Goal: Task Accomplishment & Management: Use online tool/utility

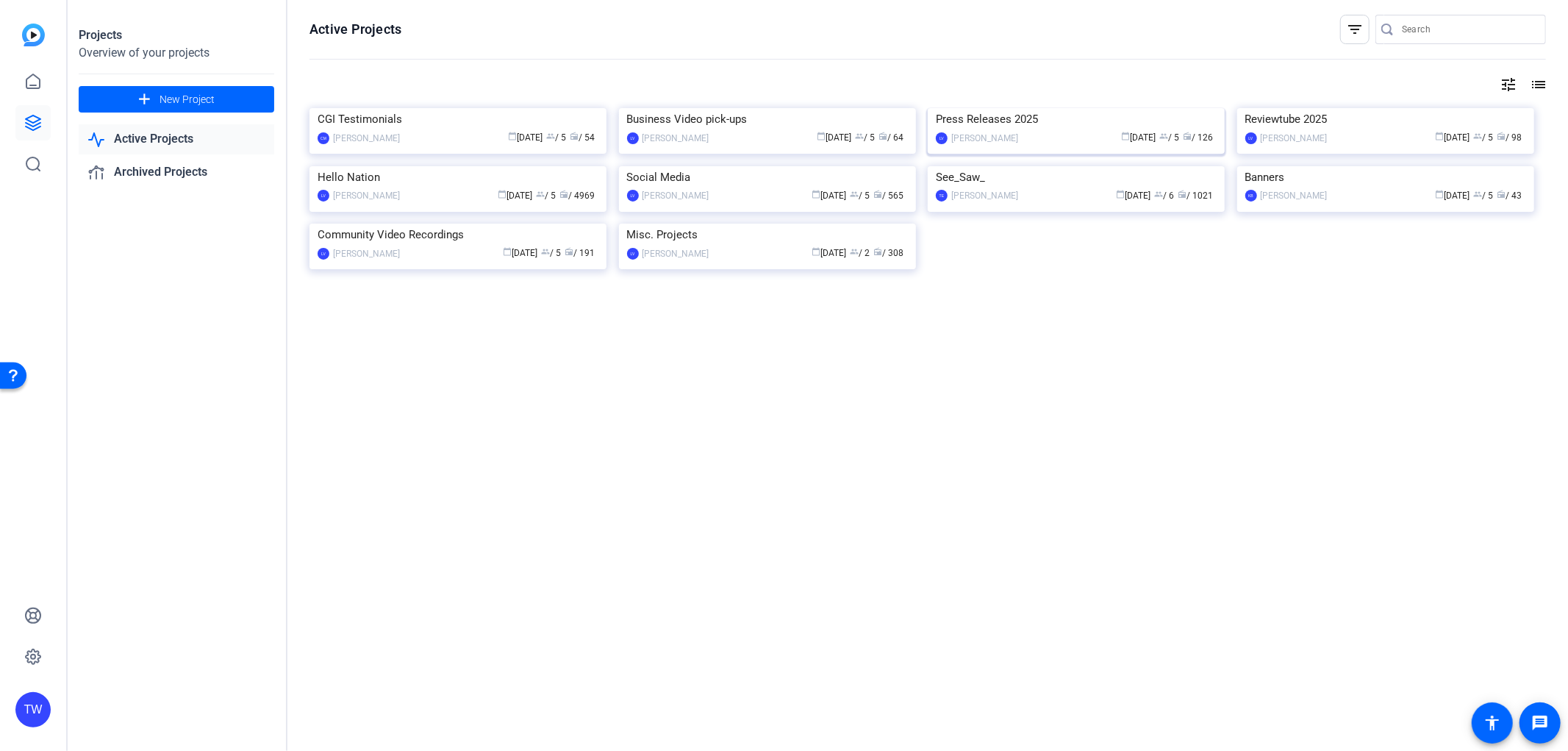
click at [1023, 108] on img at bounding box center [1076, 108] width 297 height 0
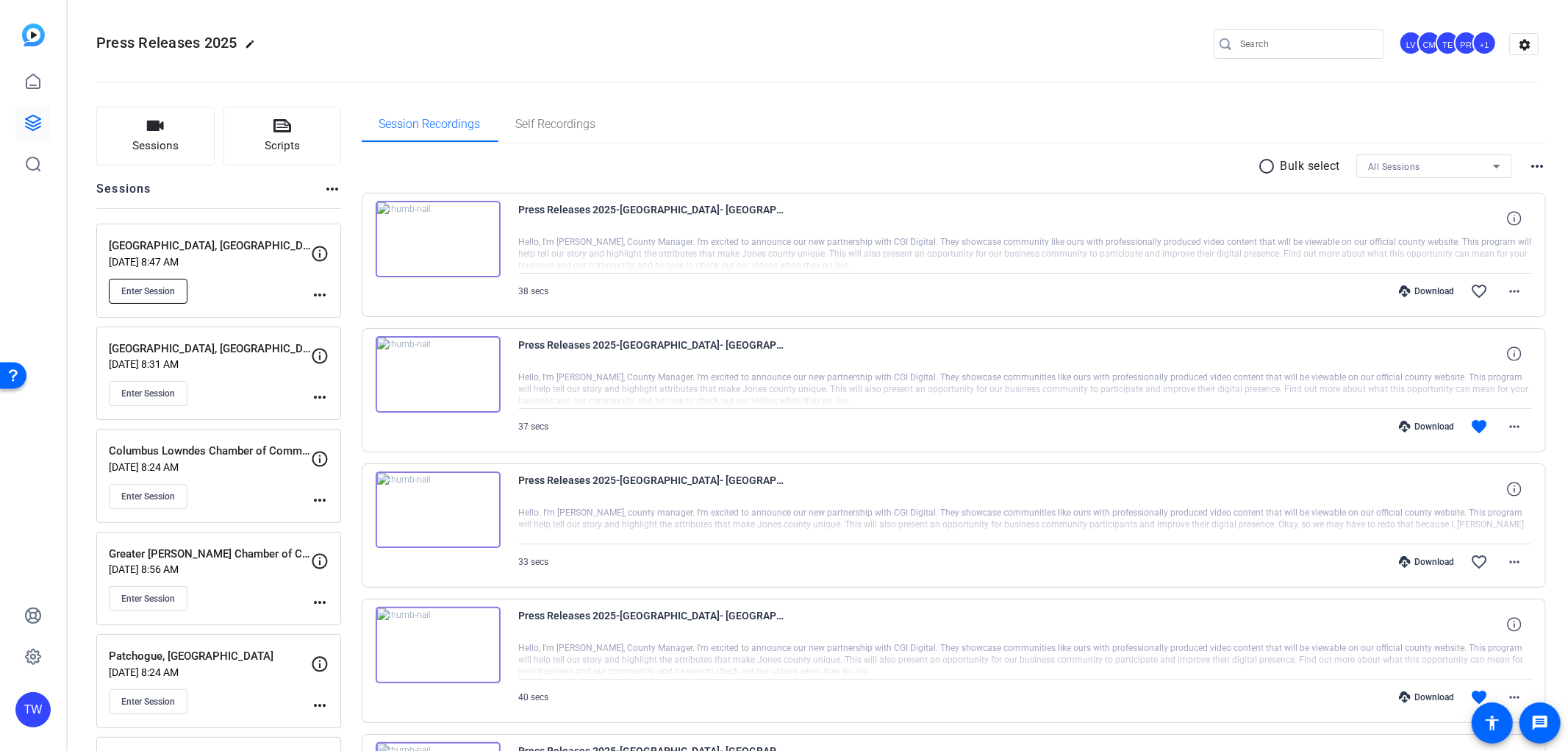
click at [148, 296] on span "Enter Session" at bounding box center [147, 291] width 54 height 11
click at [126, 292] on span "Enter Session" at bounding box center [147, 291] width 54 height 11
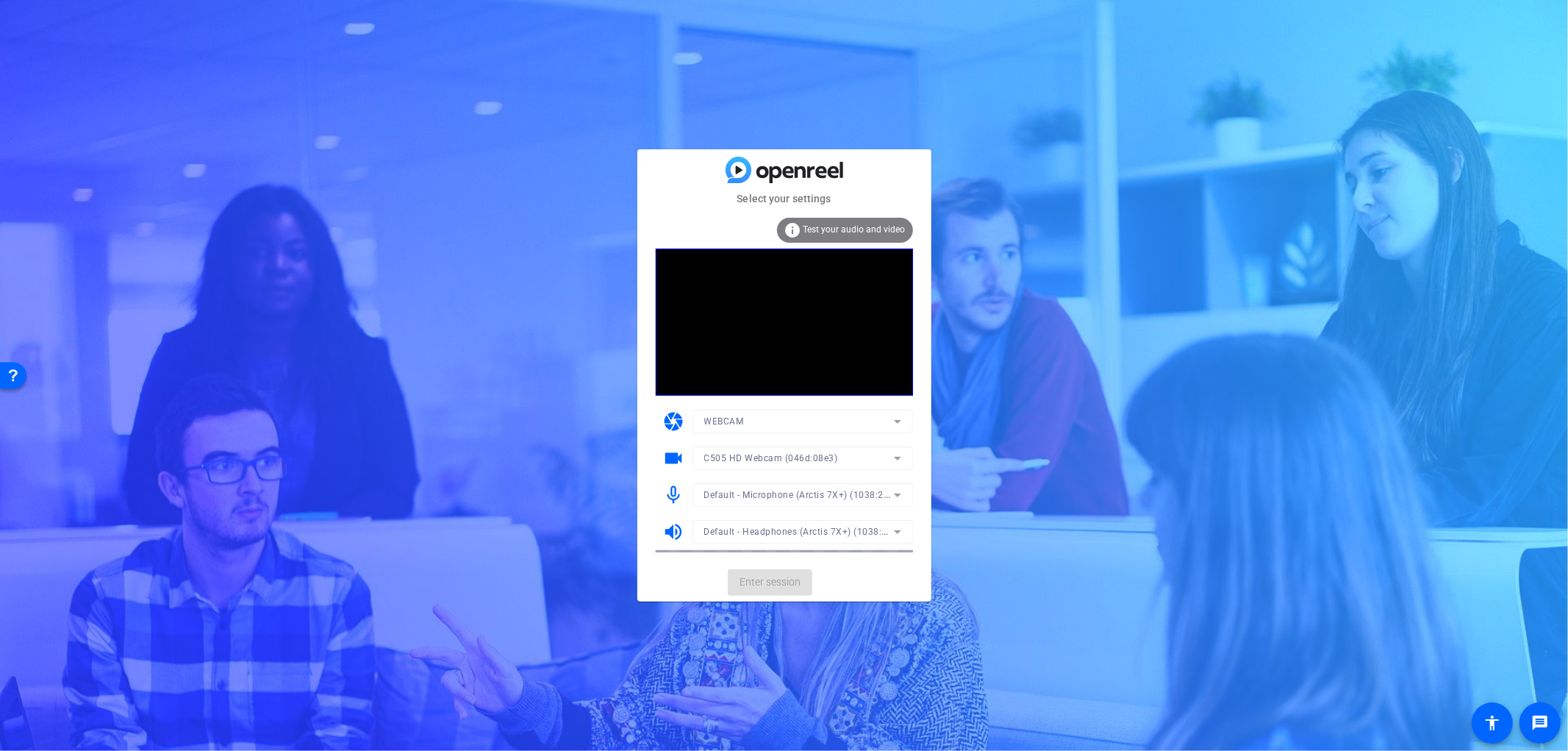
click at [795, 496] on mat-form-field "Default - Microphone (Arctis 7X+) (1038:2216)" at bounding box center [802, 495] width 220 height 24
click at [816, 495] on span "Default - Microphone (Arctis 7X+) (1038:2216)" at bounding box center [804, 494] width 200 height 11
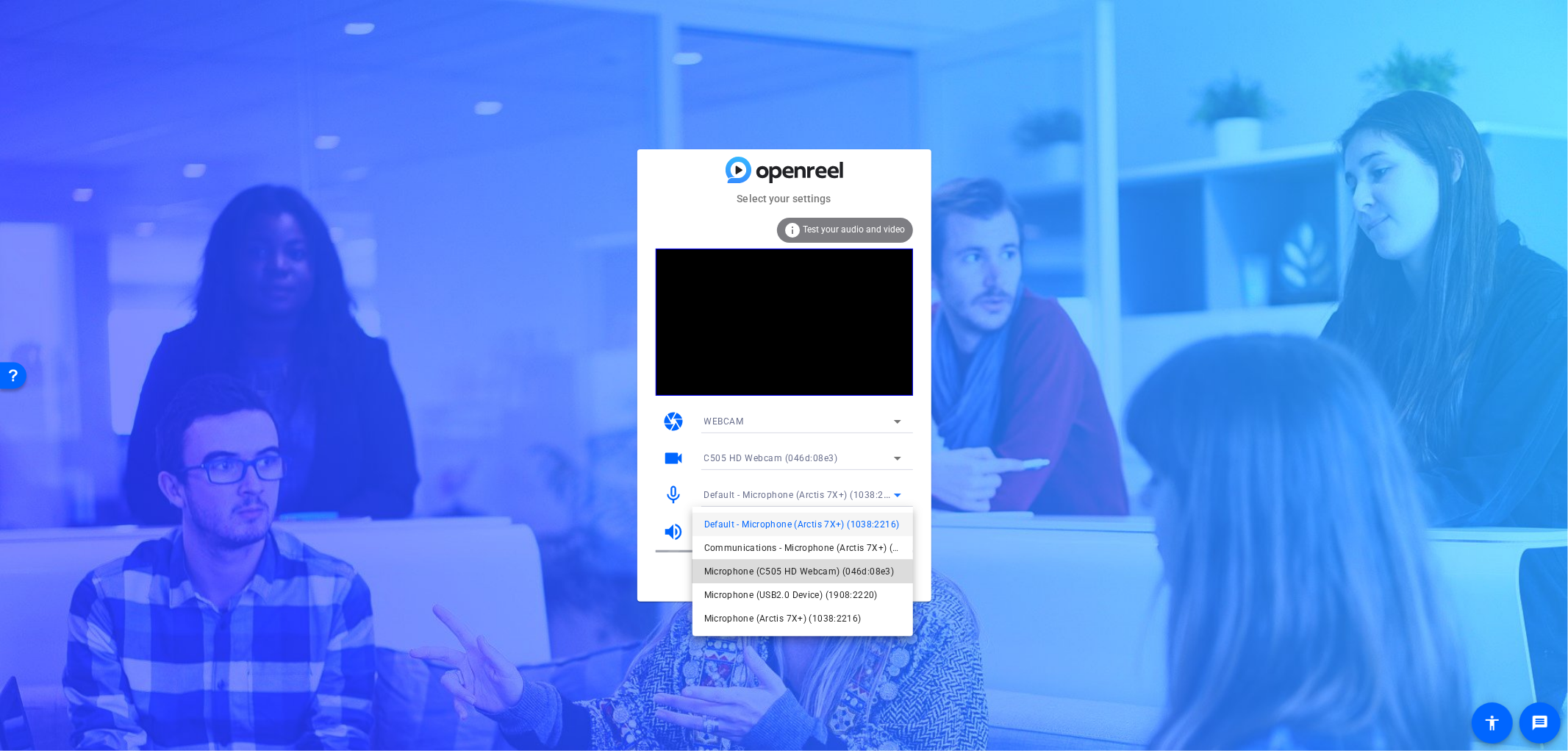
click at [789, 574] on span "Microphone (C505 HD Webcam) (046d:08e3)" at bounding box center [799, 572] width 191 height 18
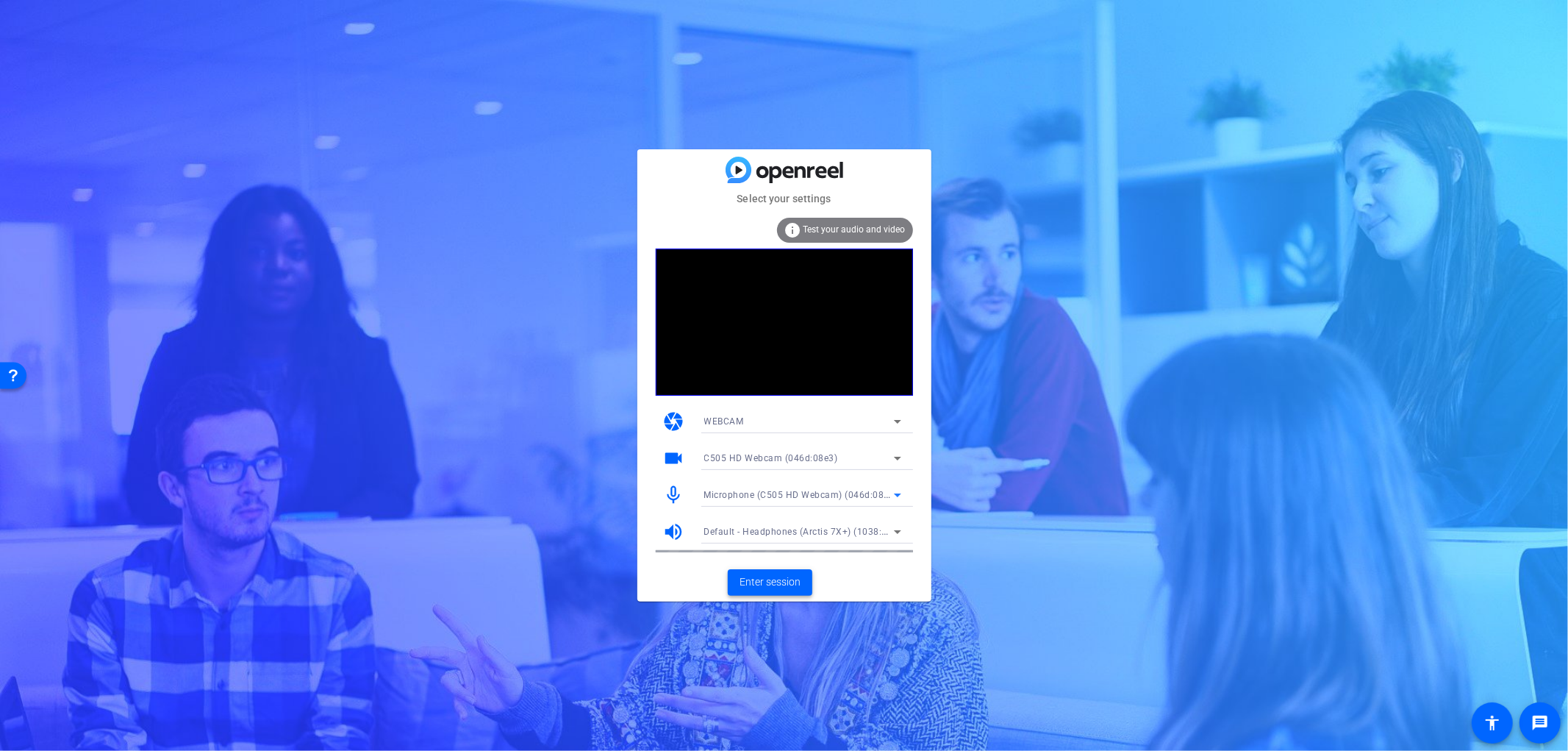
click at [789, 574] on span at bounding box center [770, 582] width 84 height 35
click at [847, 501] on mat-form-field "Default - Microphone (Arctis 7X+) (1038:2216)" at bounding box center [802, 495] width 220 height 24
click at [847, 495] on mat-form-field "Default - Microphone (Arctis 7X+) (1038:2216)" at bounding box center [802, 495] width 220 height 24
click at [847, 495] on span "Default - Microphone (Arctis 7X+) (1038:2216)" at bounding box center [804, 494] width 200 height 11
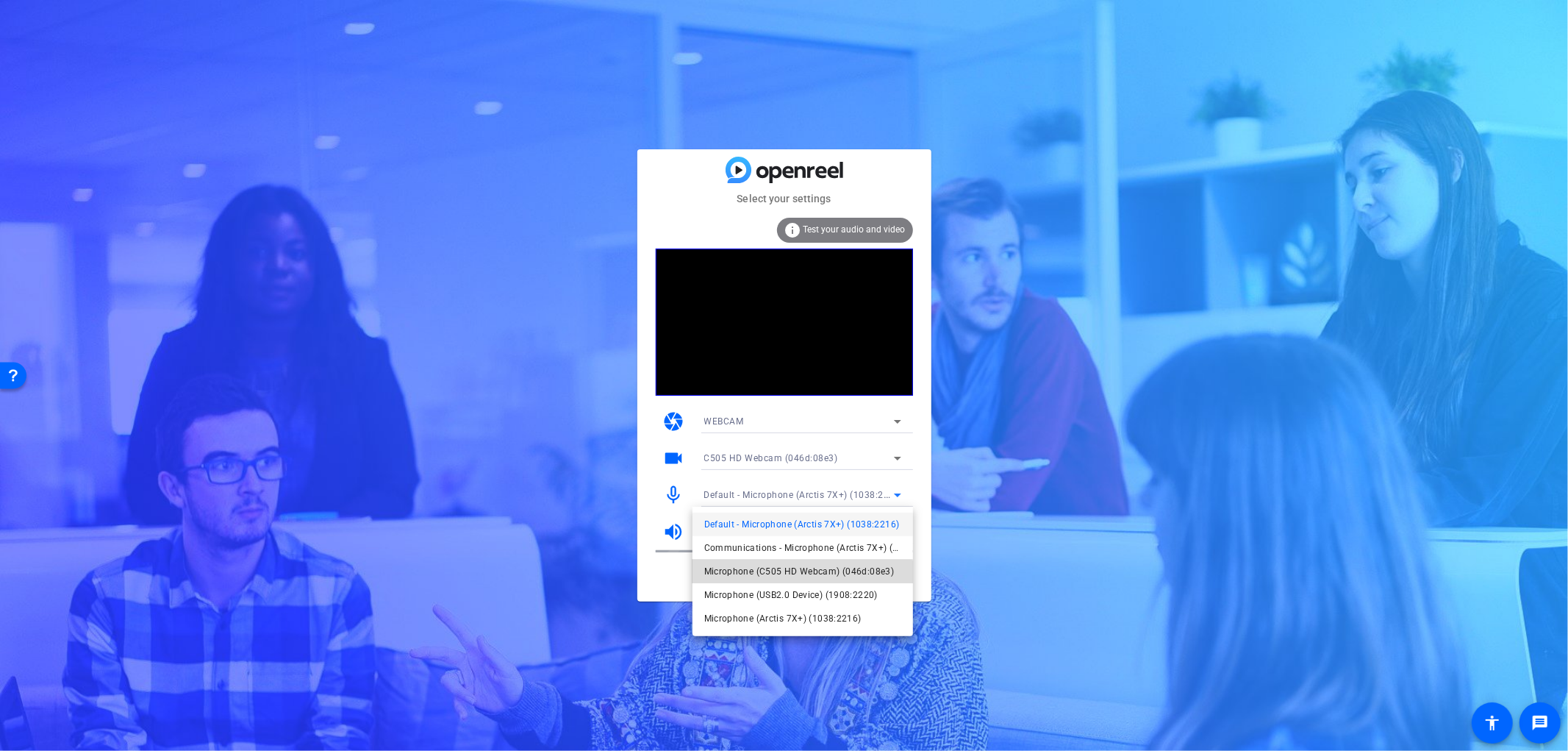
click at [796, 579] on span "Microphone (C505 HD Webcam) (046d:08e3)" at bounding box center [799, 572] width 191 height 18
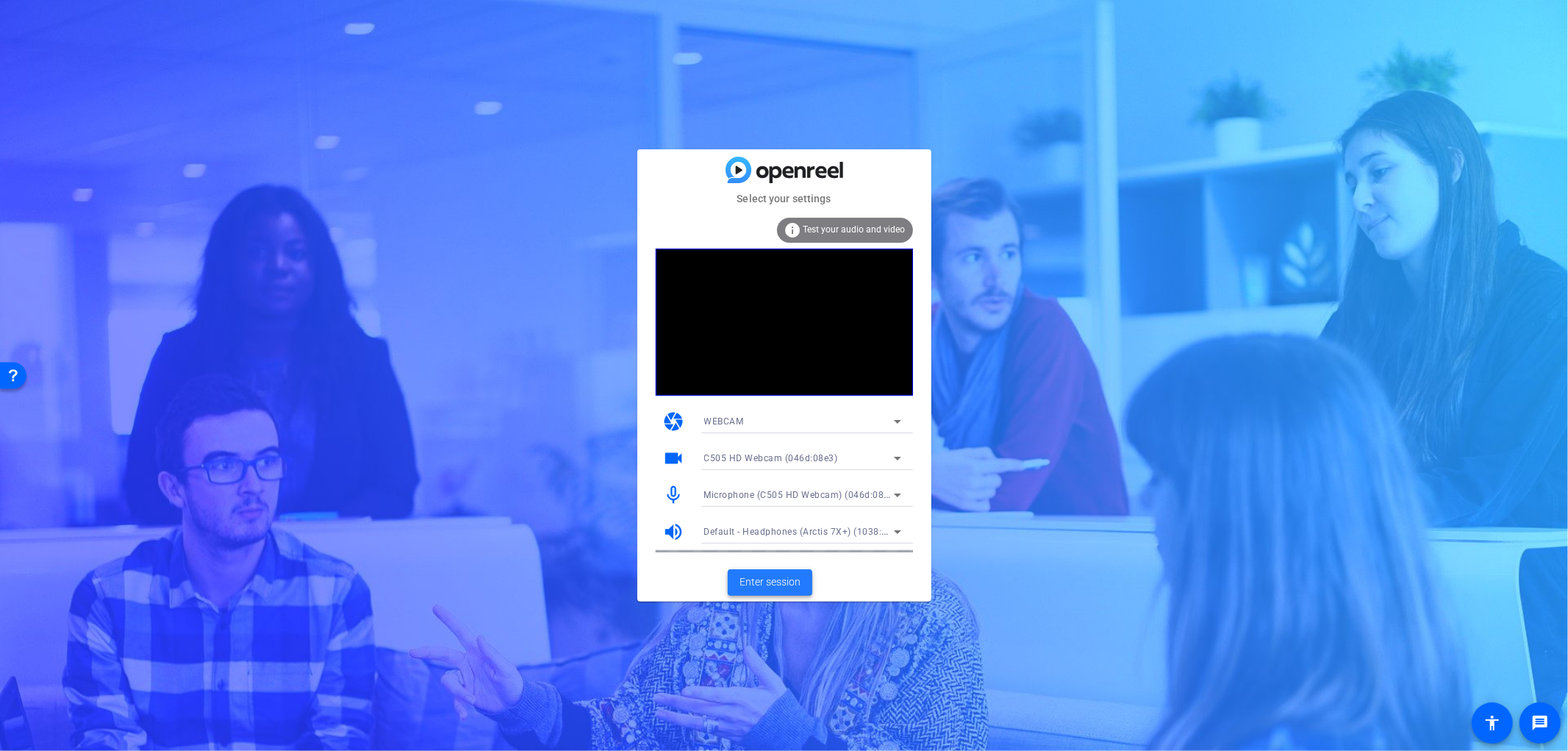
click at [790, 582] on span "Enter session" at bounding box center [769, 582] width 61 height 16
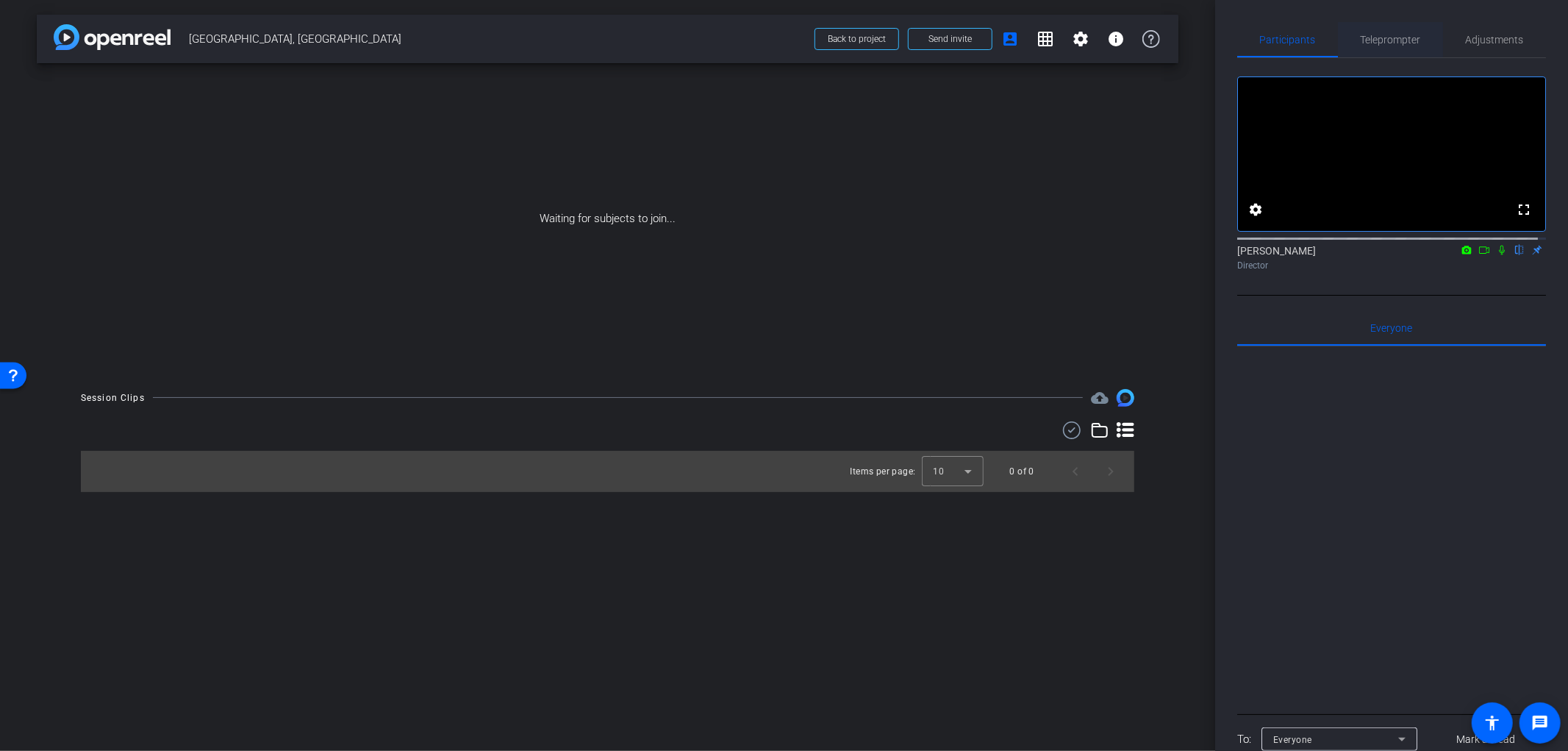
click at [1368, 31] on span "Teleprompter" at bounding box center [1391, 40] width 61 height 35
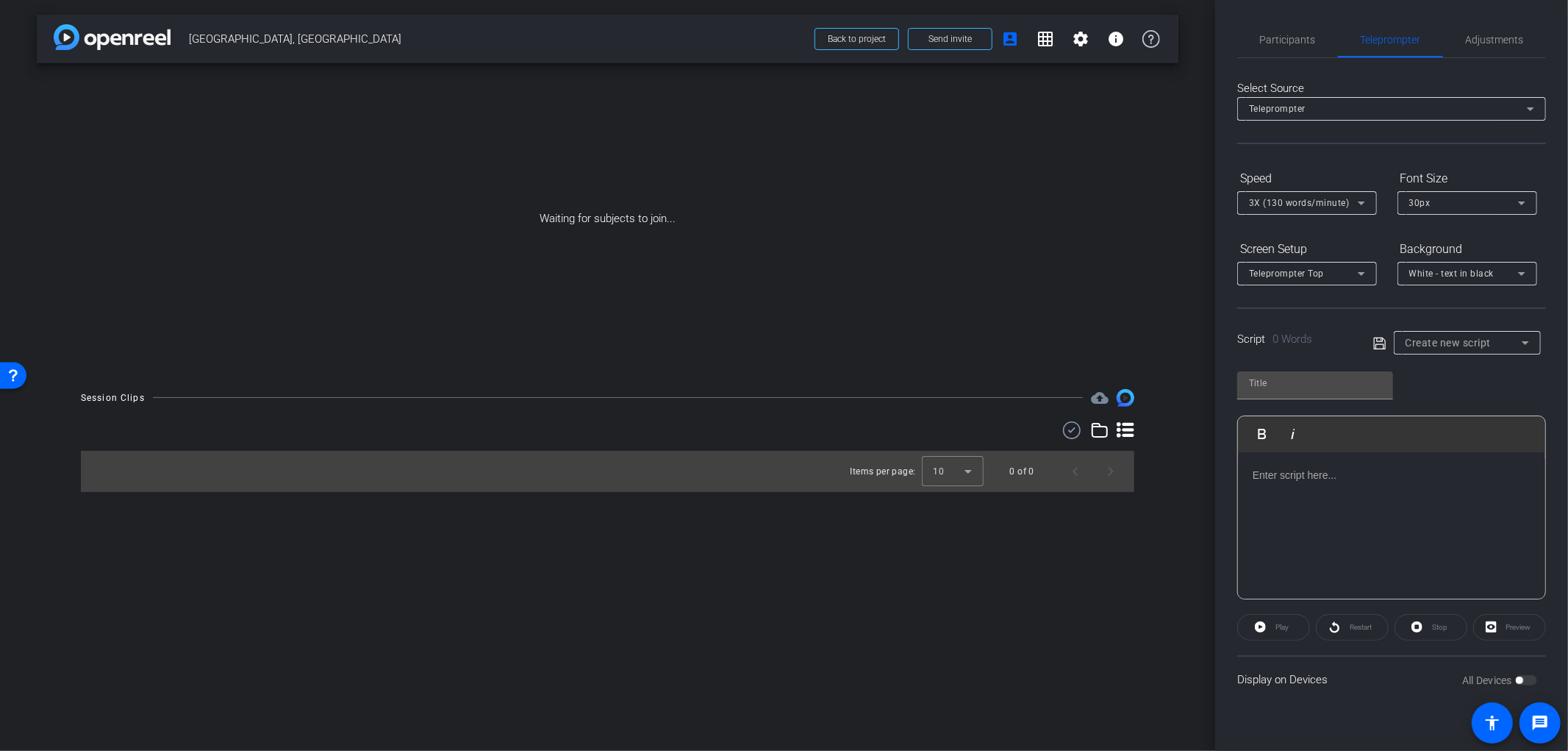
click at [1270, 477] on p at bounding box center [1392, 475] width 277 height 16
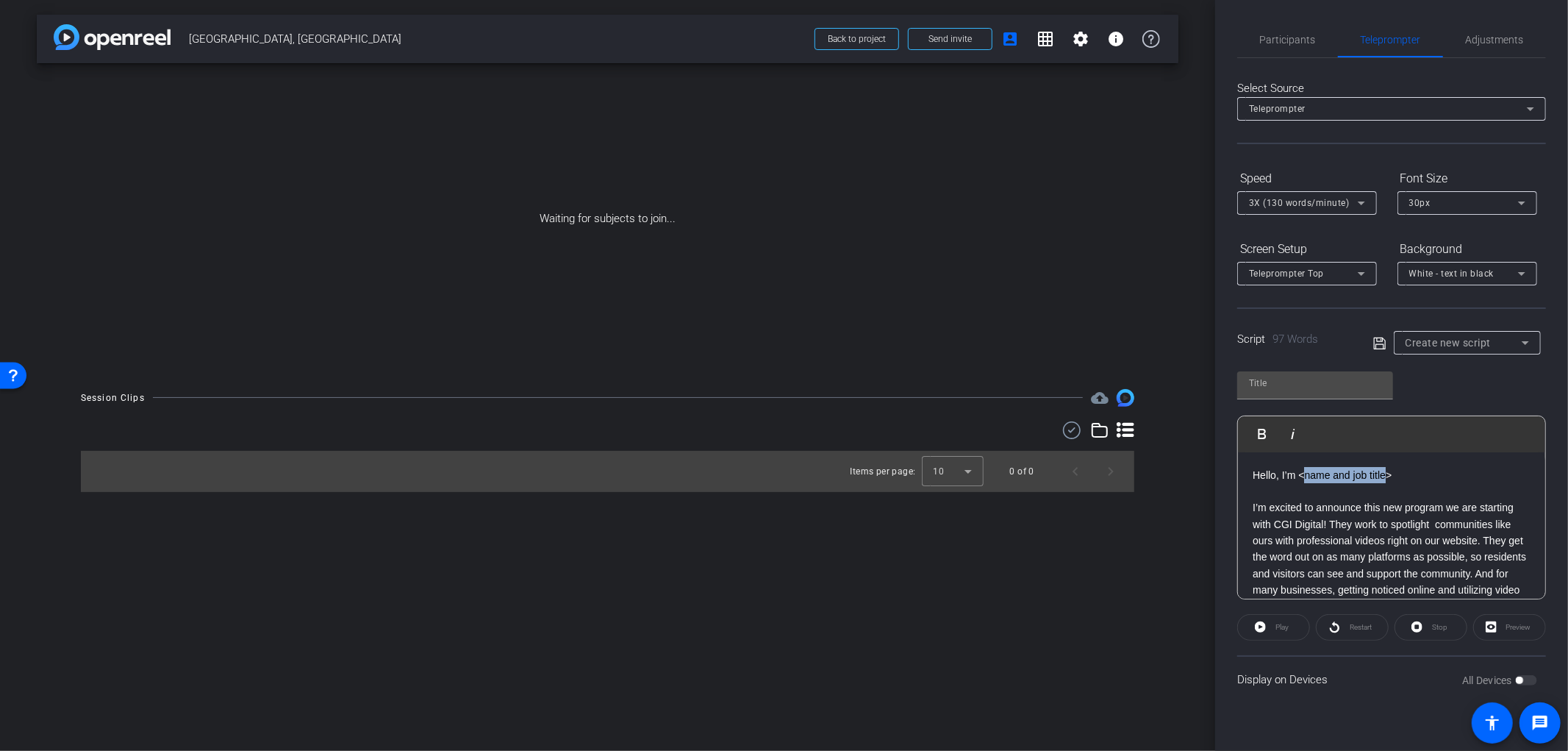
drag, startPoint x: 1386, startPoint y: 475, endPoint x: 1305, endPoint y: 477, distance: 81.0
click at [1305, 477] on p "Hello, I’m <name and job title>" at bounding box center [1392, 475] width 277 height 16
drag, startPoint x: 1400, startPoint y: 474, endPoint x: 1298, endPoint y: 467, distance: 102.2
click at [1298, 467] on p "Hello, I’m <name and job title>" at bounding box center [1392, 475] width 277 height 16
click at [1305, 384] on input "text" at bounding box center [1315, 383] width 133 height 18
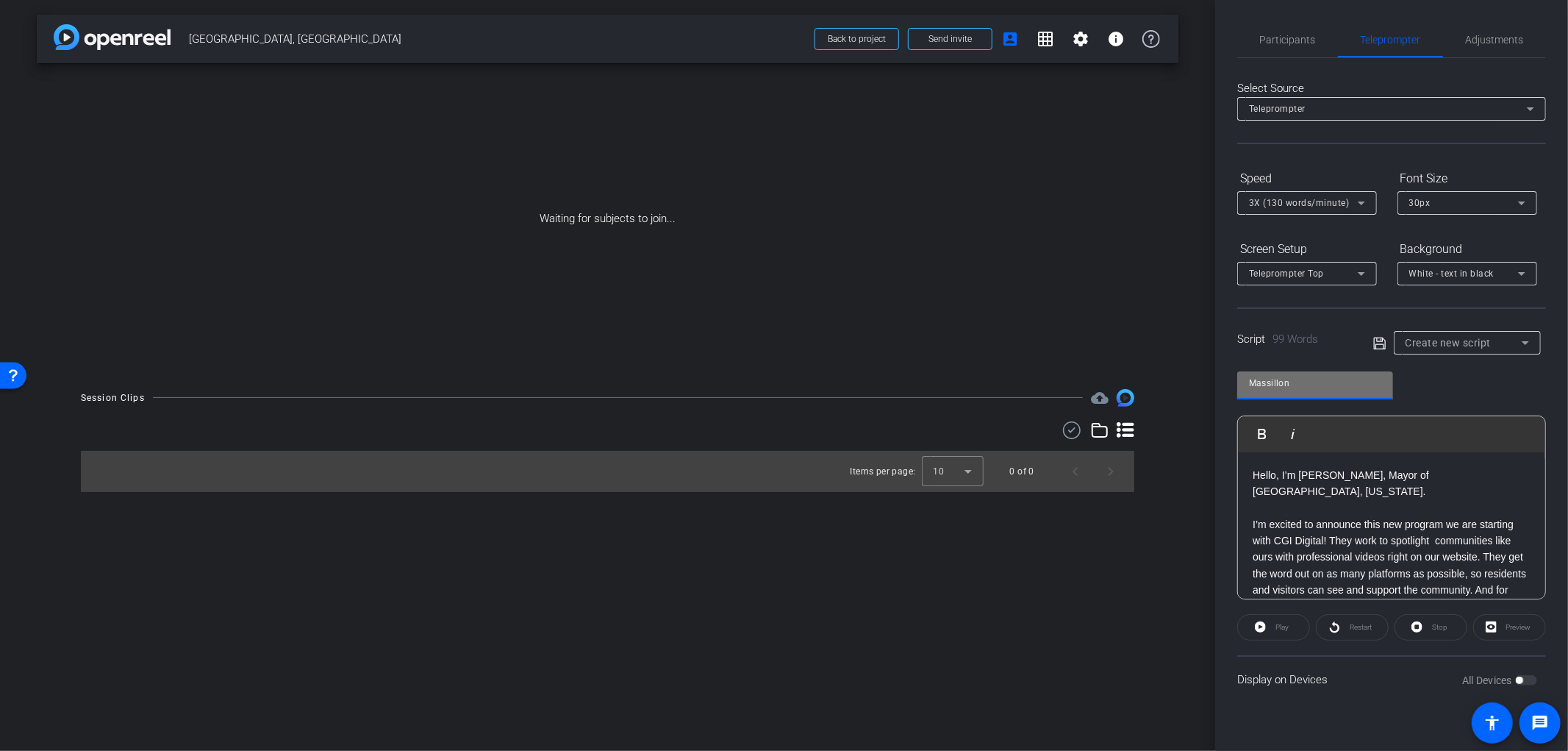
type input "Massillon"
click at [1380, 340] on icon at bounding box center [1378, 342] width 11 height 11
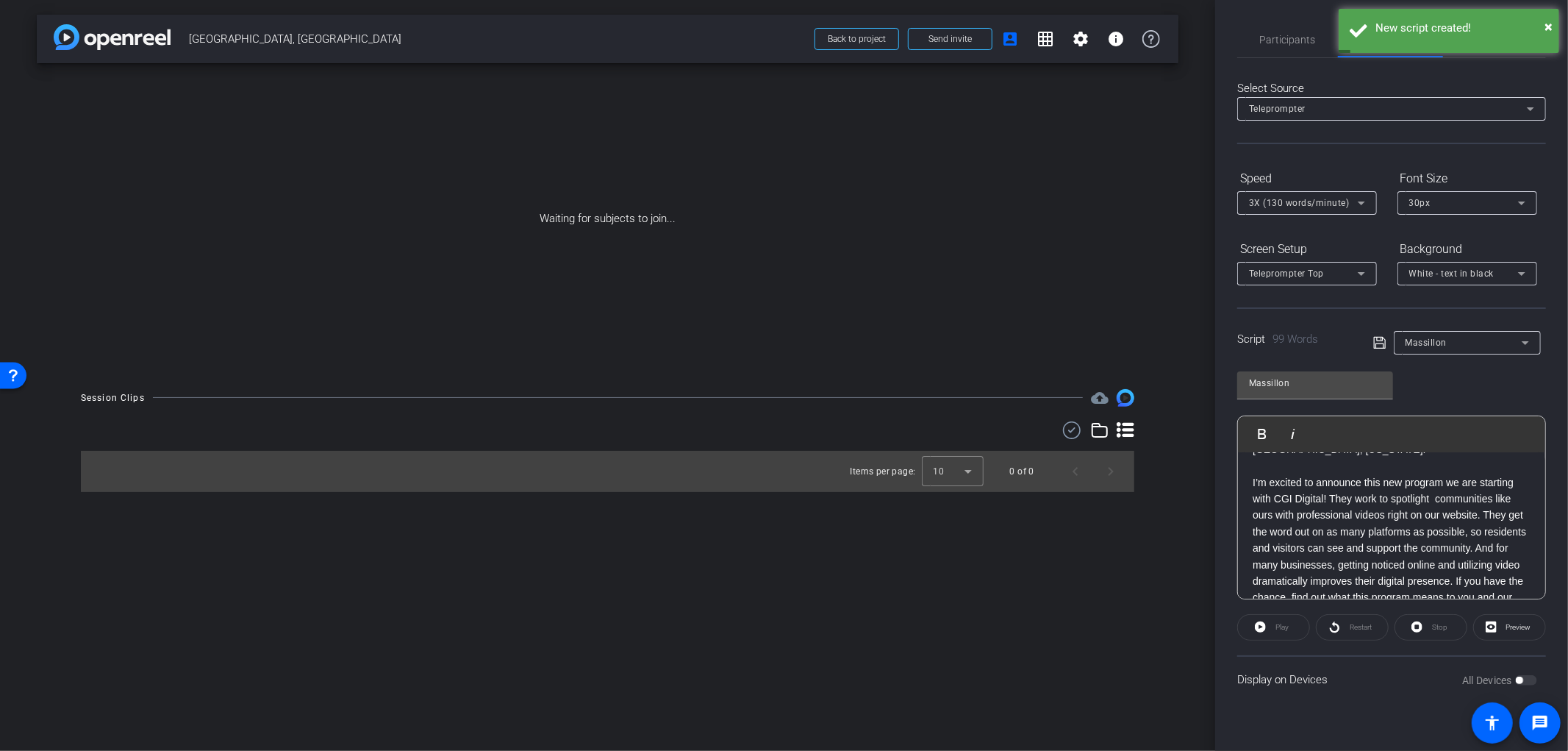
scroll to position [79, 0]
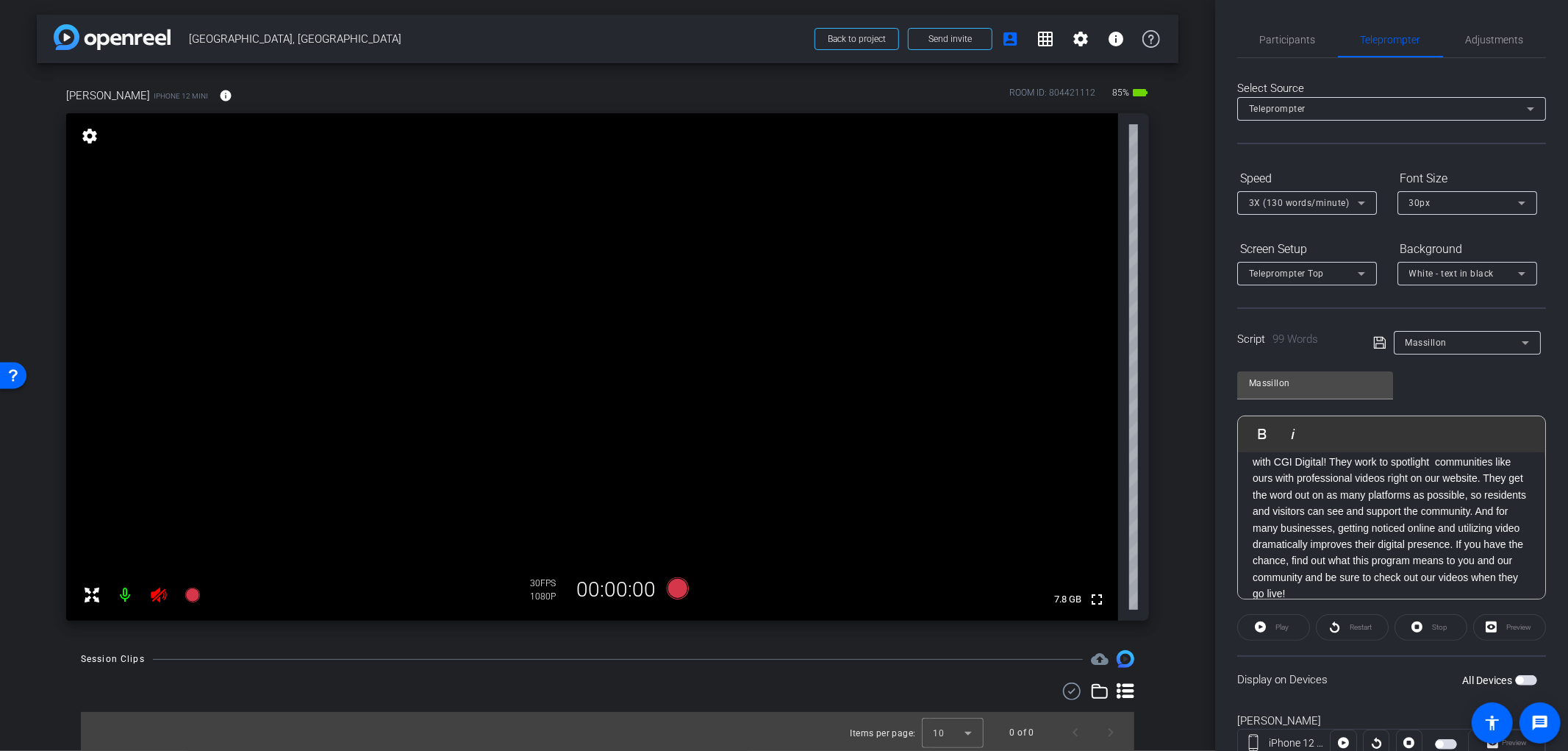
click at [155, 599] on icon at bounding box center [159, 595] width 18 height 18
click at [1497, 34] on span "Adjustments" at bounding box center [1495, 40] width 58 height 11
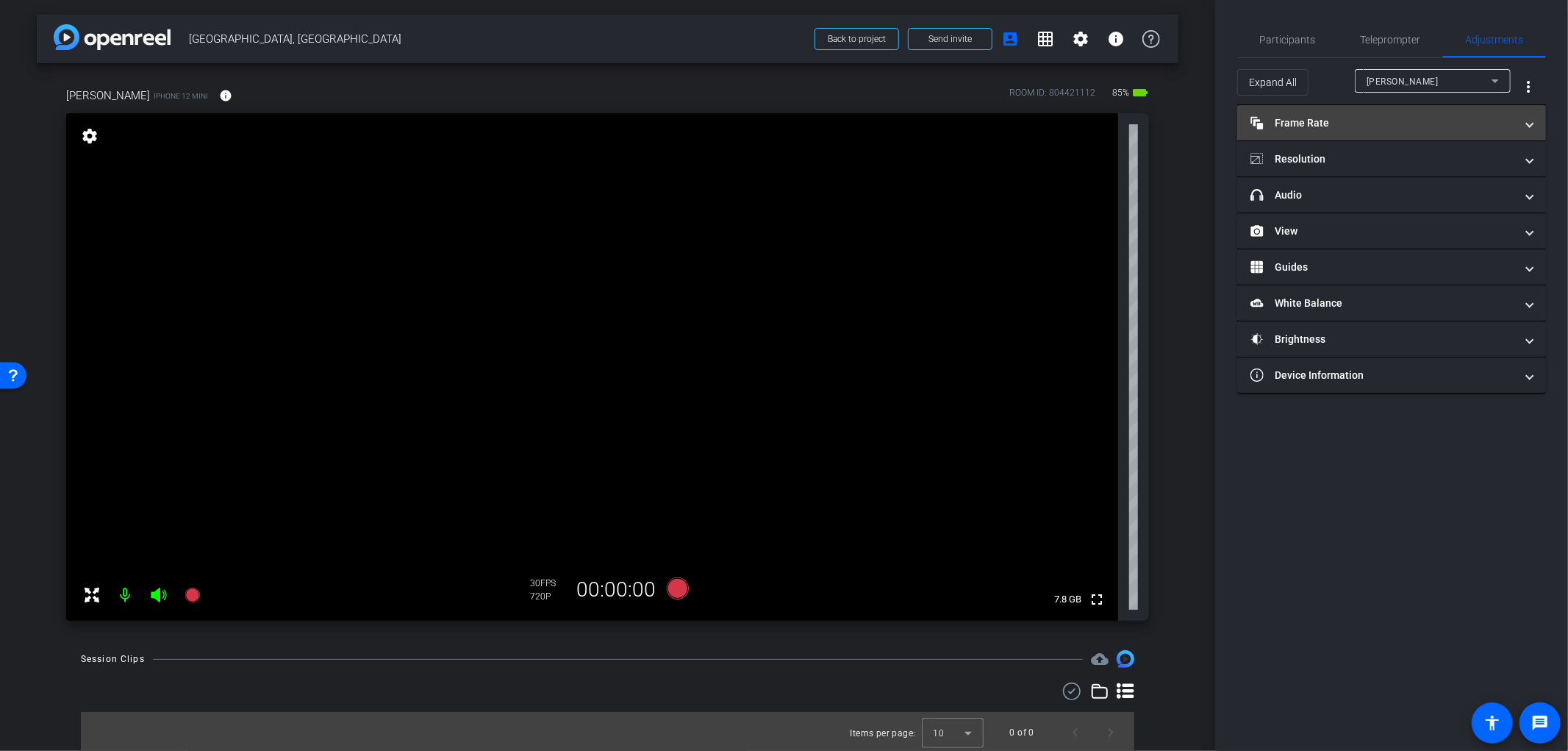
click at [1450, 119] on mat-panel-title "Frame Rate Frame Rate" at bounding box center [1382, 123] width 264 height 16
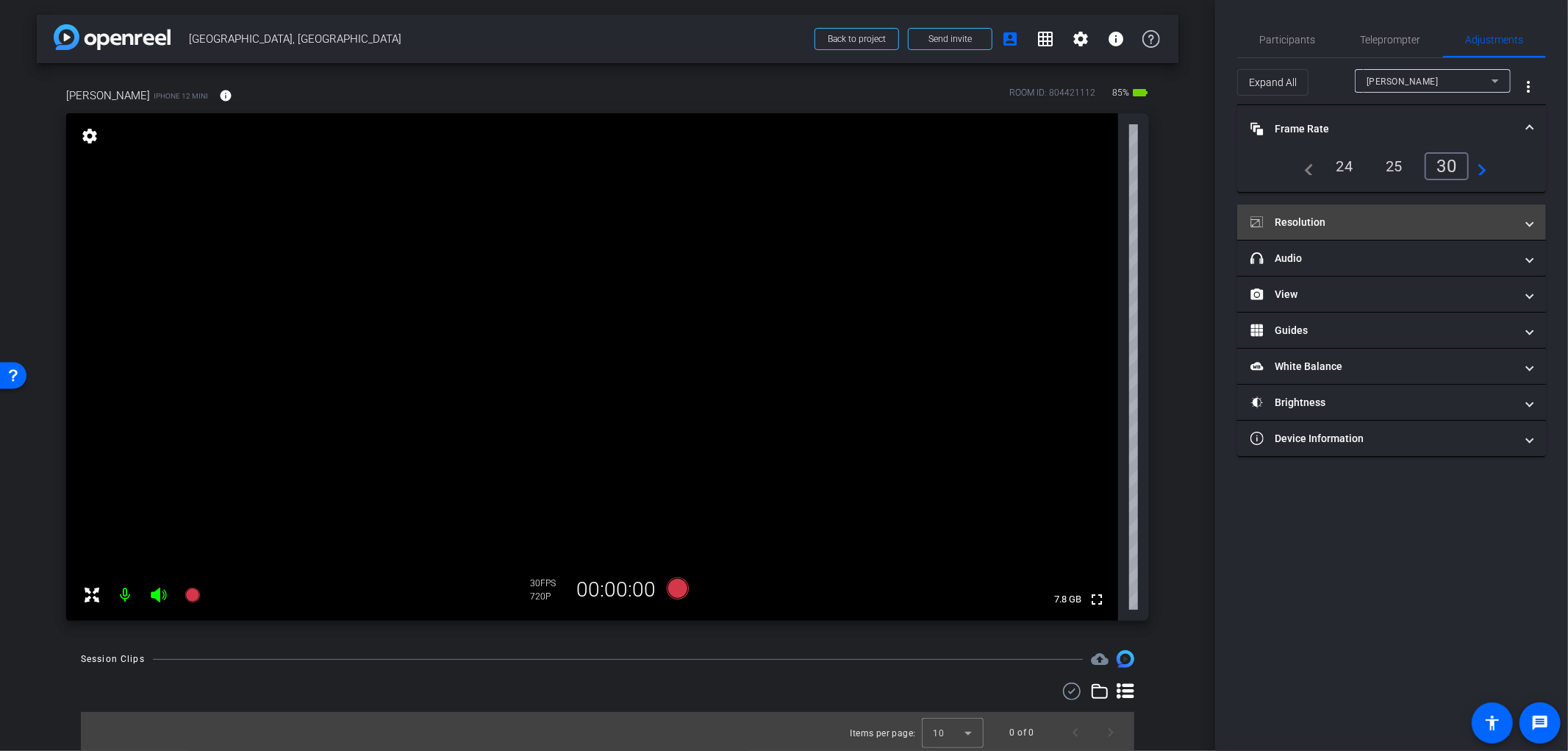
click at [1340, 223] on mat-panel-title "Resolution" at bounding box center [1382, 222] width 264 height 16
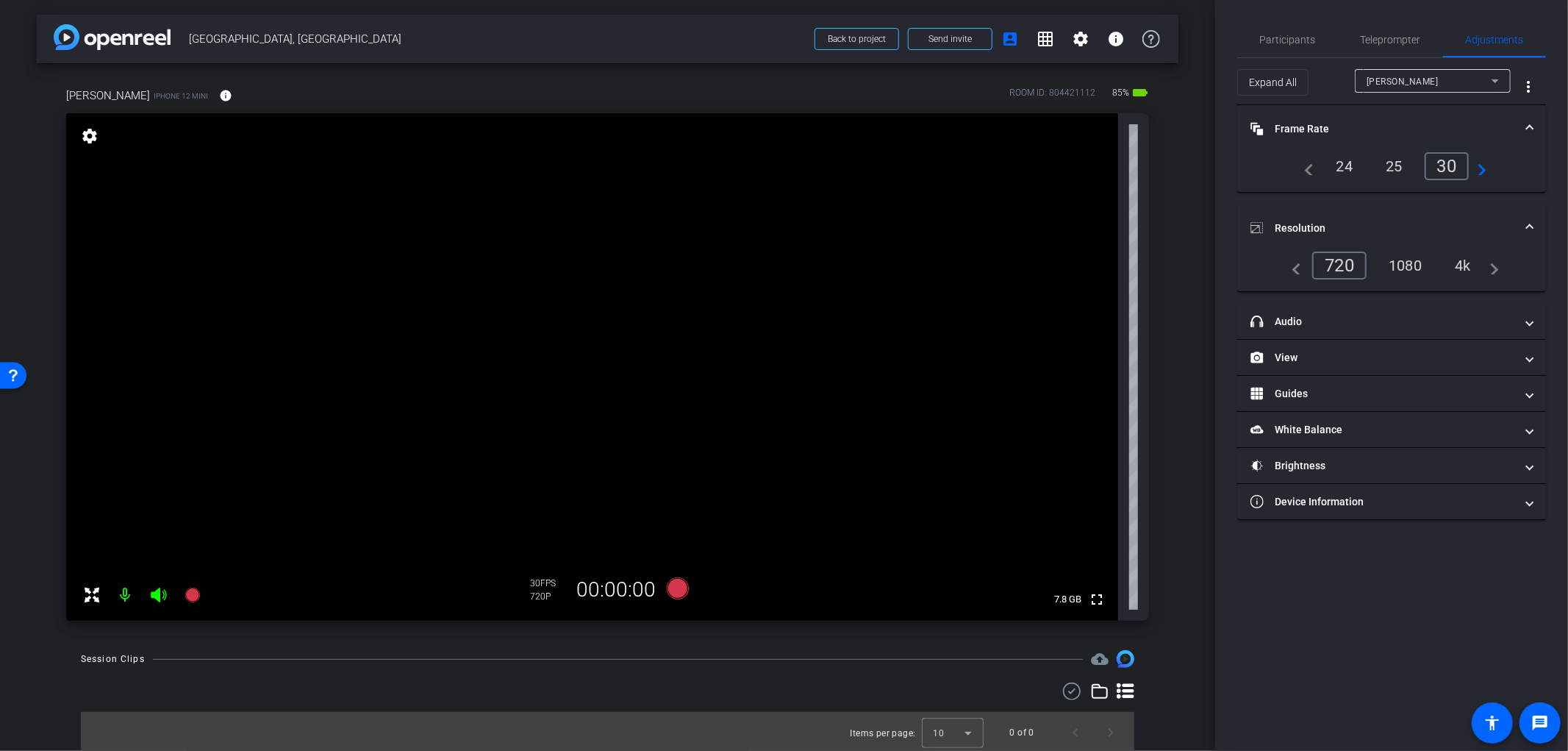
click at [1340, 223] on mat-panel-title "Resolution" at bounding box center [1382, 228] width 264 height 16
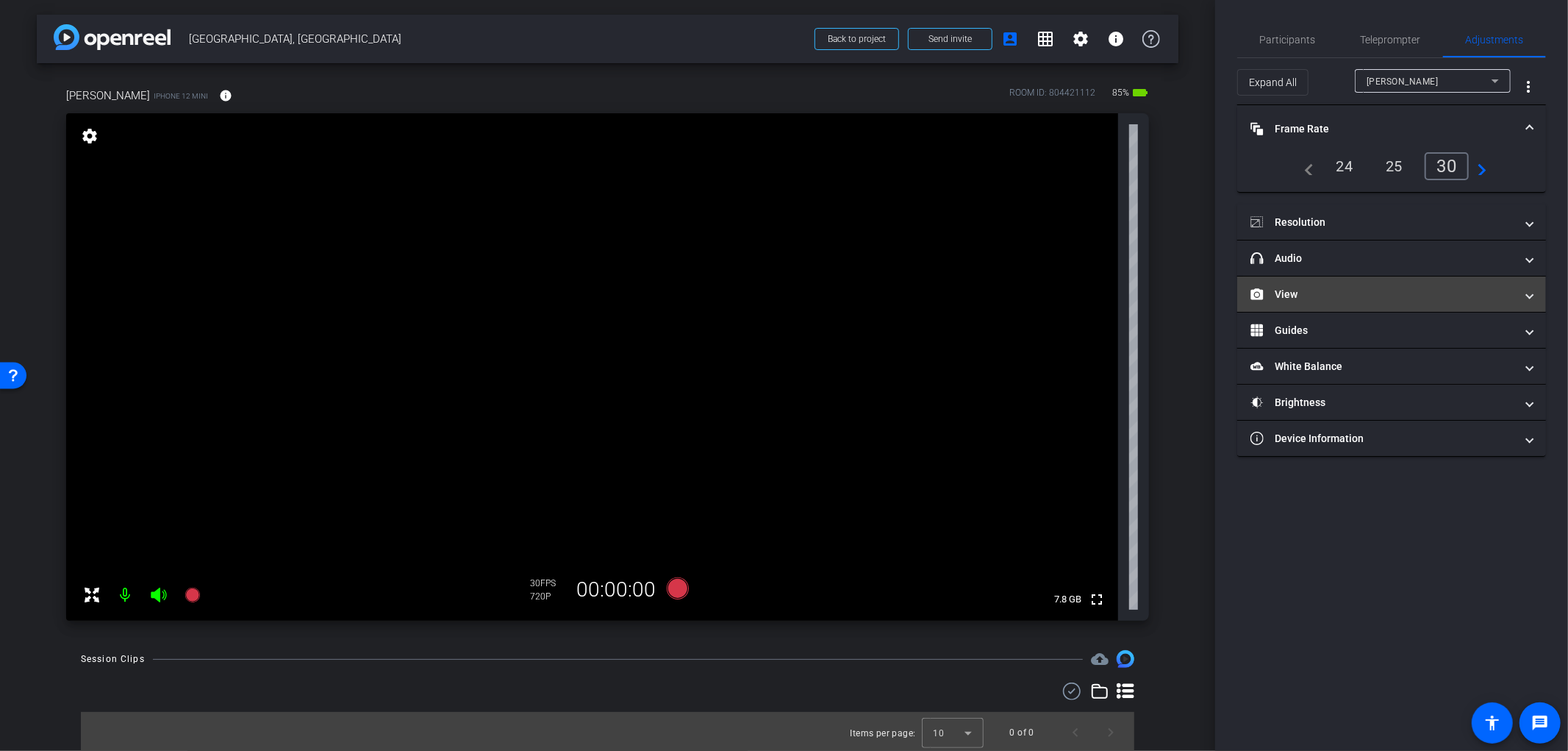
click at [1342, 292] on mat-panel-title "View" at bounding box center [1382, 295] width 264 height 16
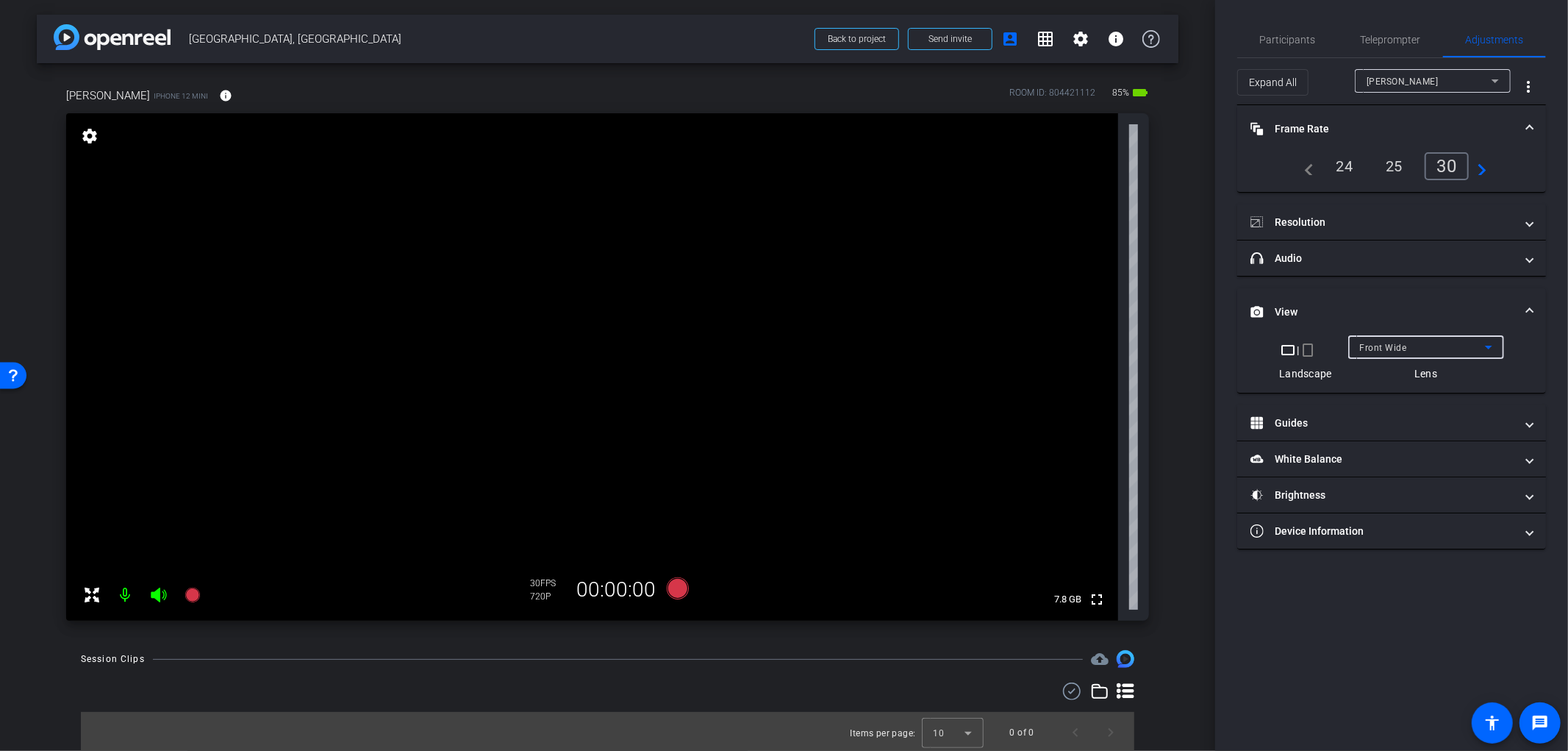
click at [1391, 343] on span "Front Wide" at bounding box center [1384, 348] width 47 height 11
click at [1404, 372] on span "Back Wide" at bounding box center [1384, 376] width 47 height 18
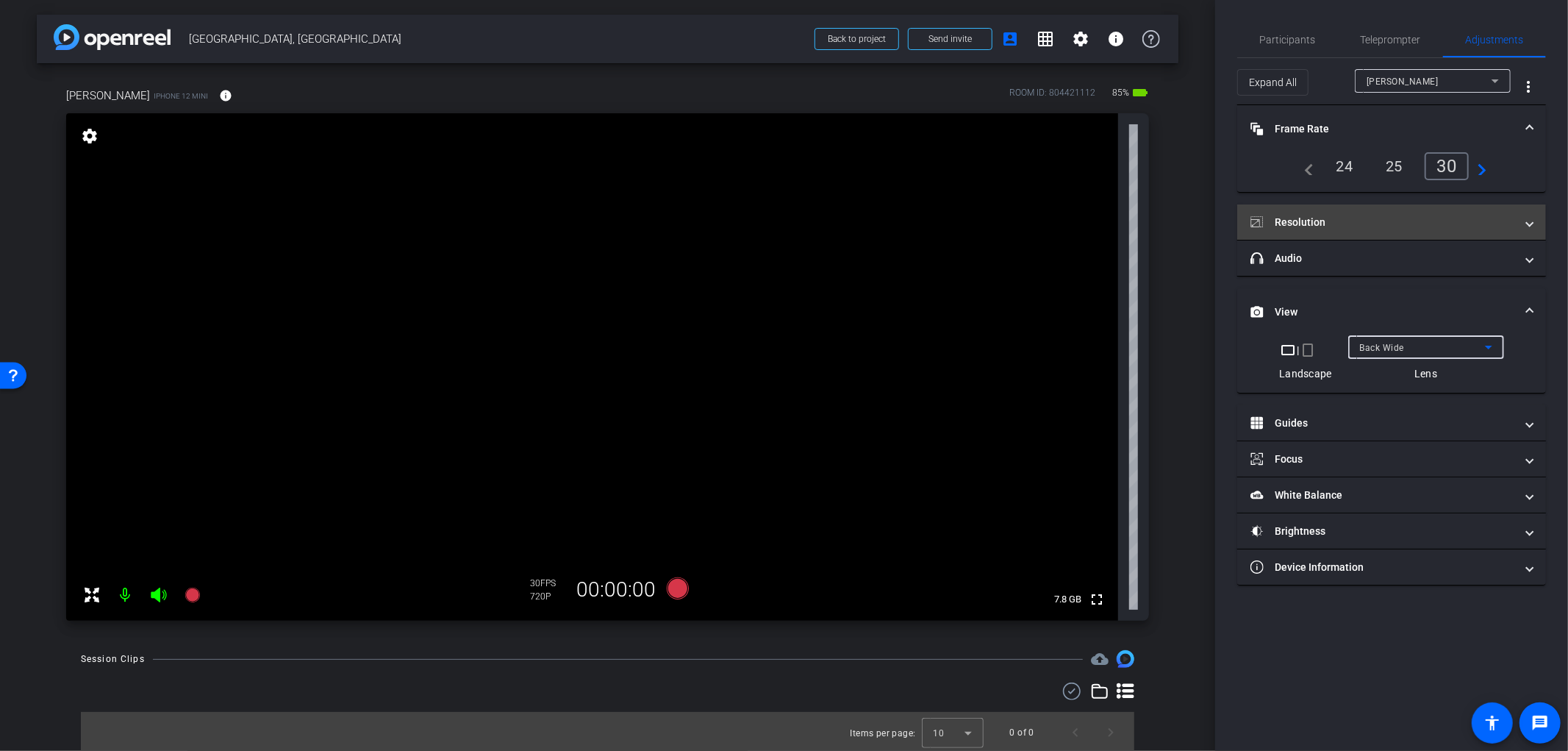
click at [1366, 229] on mat-expansion-panel-header "Resolution" at bounding box center [1392, 222] width 309 height 35
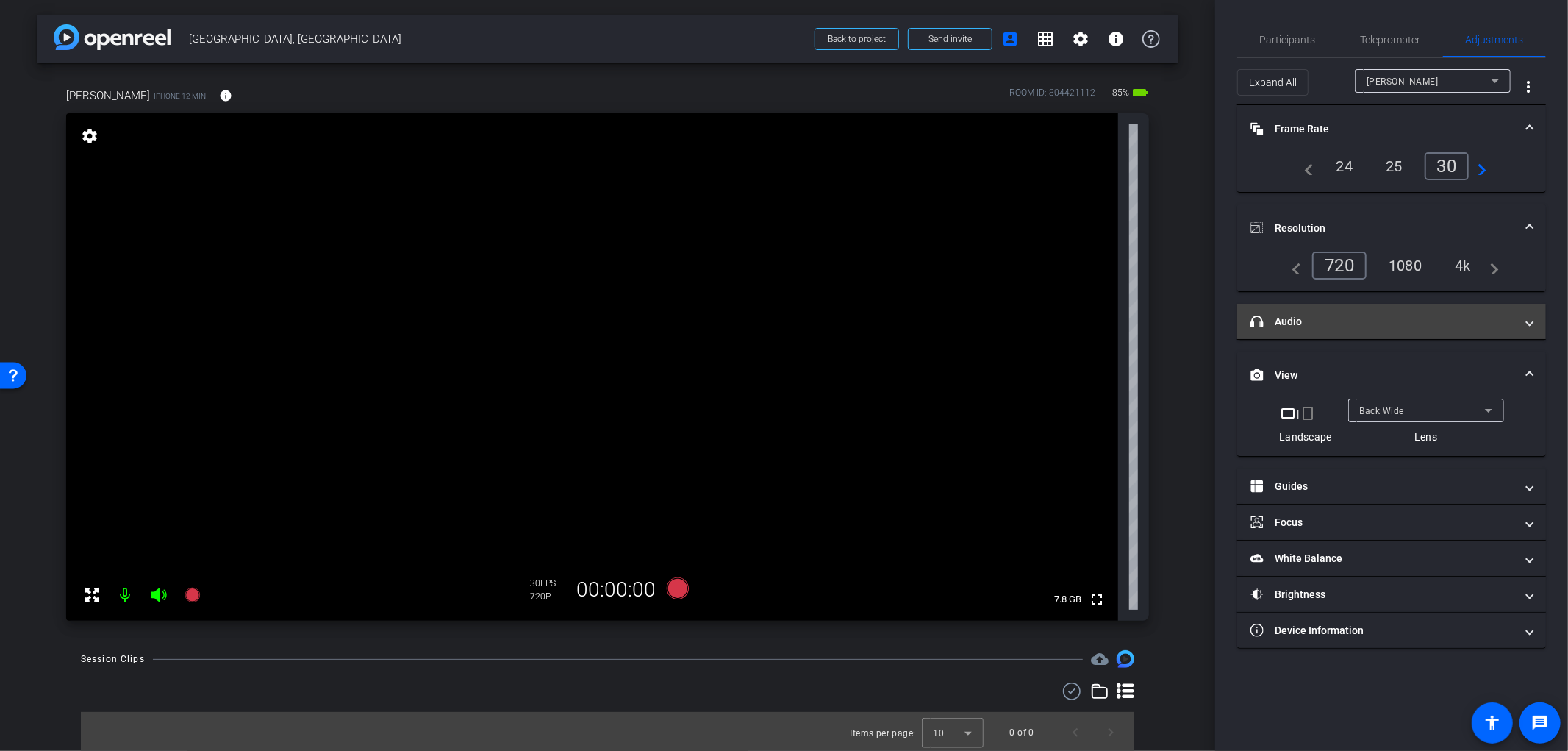
click at [1345, 326] on mat-panel-title "headphone icon Audio" at bounding box center [1382, 322] width 264 height 16
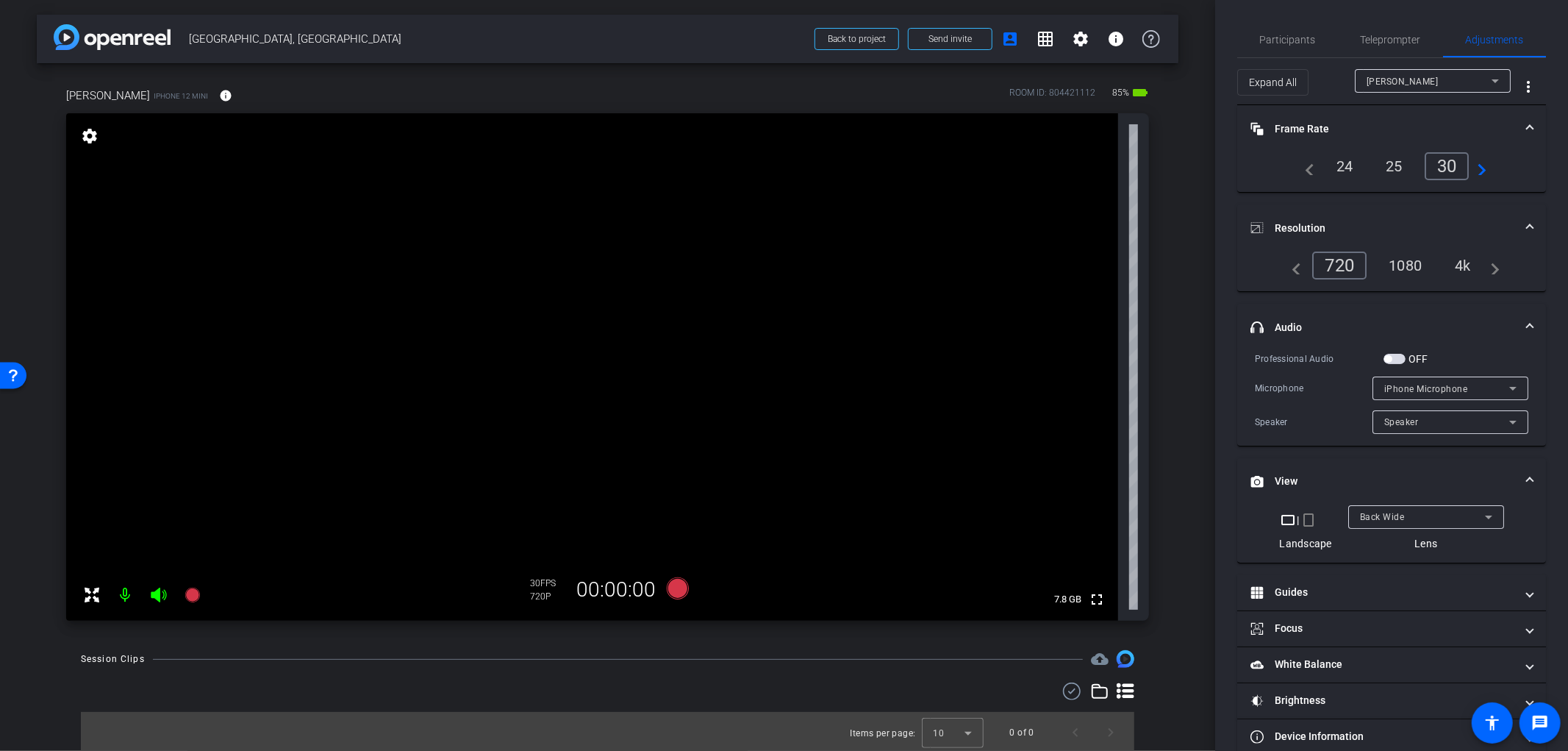
click at [1389, 361] on span "button" at bounding box center [1394, 359] width 22 height 11
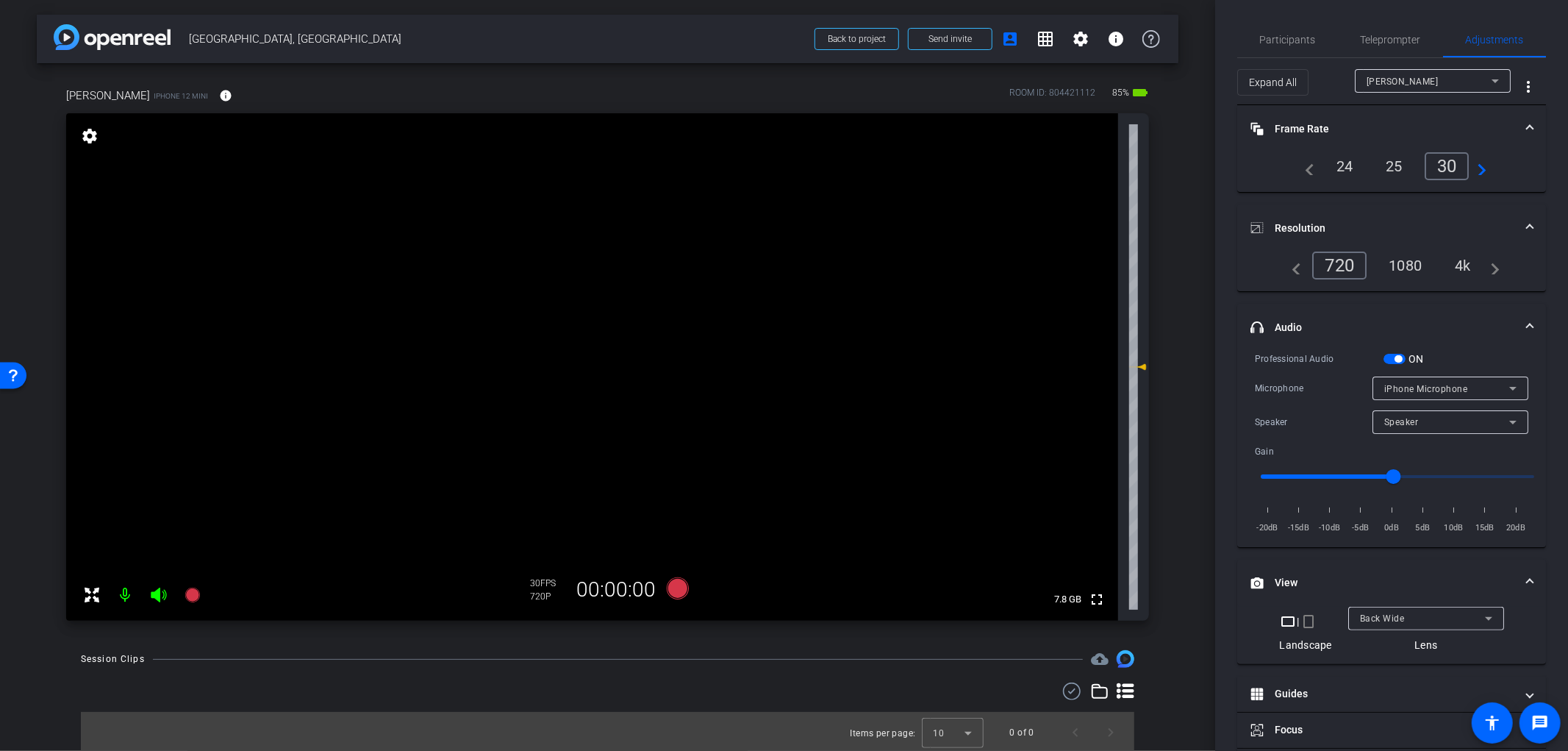
click at [1442, 386] on span "iPhone Microphone" at bounding box center [1426, 389] width 83 height 11
click at [1442, 386] on div at bounding box center [784, 375] width 1568 height 751
click at [1378, 39] on span "Teleprompter" at bounding box center [1391, 40] width 61 height 11
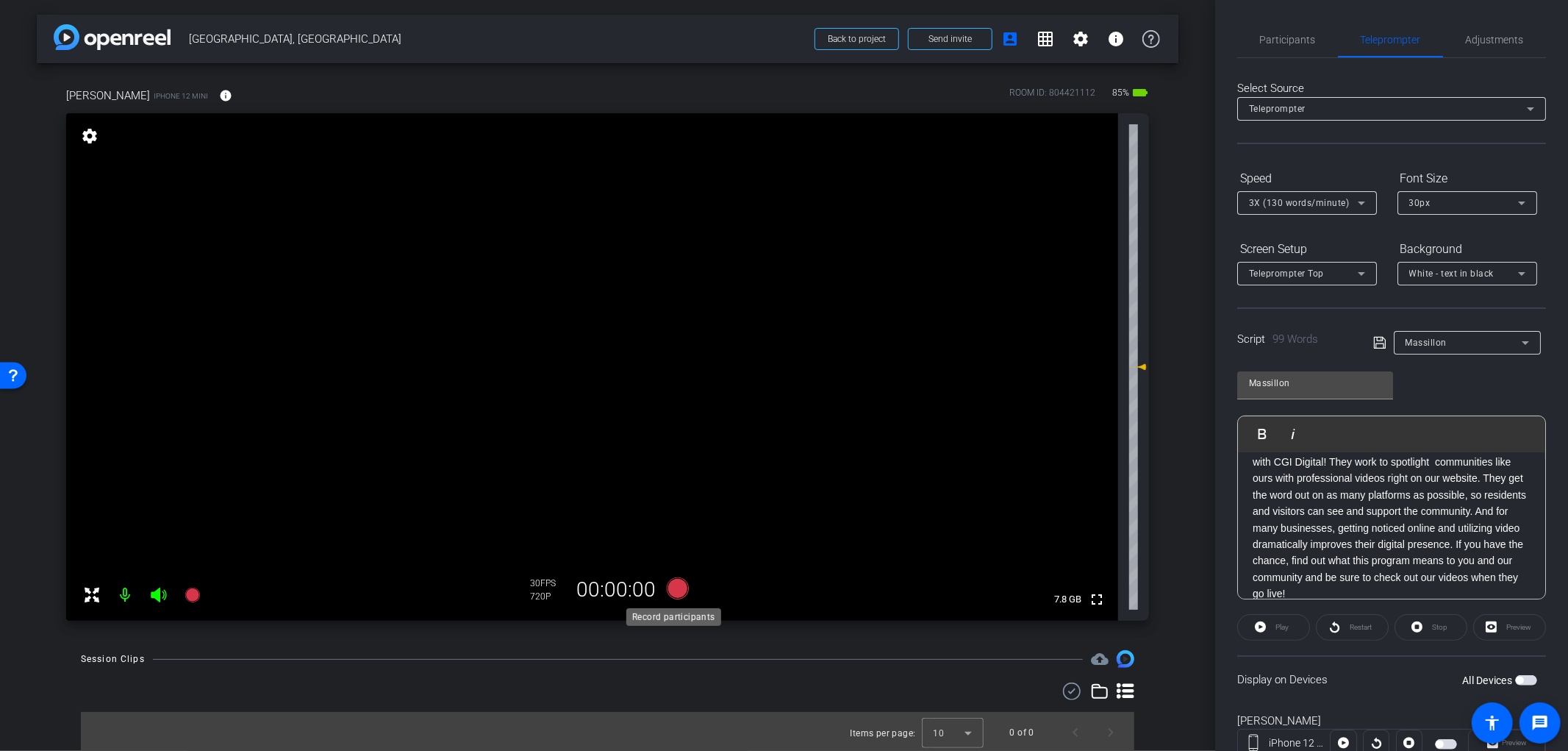
click at [669, 589] on icon at bounding box center [677, 588] width 22 height 22
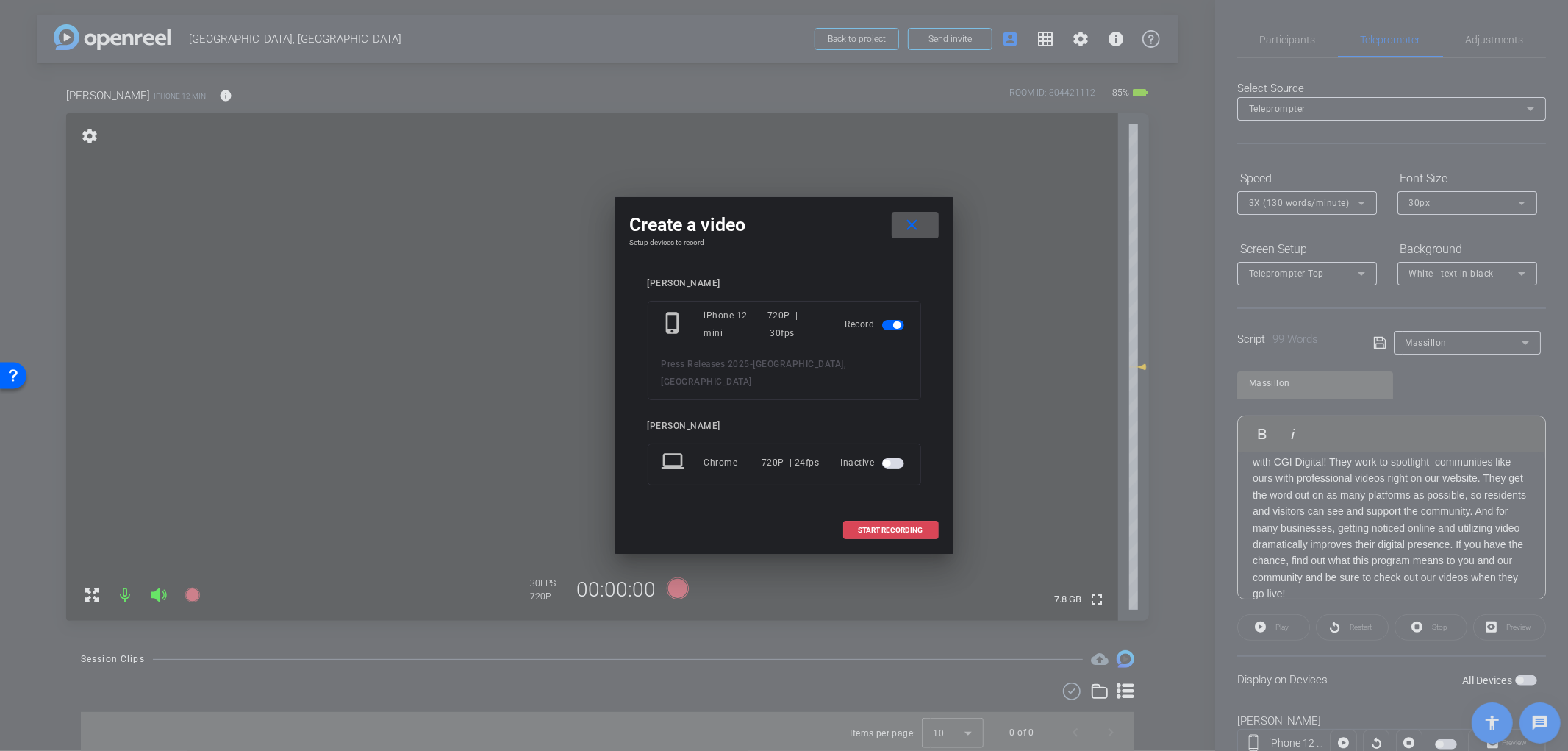
click at [895, 526] on span "START RECORDING" at bounding box center [891, 530] width 65 height 7
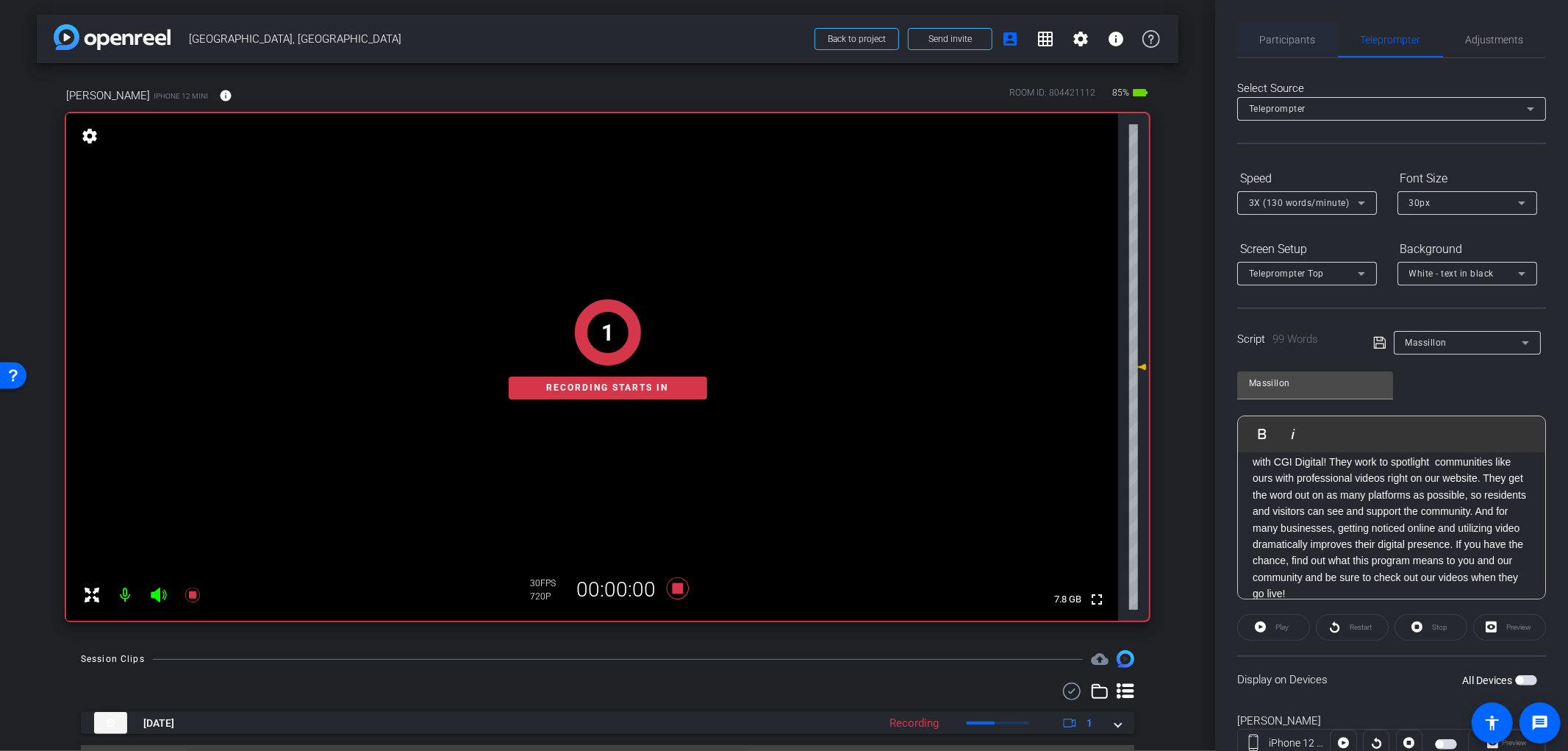
click at [1294, 40] on span "Participants" at bounding box center [1288, 40] width 56 height 11
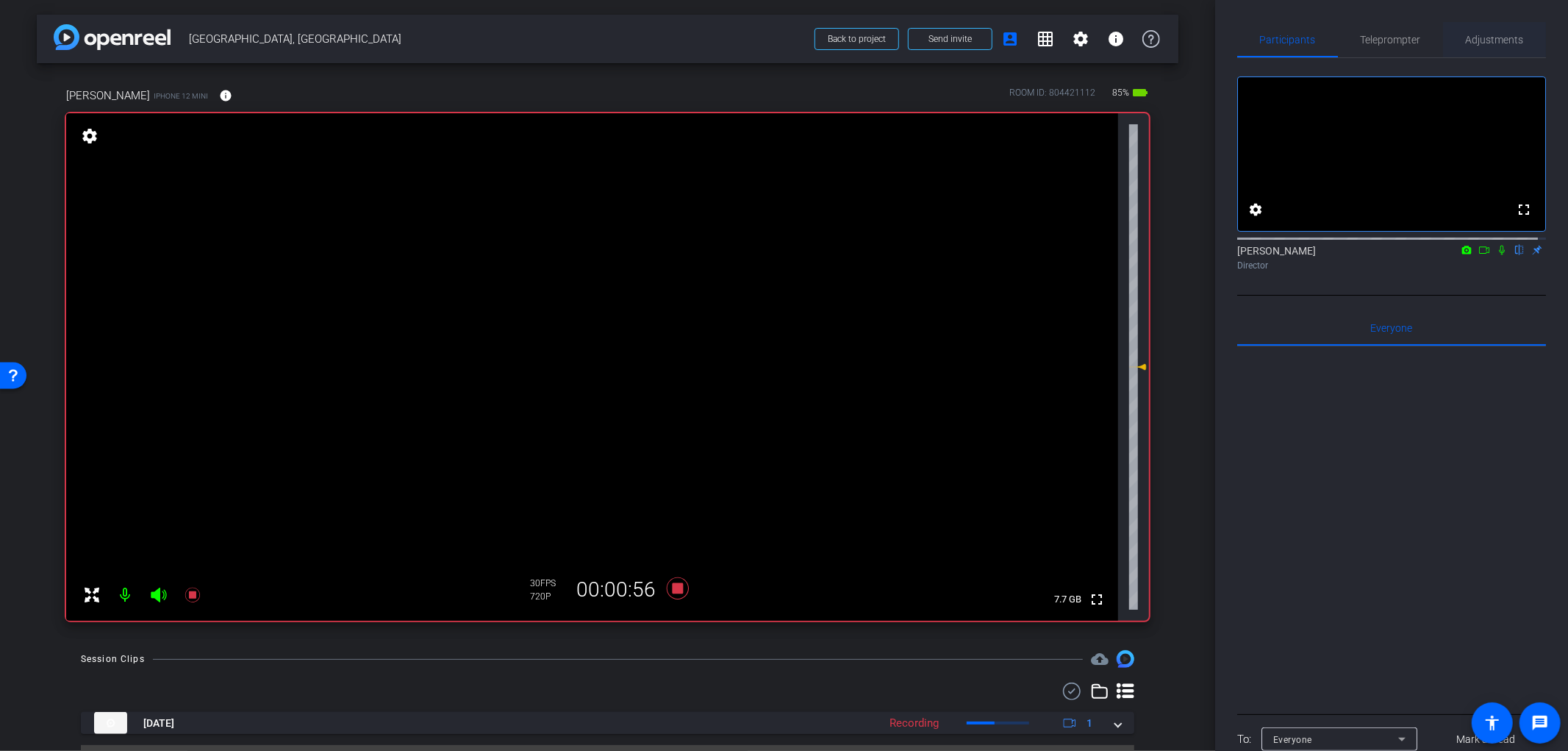
click at [1487, 35] on span "Adjustments" at bounding box center [1495, 40] width 58 height 11
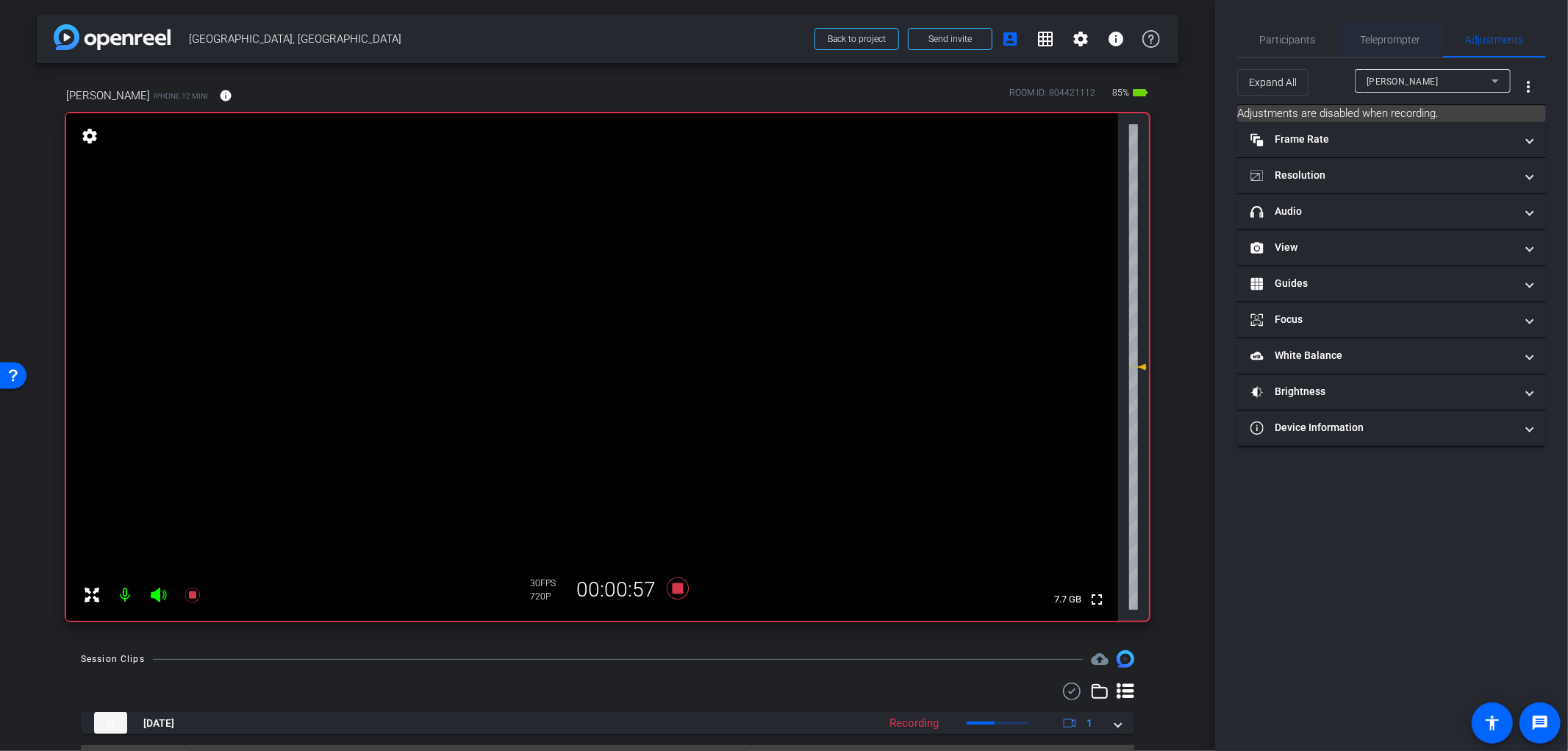
click at [1401, 39] on span "Teleprompter" at bounding box center [1391, 40] width 61 height 11
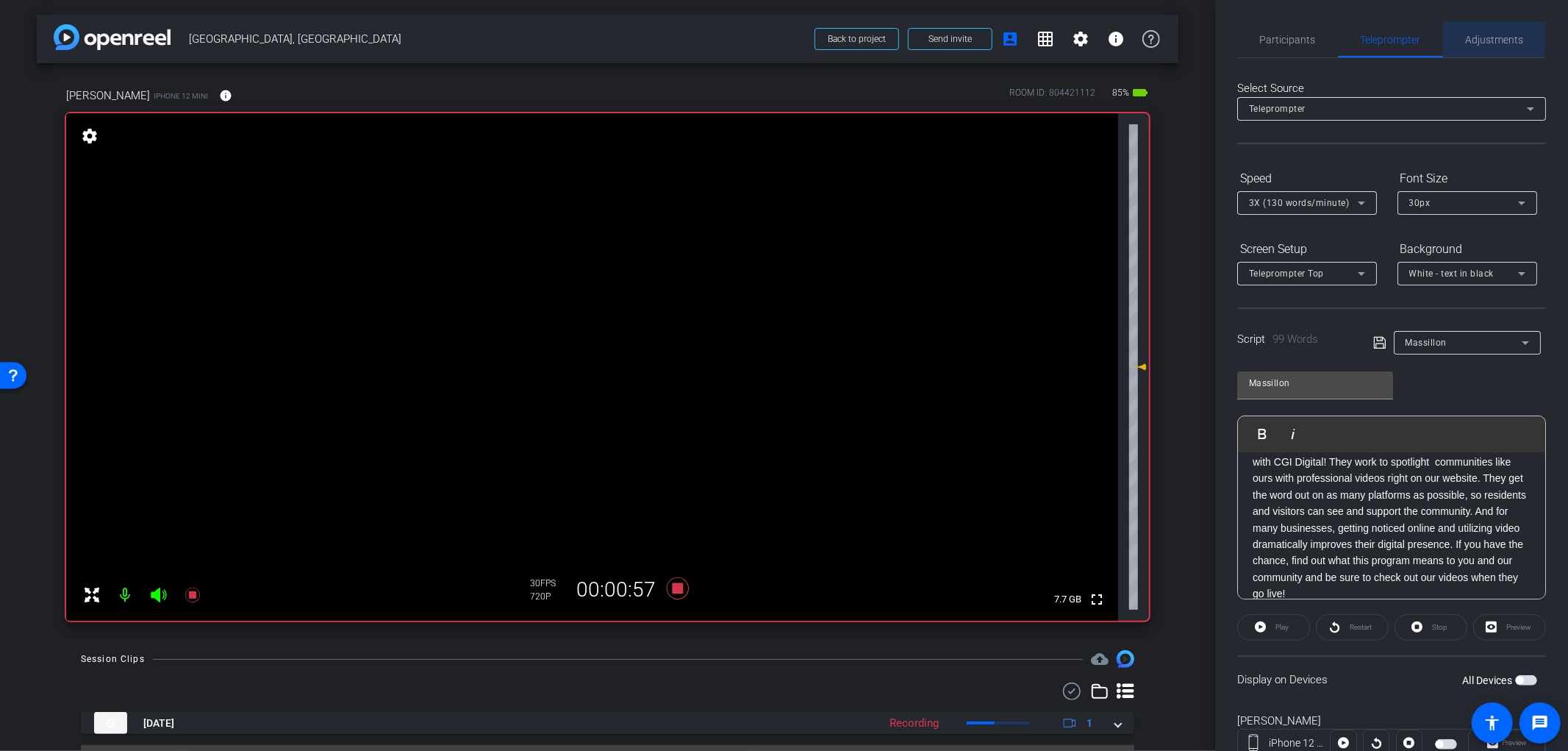
click at [1468, 35] on span "Adjustments" at bounding box center [1495, 40] width 58 height 11
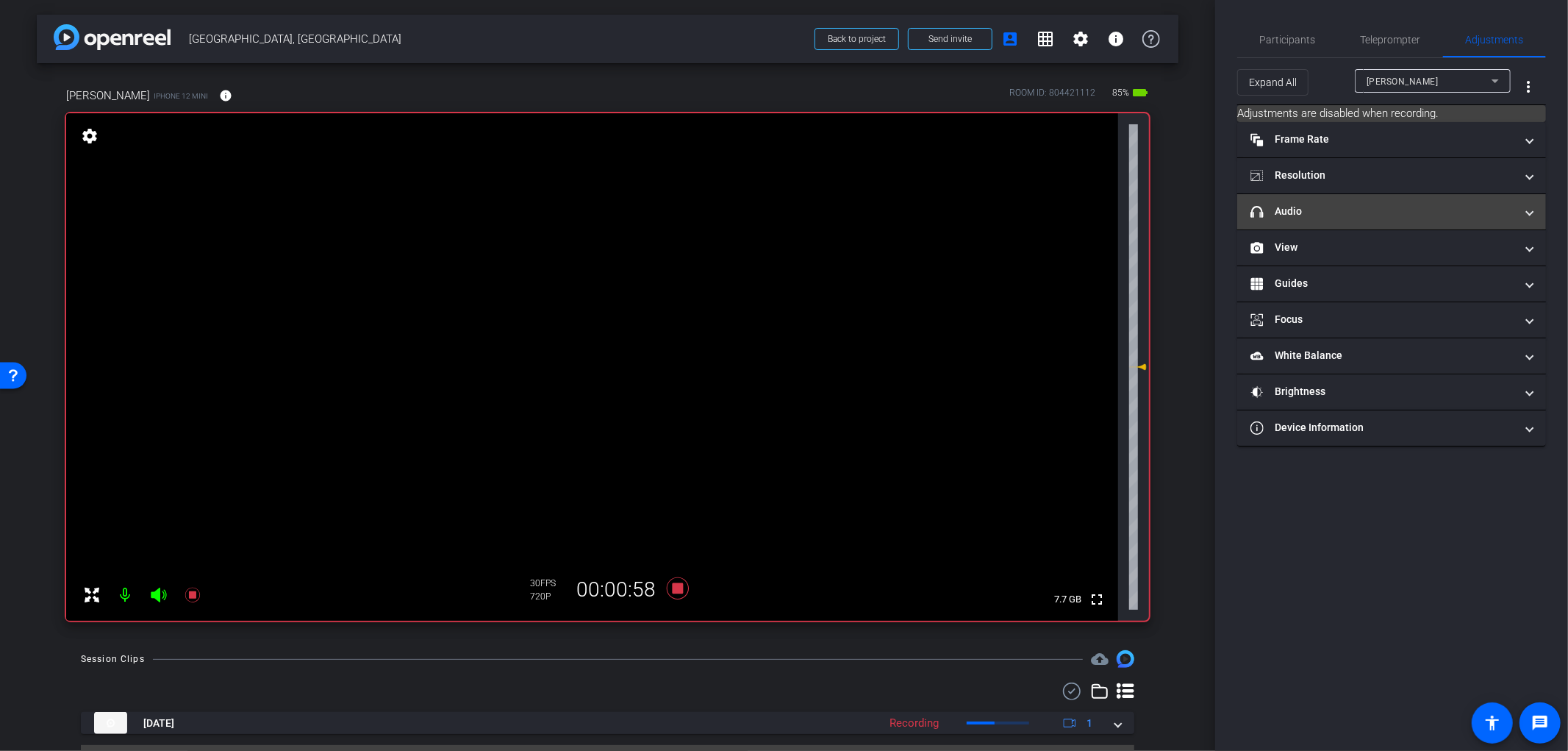
click at [1383, 207] on mat-panel-title "headphone icon Audio" at bounding box center [1382, 212] width 264 height 16
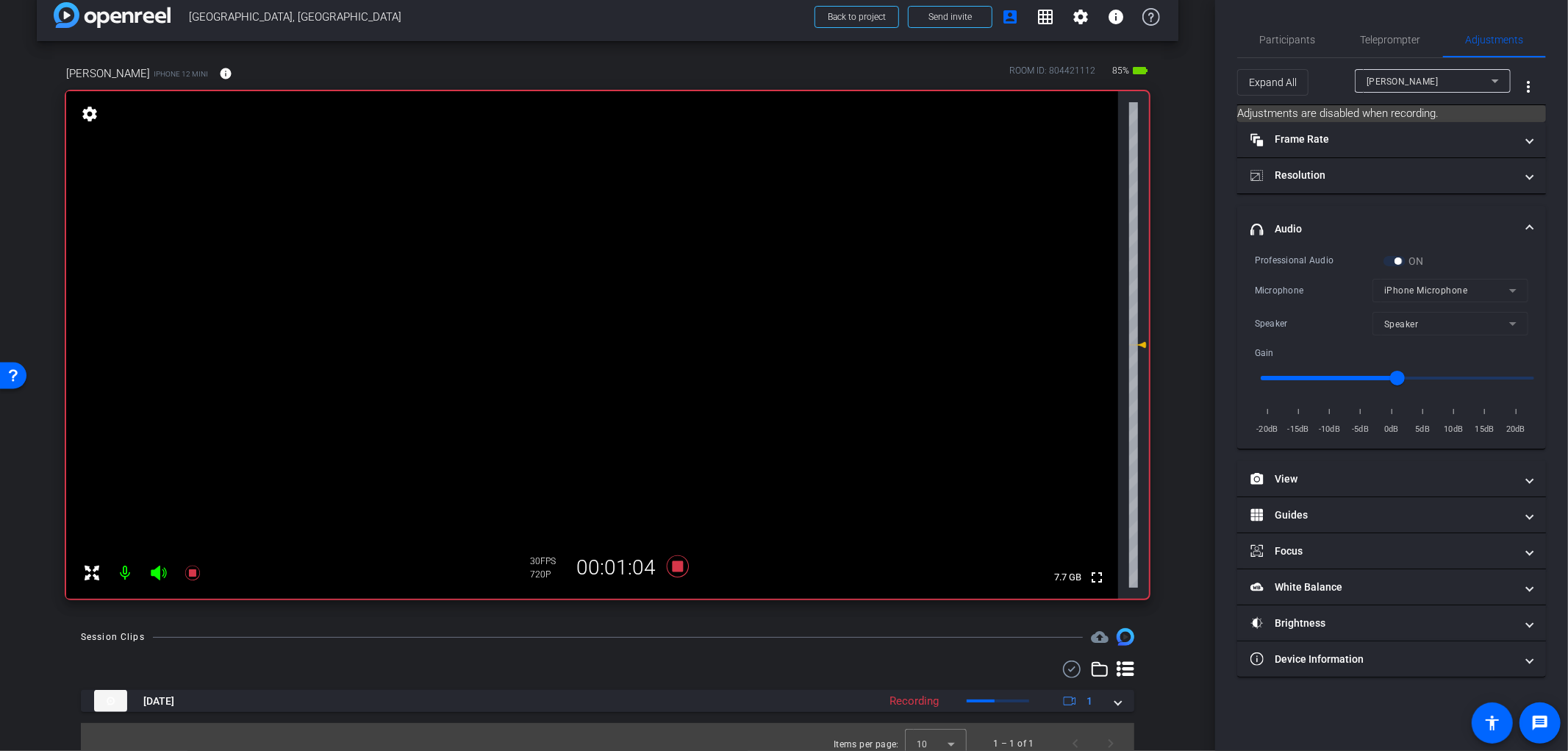
scroll to position [34, 0]
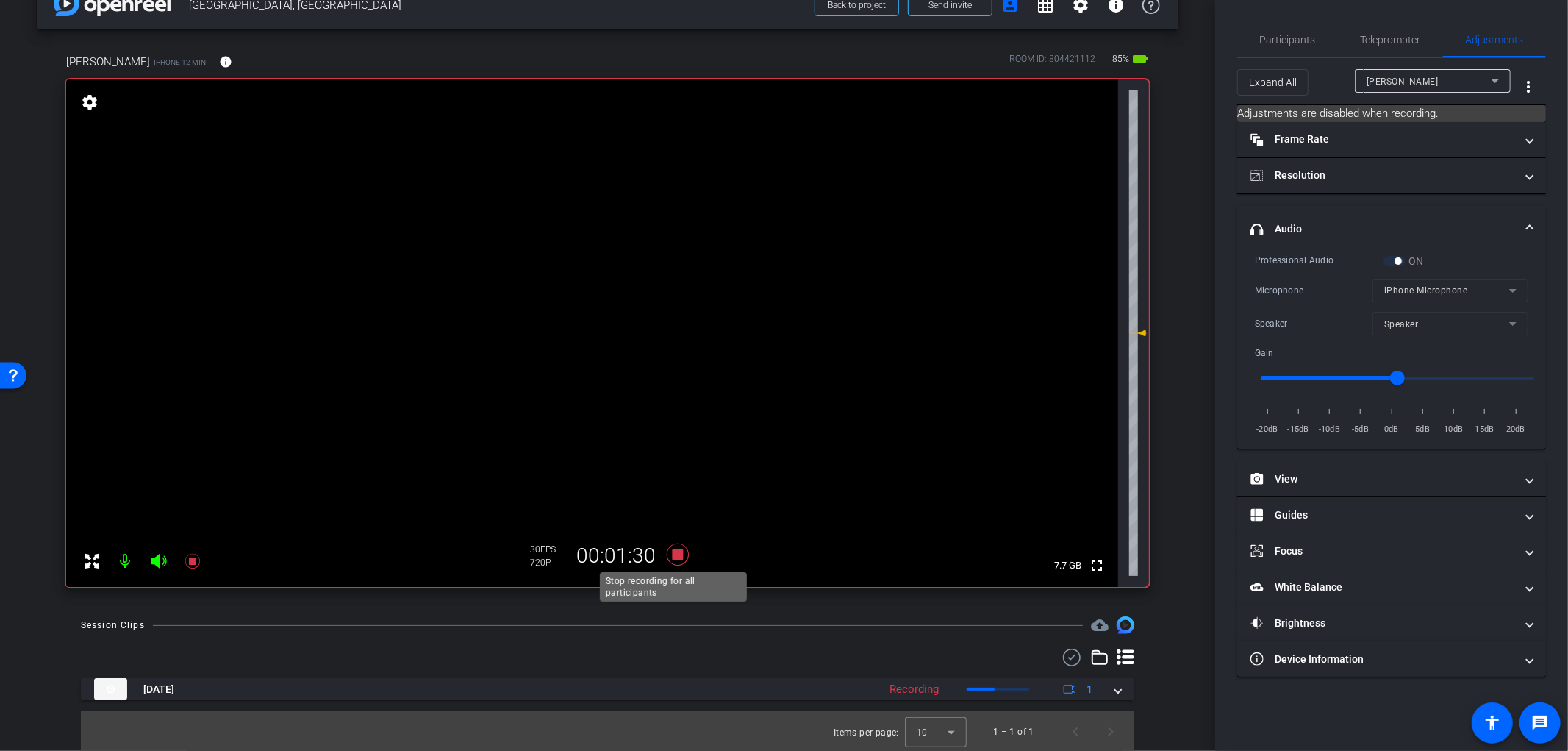
click at [677, 555] on icon at bounding box center [677, 554] width 22 height 22
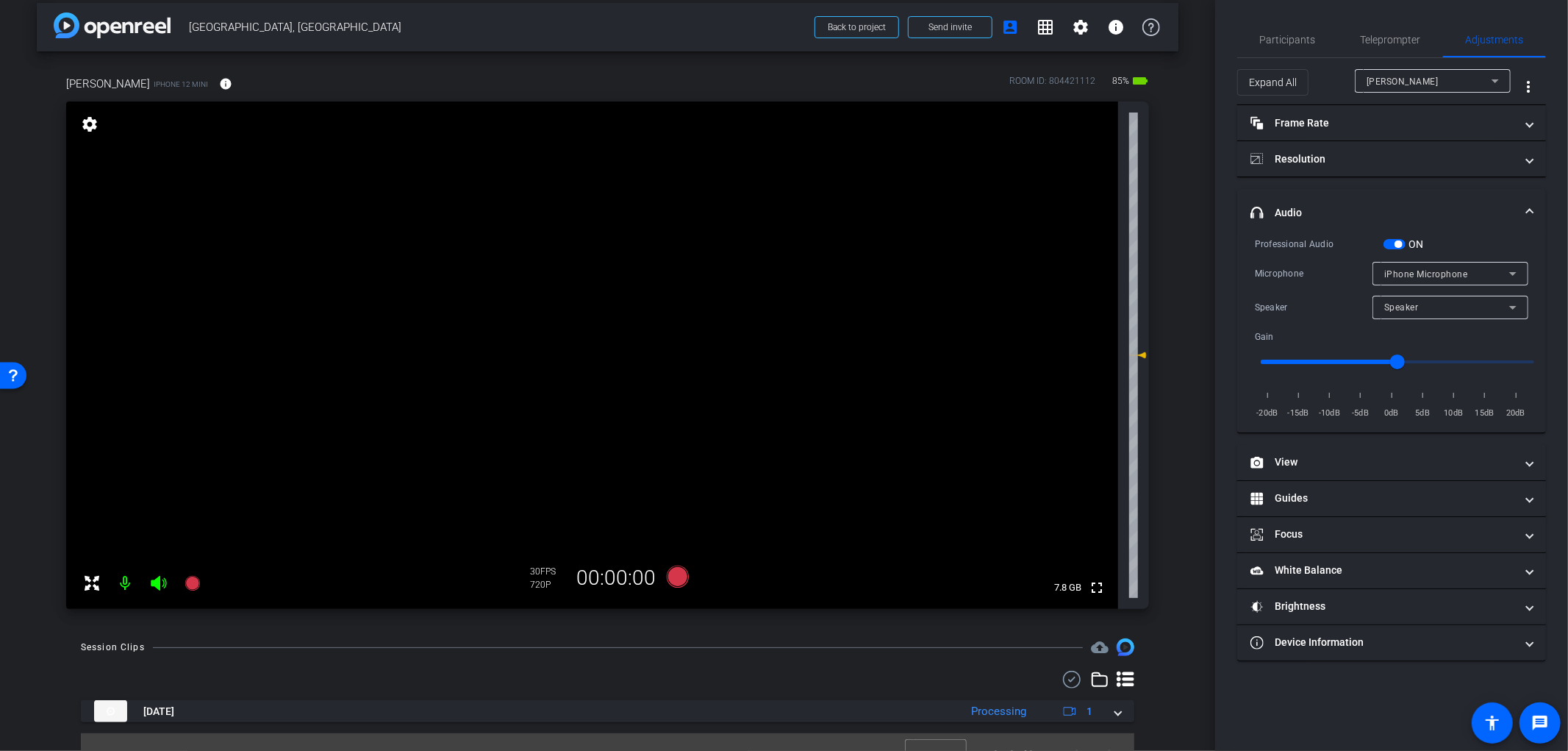
scroll to position [0, 0]
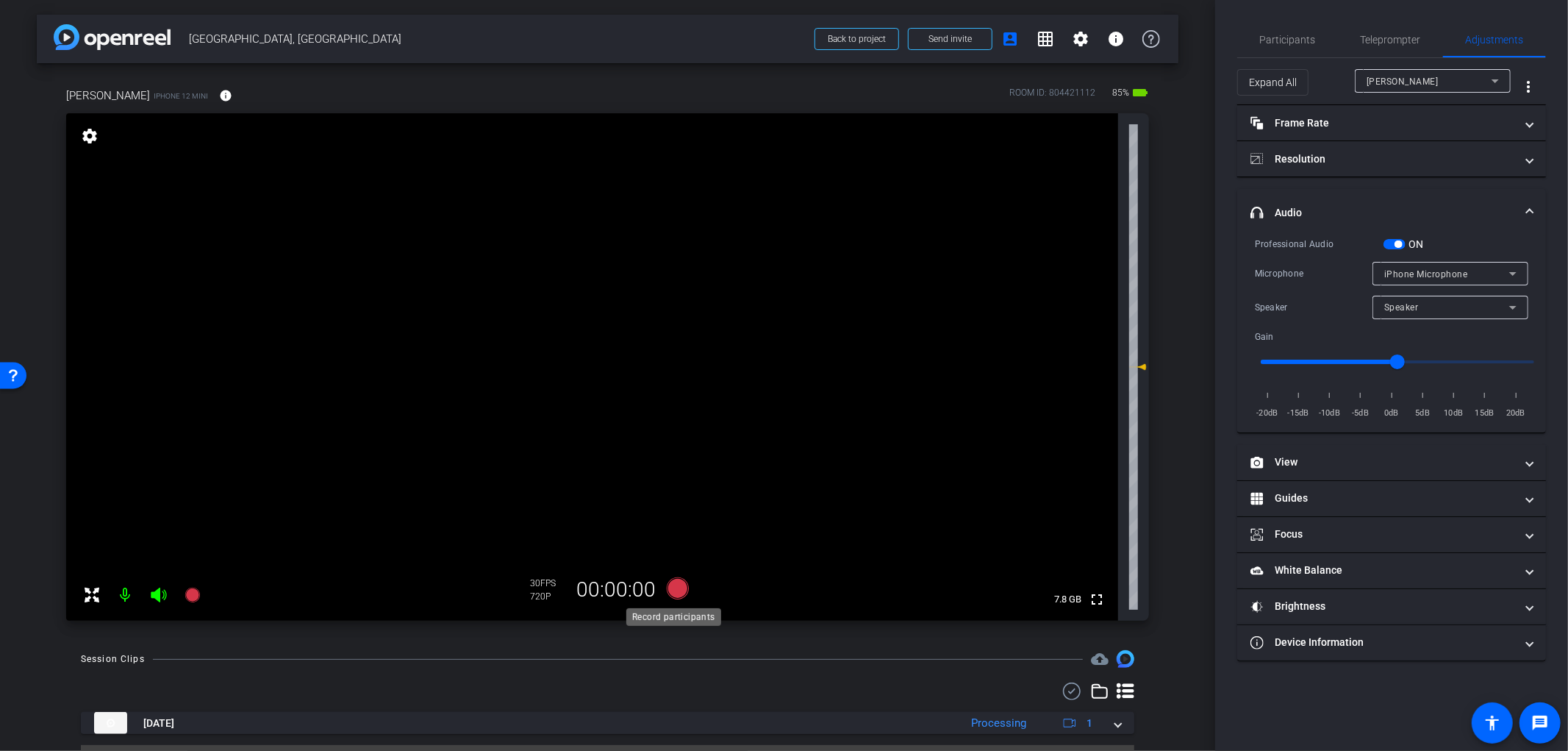
click at [673, 590] on icon at bounding box center [677, 588] width 22 height 22
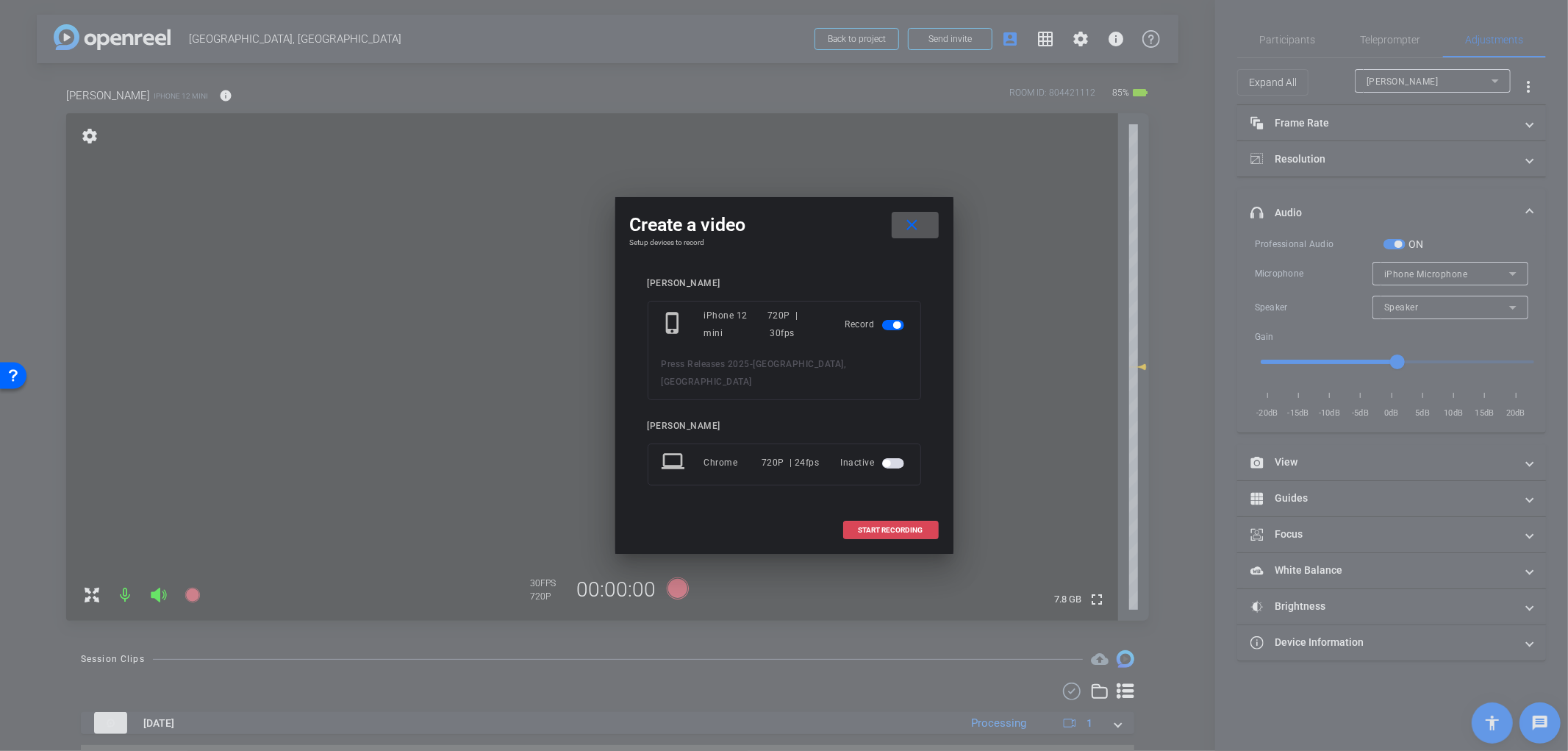
click at [902, 526] on span "START RECORDING" at bounding box center [891, 530] width 65 height 7
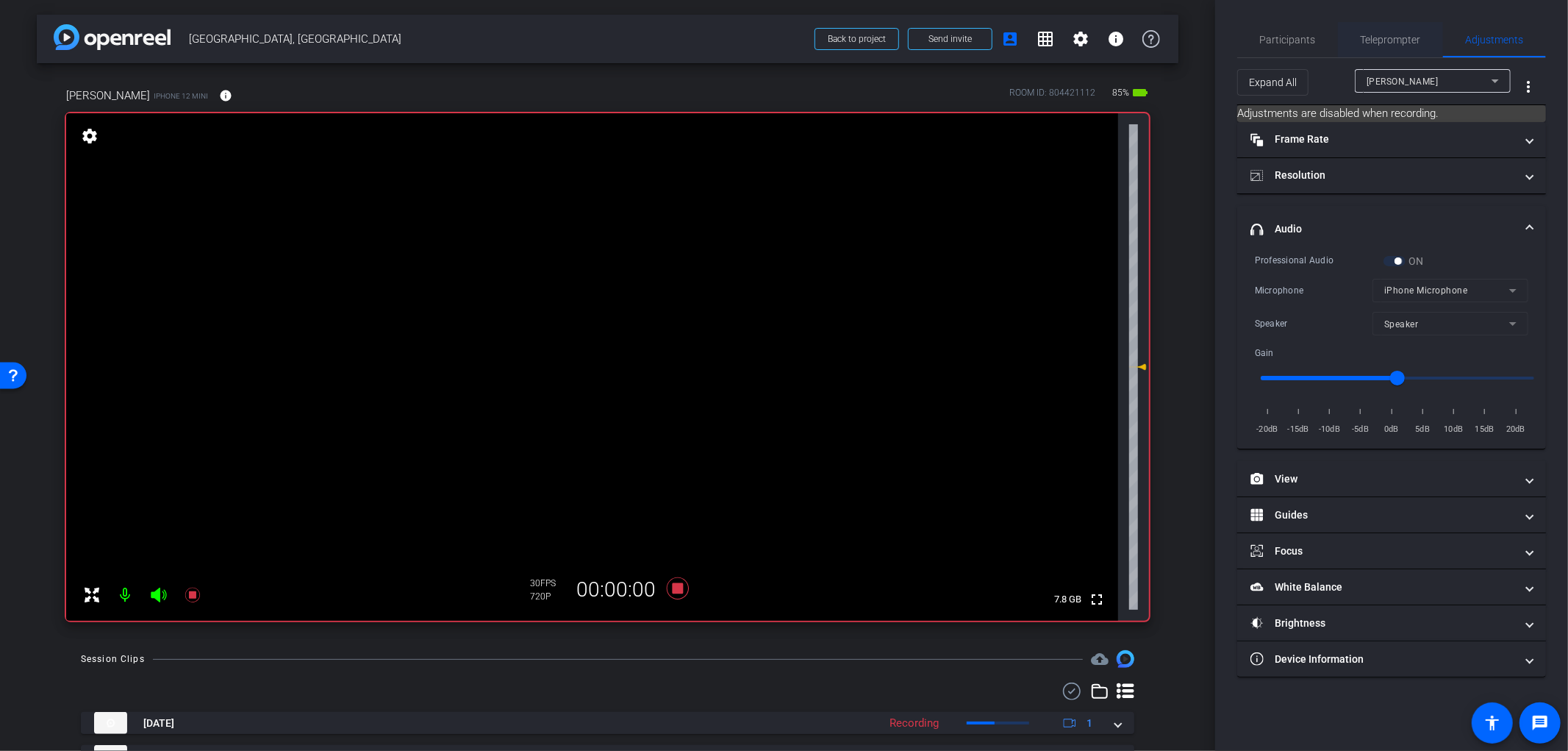
click at [1400, 35] on span "Teleprompter" at bounding box center [1391, 40] width 61 height 11
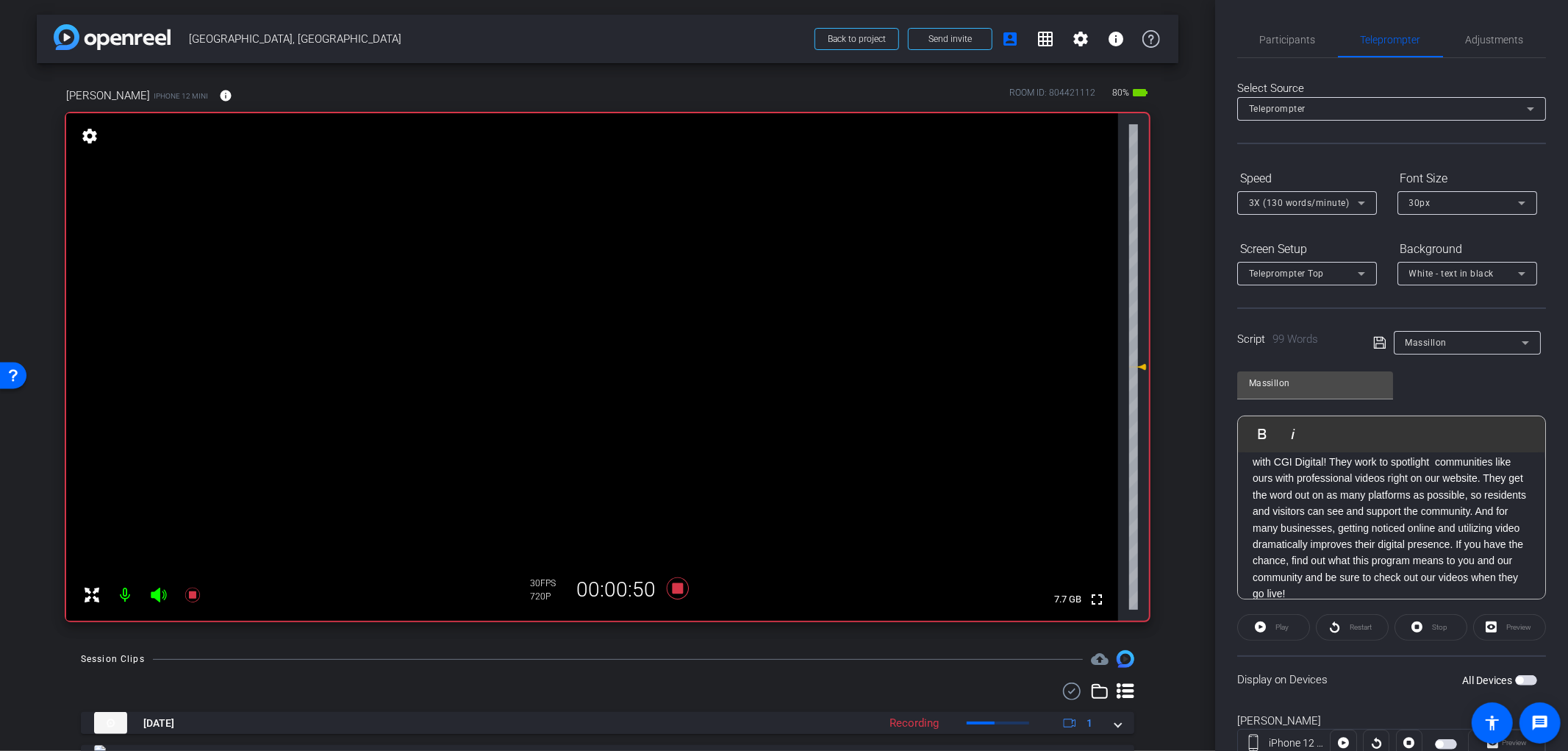
scroll to position [68, 0]
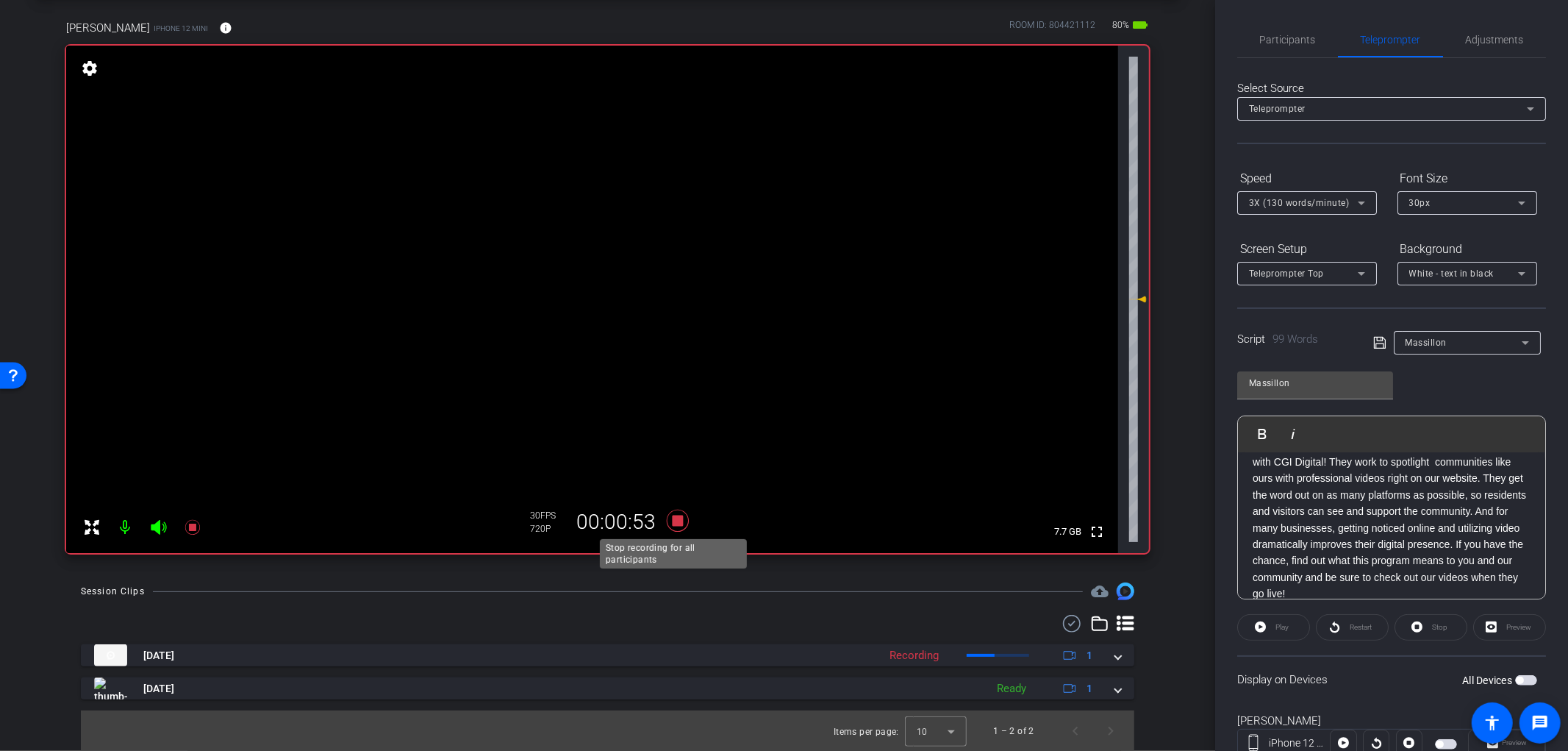
click at [672, 523] on icon at bounding box center [677, 520] width 22 height 22
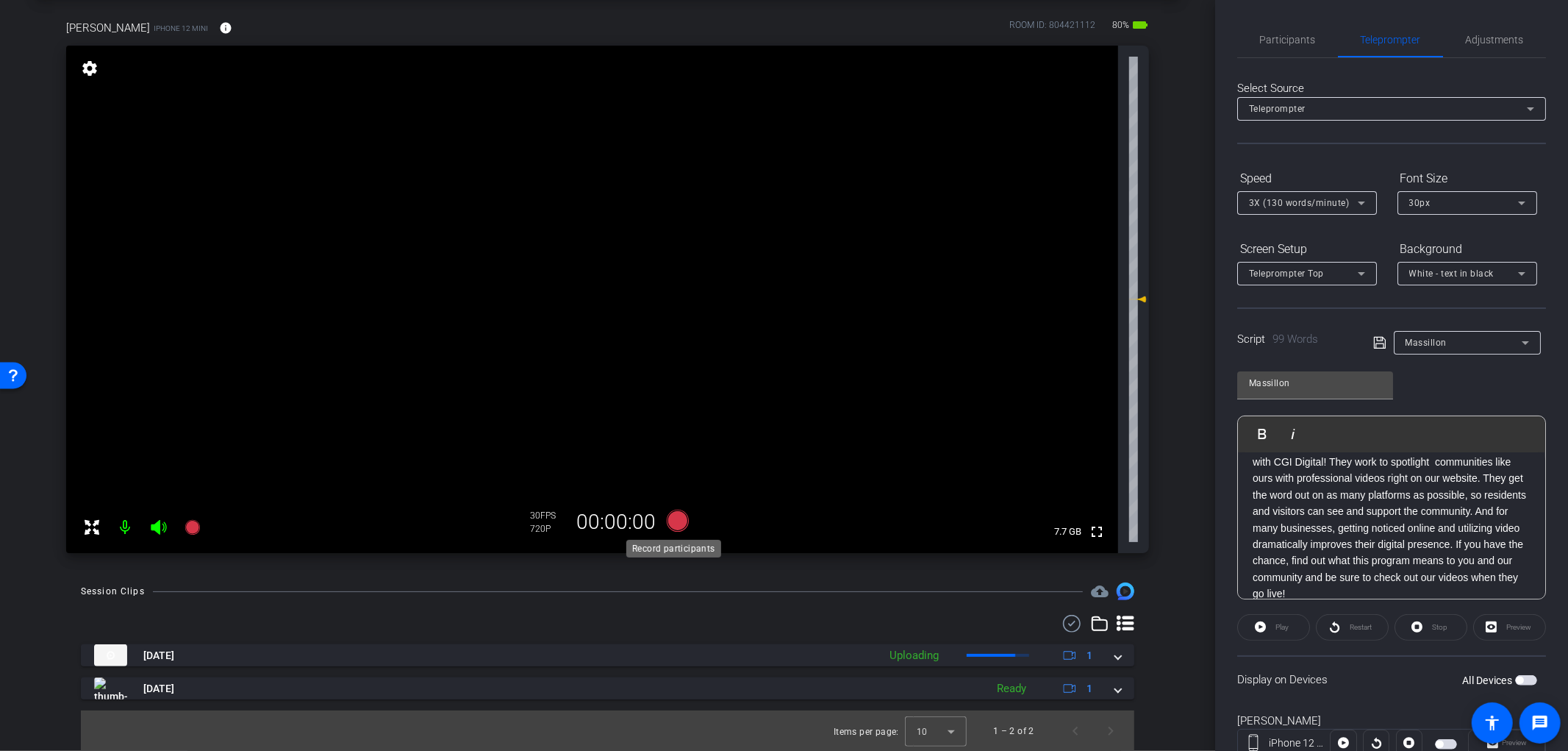
click at [673, 519] on icon at bounding box center [677, 520] width 22 height 22
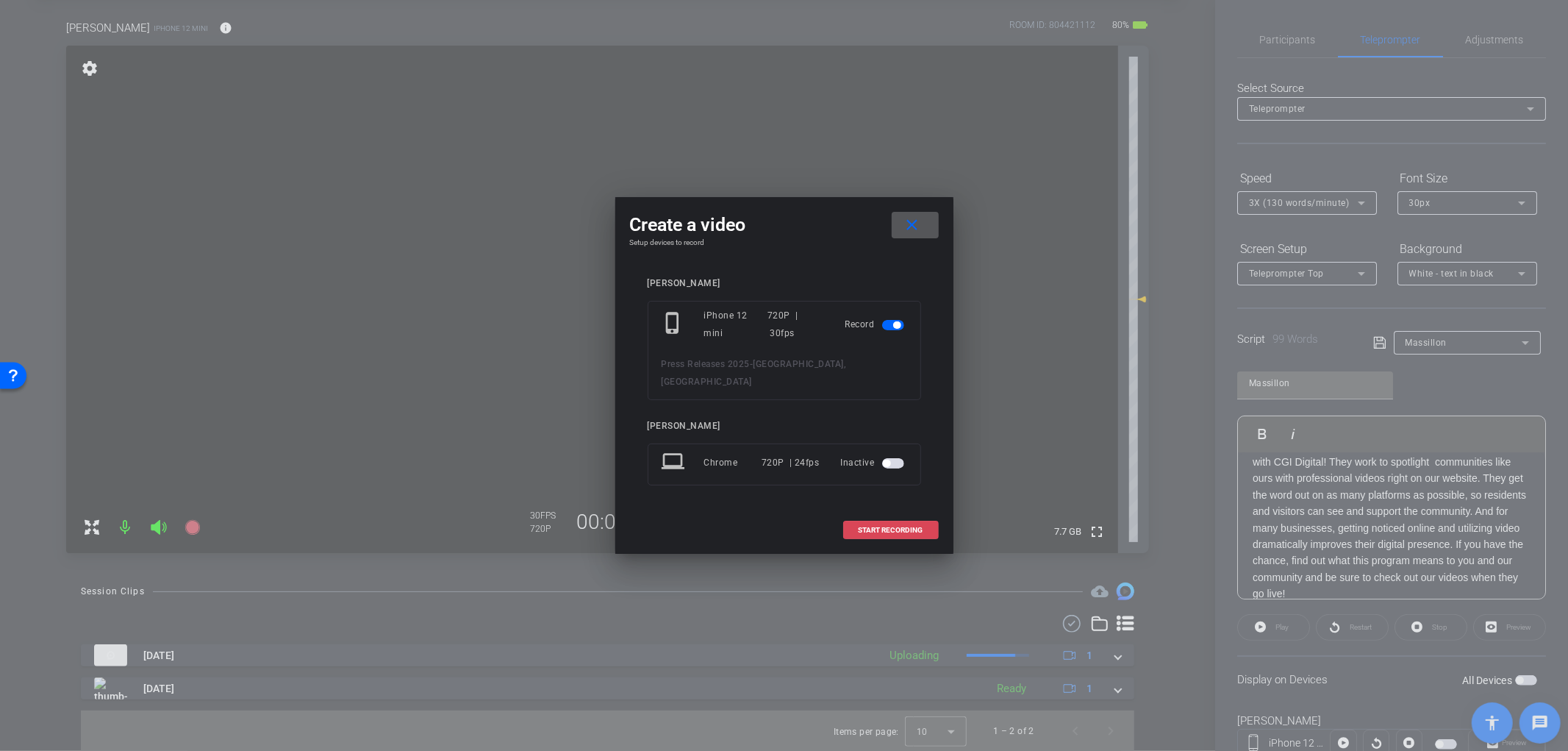
click at [909, 526] on span "START RECORDING" at bounding box center [891, 530] width 65 height 7
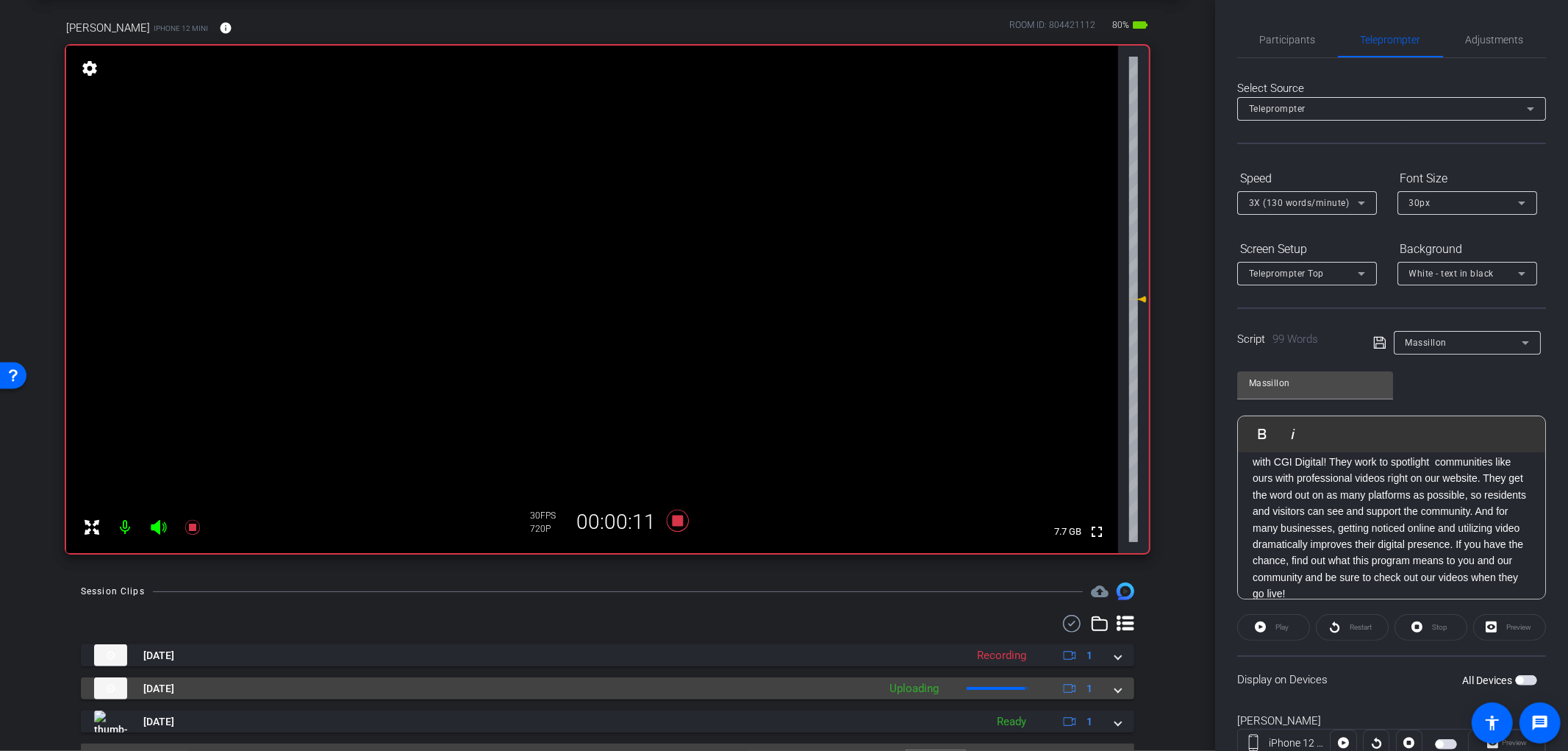
click at [1115, 690] on span at bounding box center [1118, 689] width 6 height 16
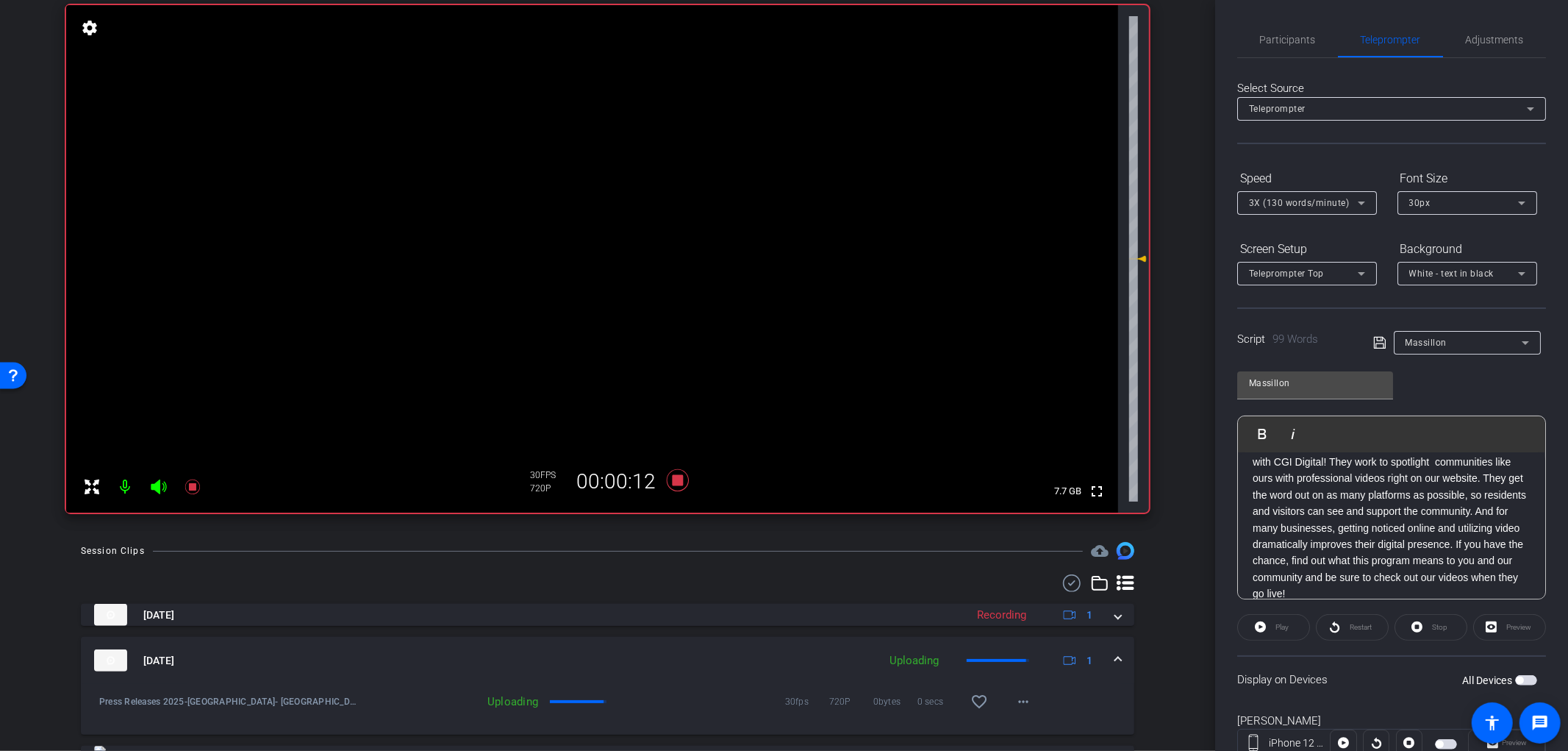
scroll to position [149, 0]
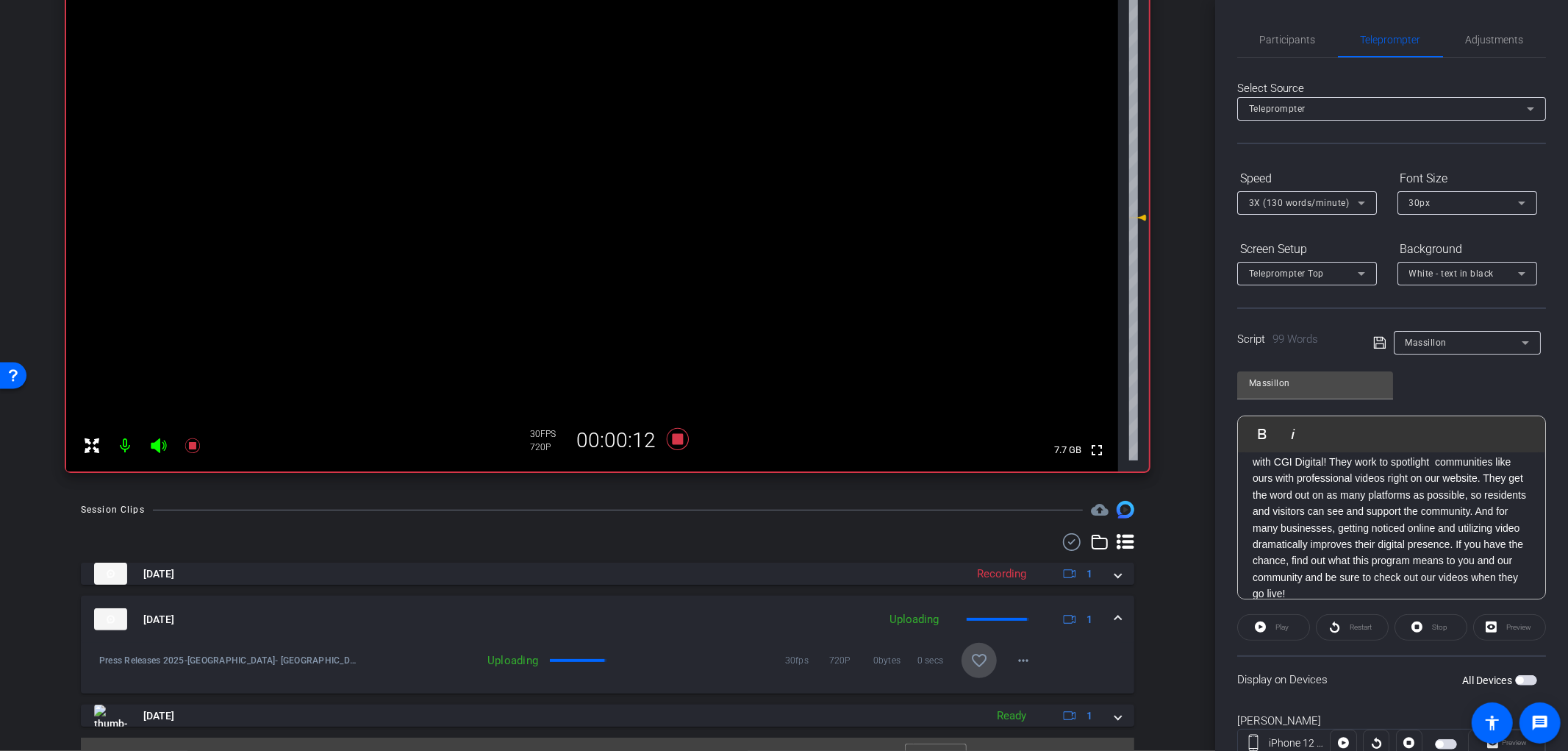
click at [970, 662] on mat-icon "favorite_border" at bounding box center [979, 661] width 18 height 18
click at [667, 437] on icon at bounding box center [677, 438] width 22 height 22
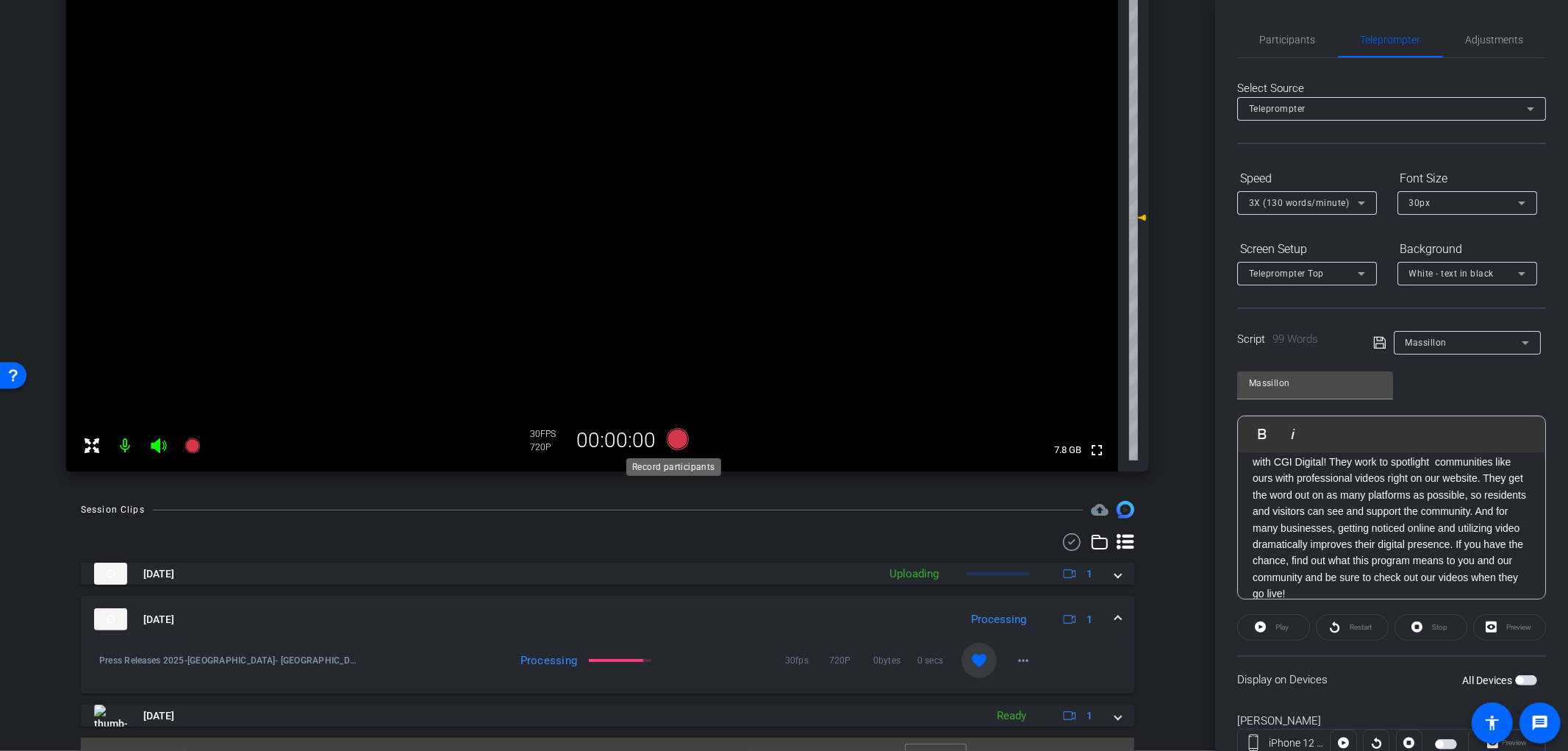
click at [676, 443] on icon at bounding box center [677, 438] width 22 height 22
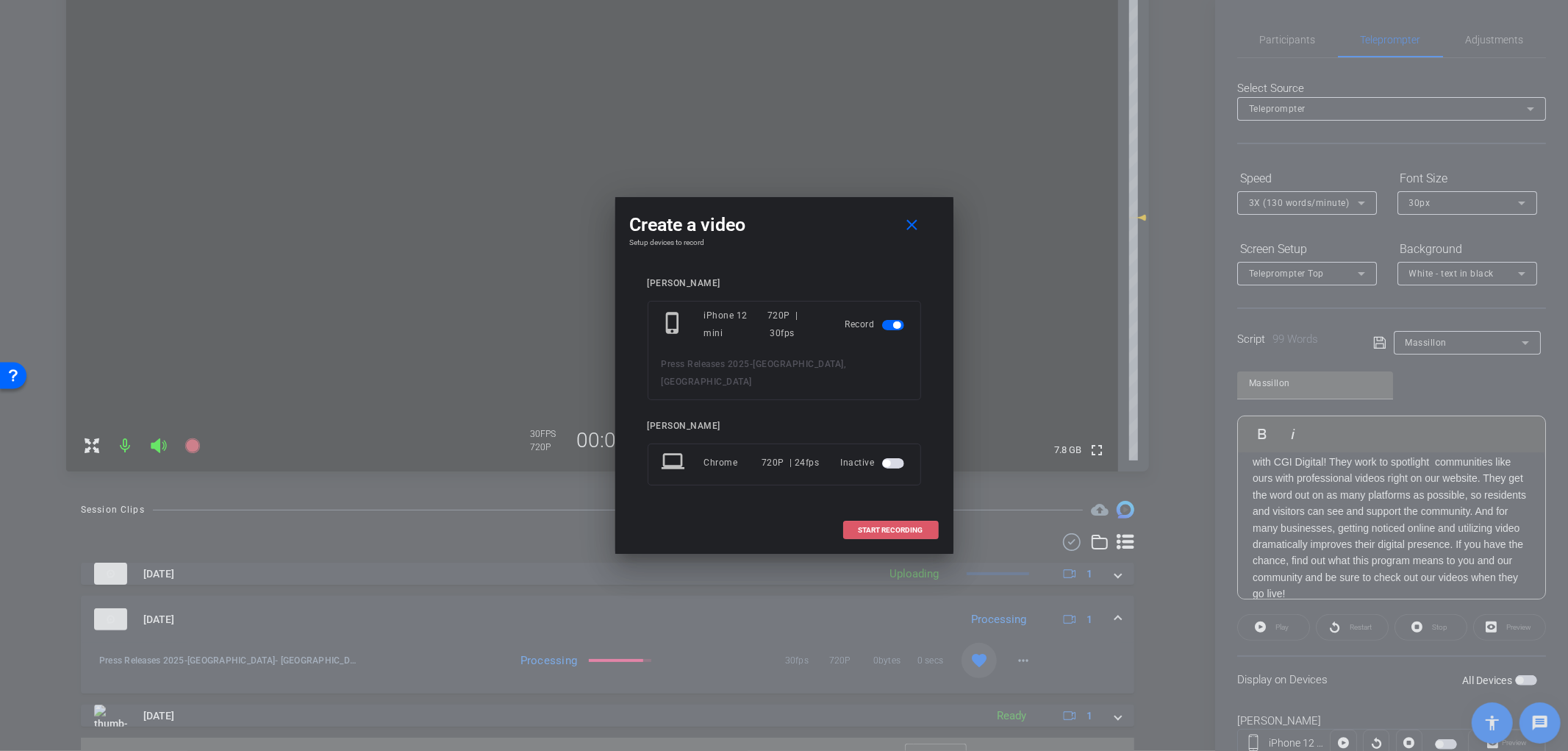
click at [900, 527] on span at bounding box center [890, 531] width 94 height 35
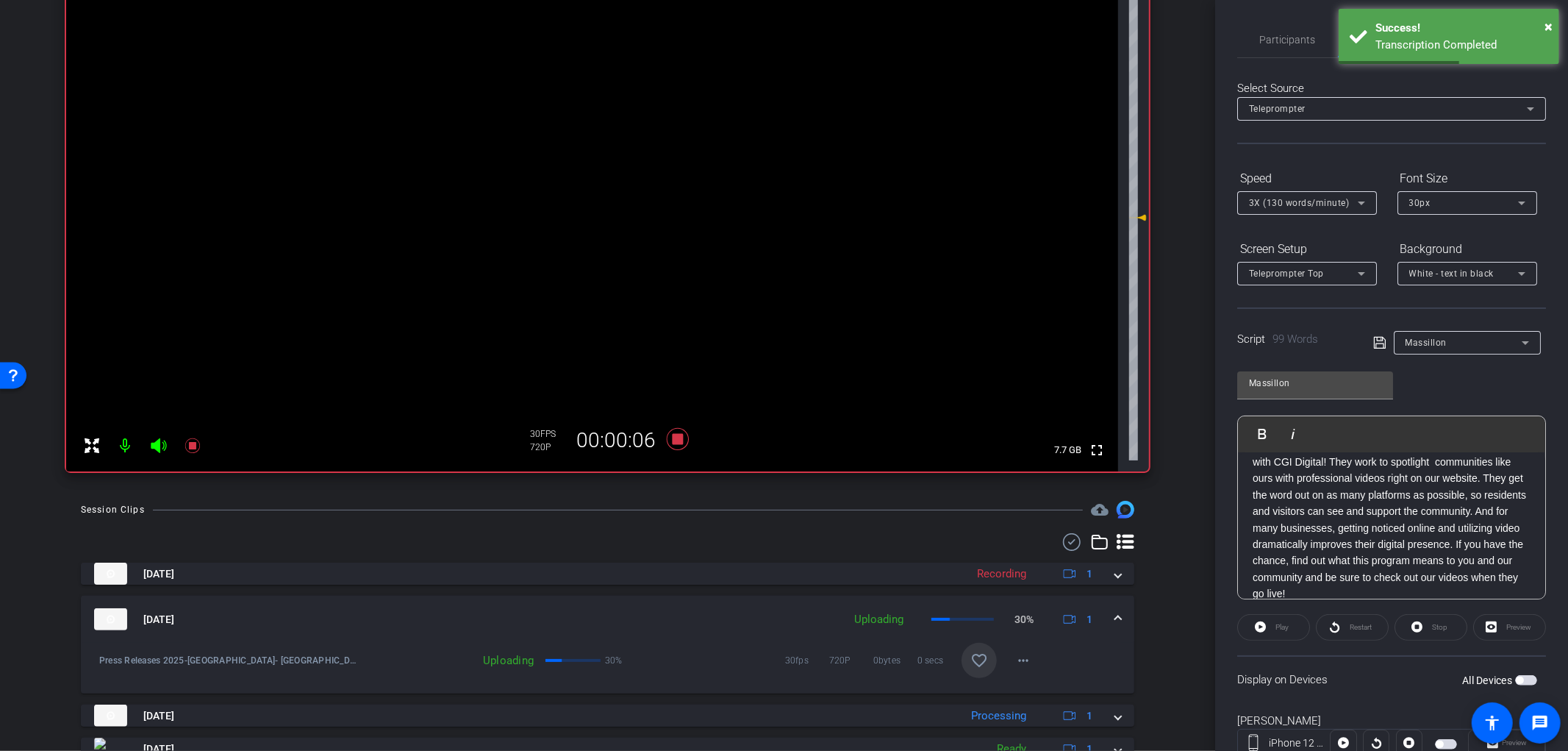
scroll to position [68, 0]
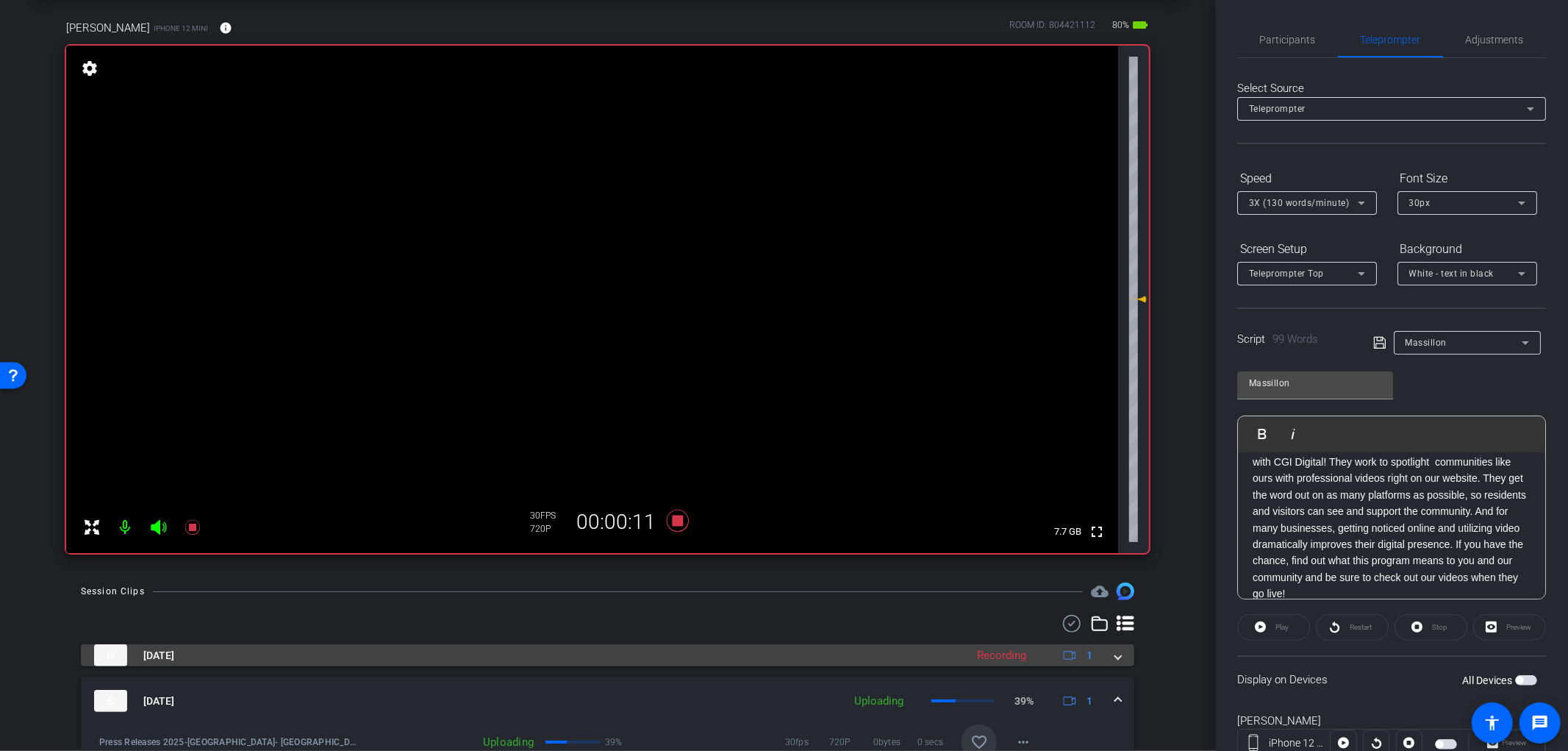
click at [1113, 656] on mat-expansion-panel-header "Sep 25, 2025 Recording 1" at bounding box center [608, 654] width 1054 height 22
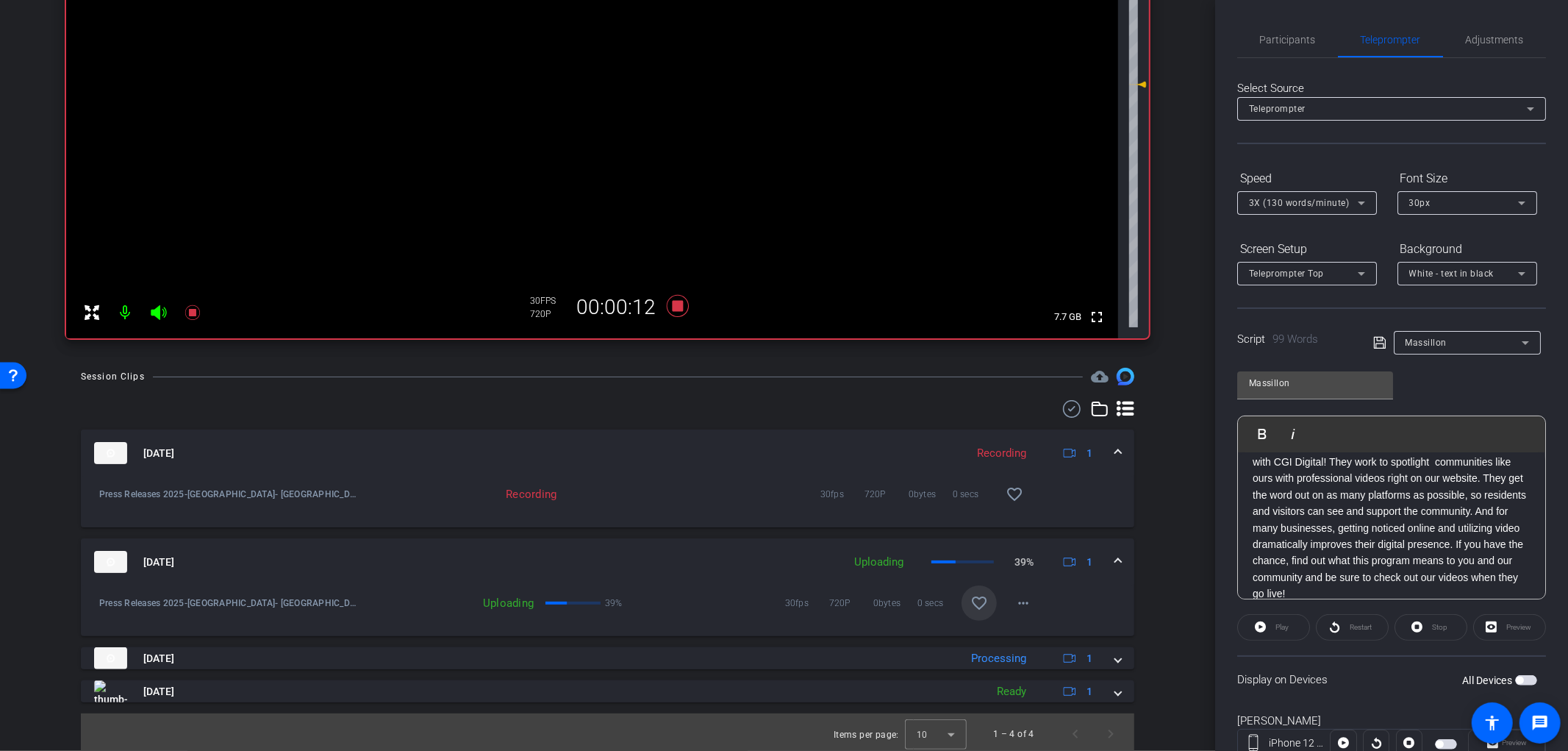
scroll to position [285, 0]
click at [1005, 484] on mat-icon "favorite_border" at bounding box center [1014, 492] width 18 height 18
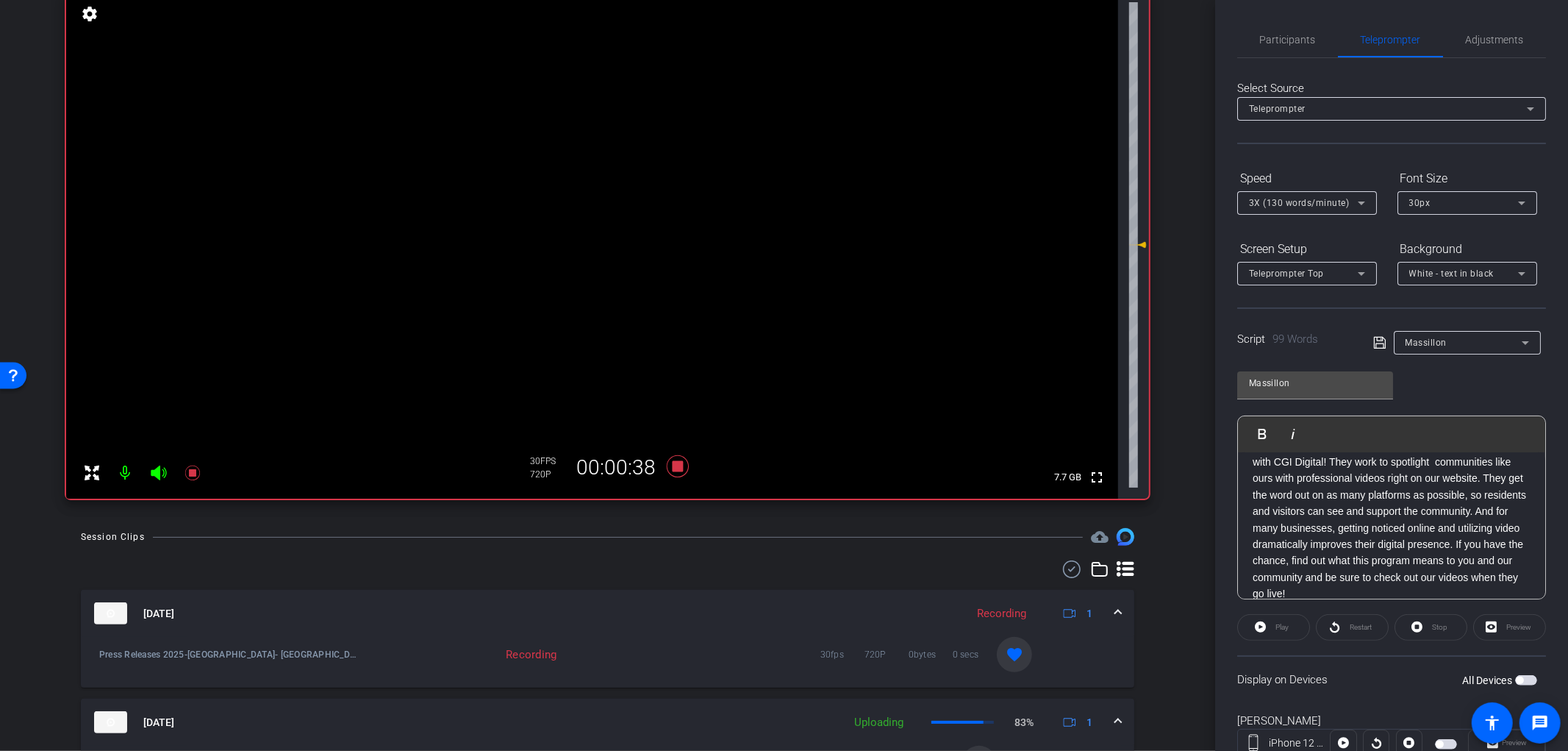
scroll to position [121, 0]
click at [671, 465] on icon at bounding box center [677, 466] width 22 height 22
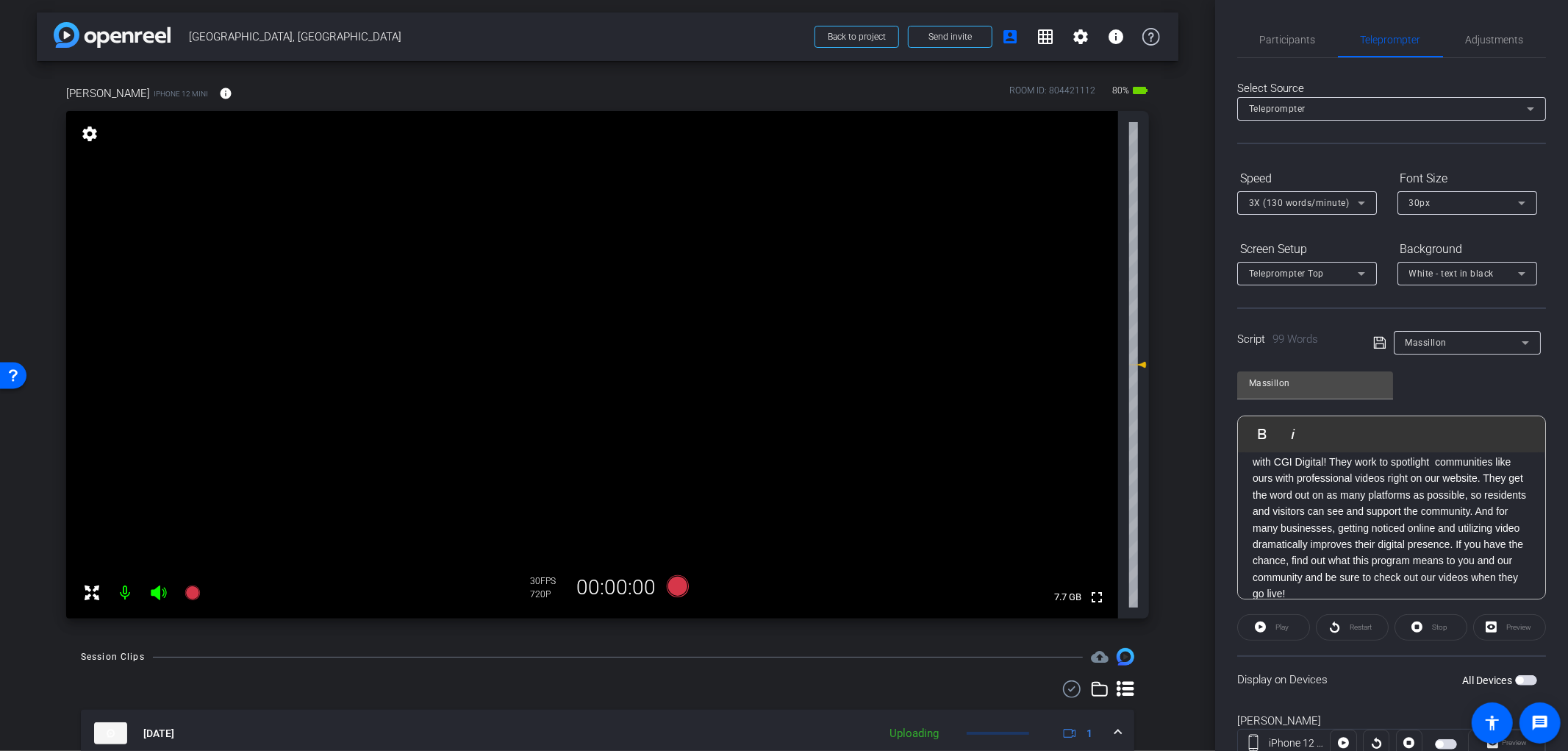
scroll to position [0, 0]
click at [1497, 39] on span "Adjustments" at bounding box center [1495, 40] width 58 height 11
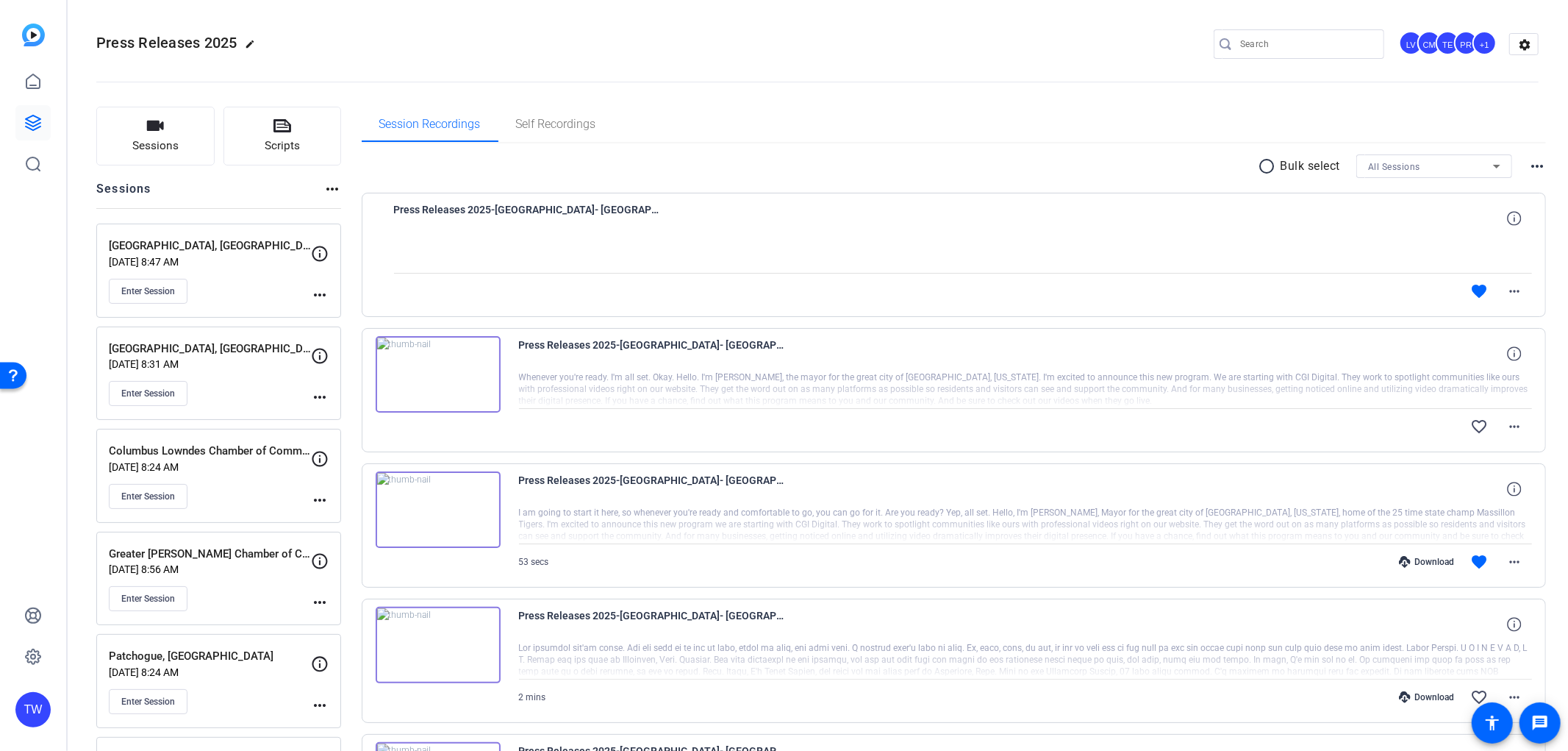
scroll to position [245, 0]
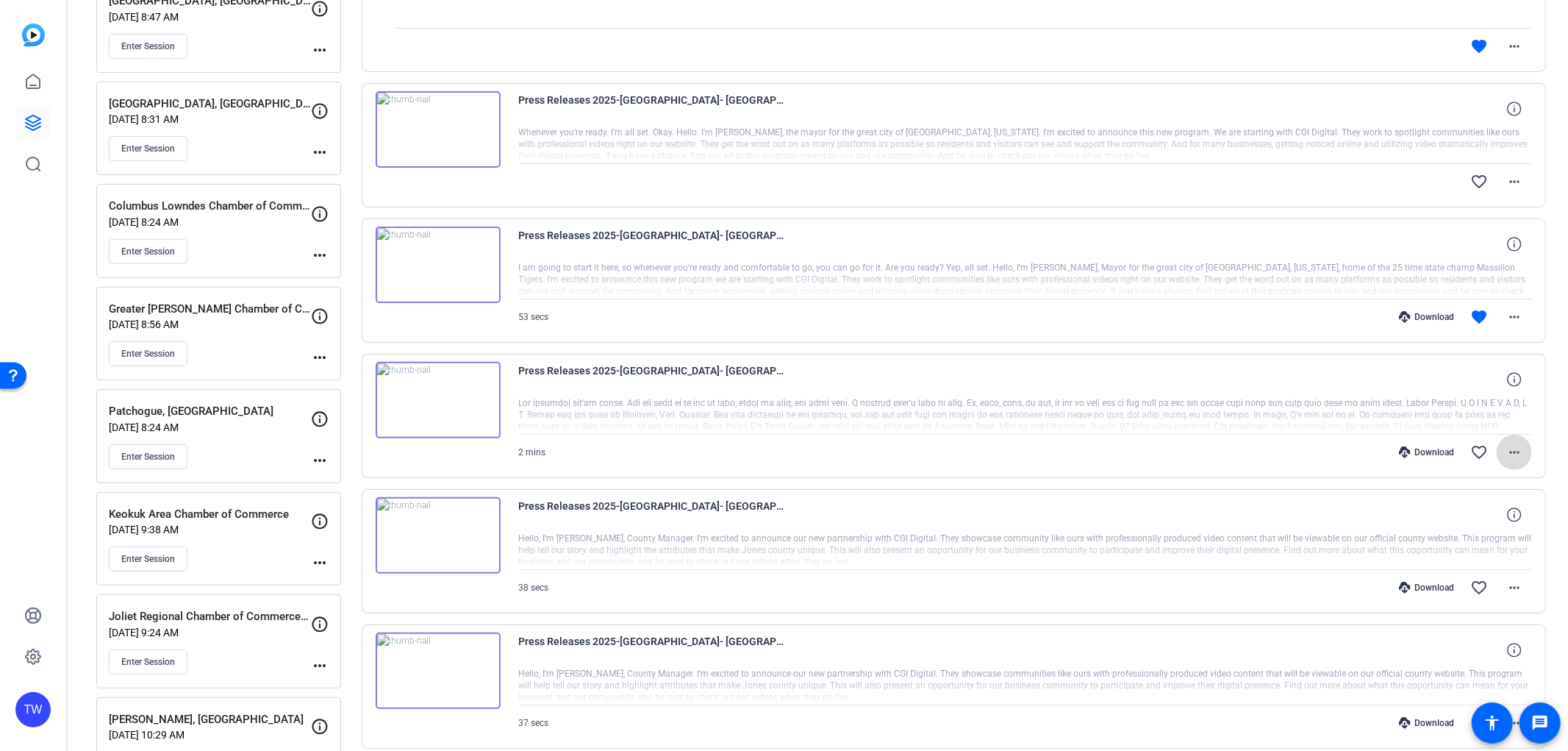
click at [1520, 460] on span at bounding box center [1514, 452] width 35 height 35
click at [1479, 517] on span "Download MP4" at bounding box center [1468, 519] width 88 height 18
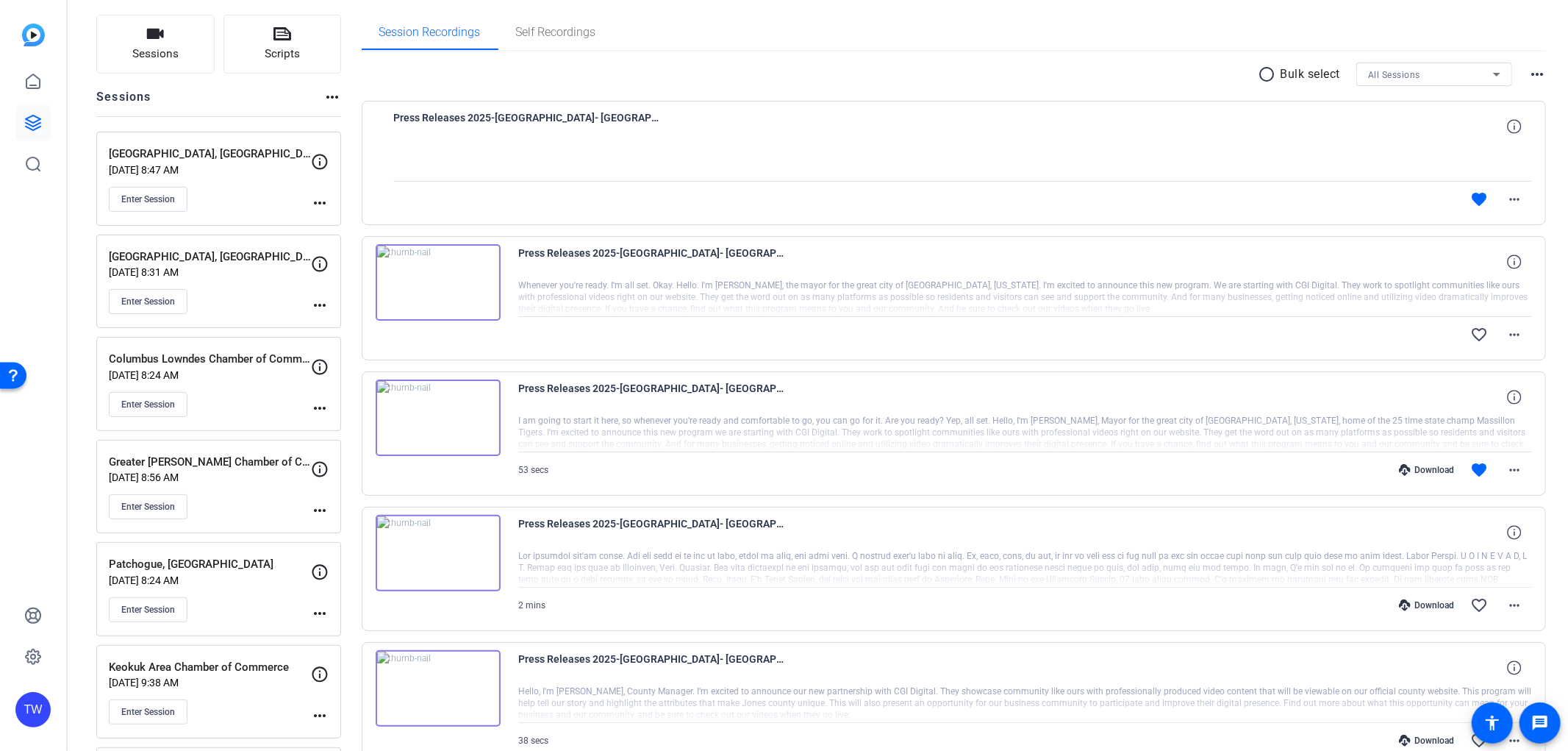
scroll to position [0, 0]
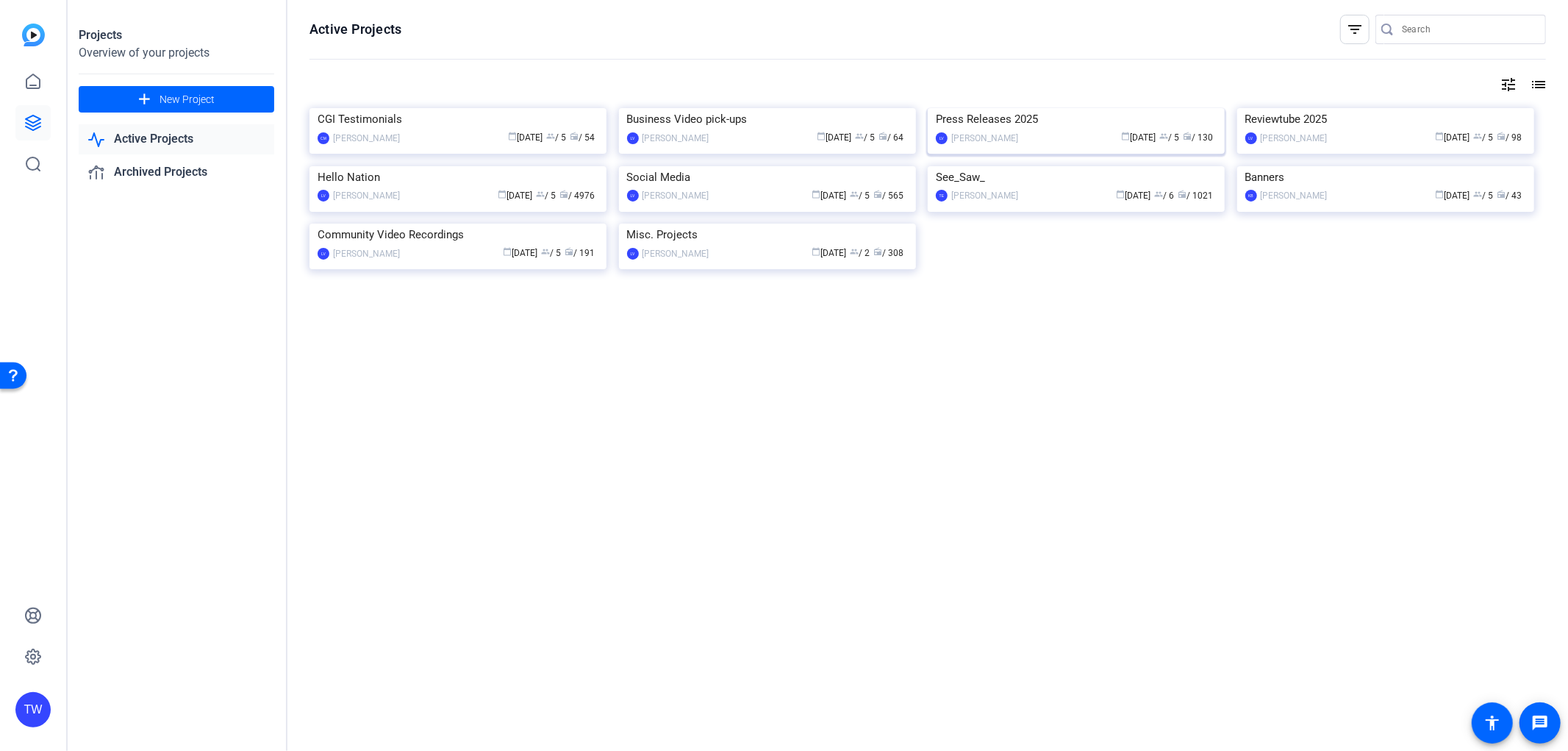
click at [1019, 108] on img at bounding box center [1076, 108] width 297 height 0
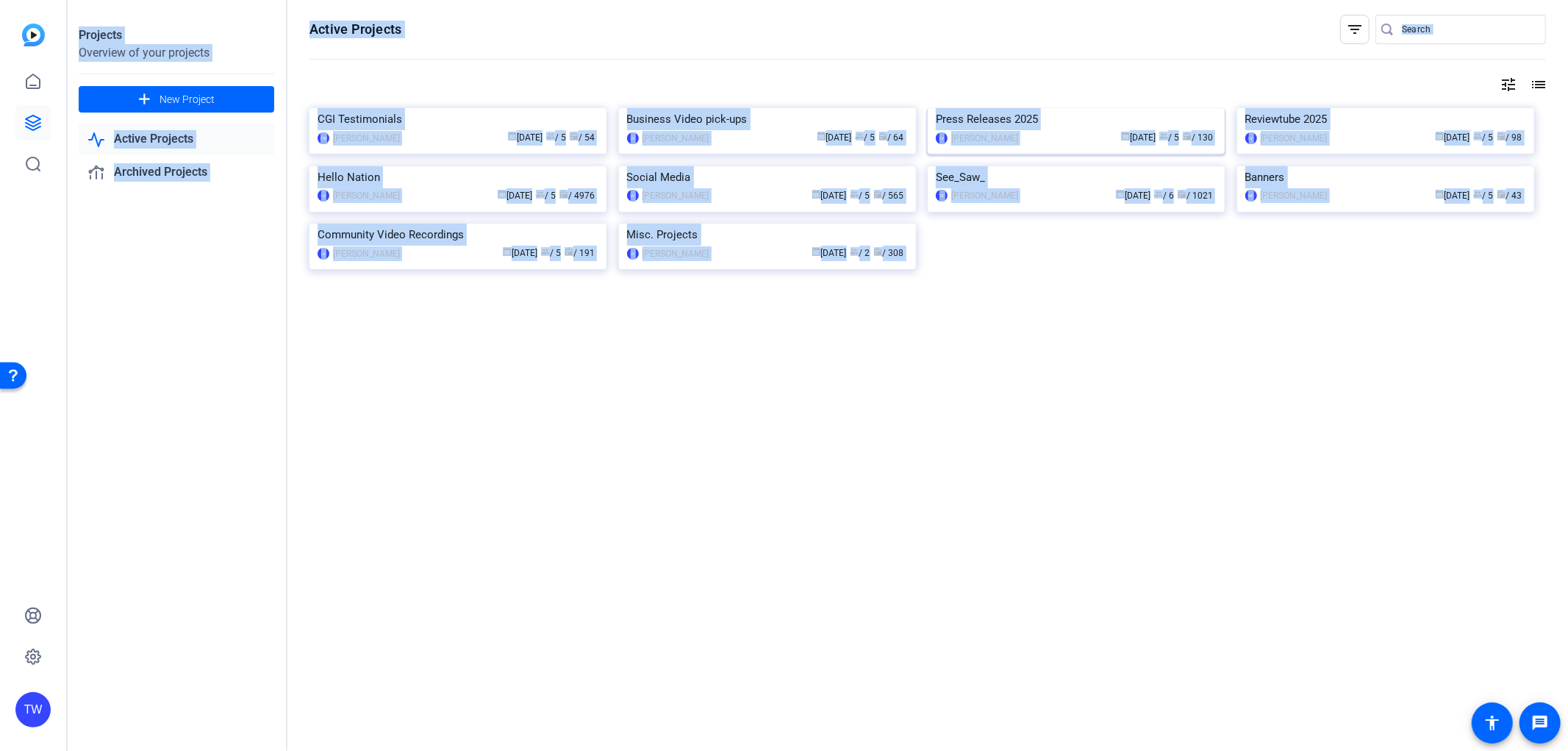
click at [1019, 185] on div "Projects Overview of your projects add New Project Active Projects Archived Pro…" at bounding box center [817, 375] width 1501 height 751
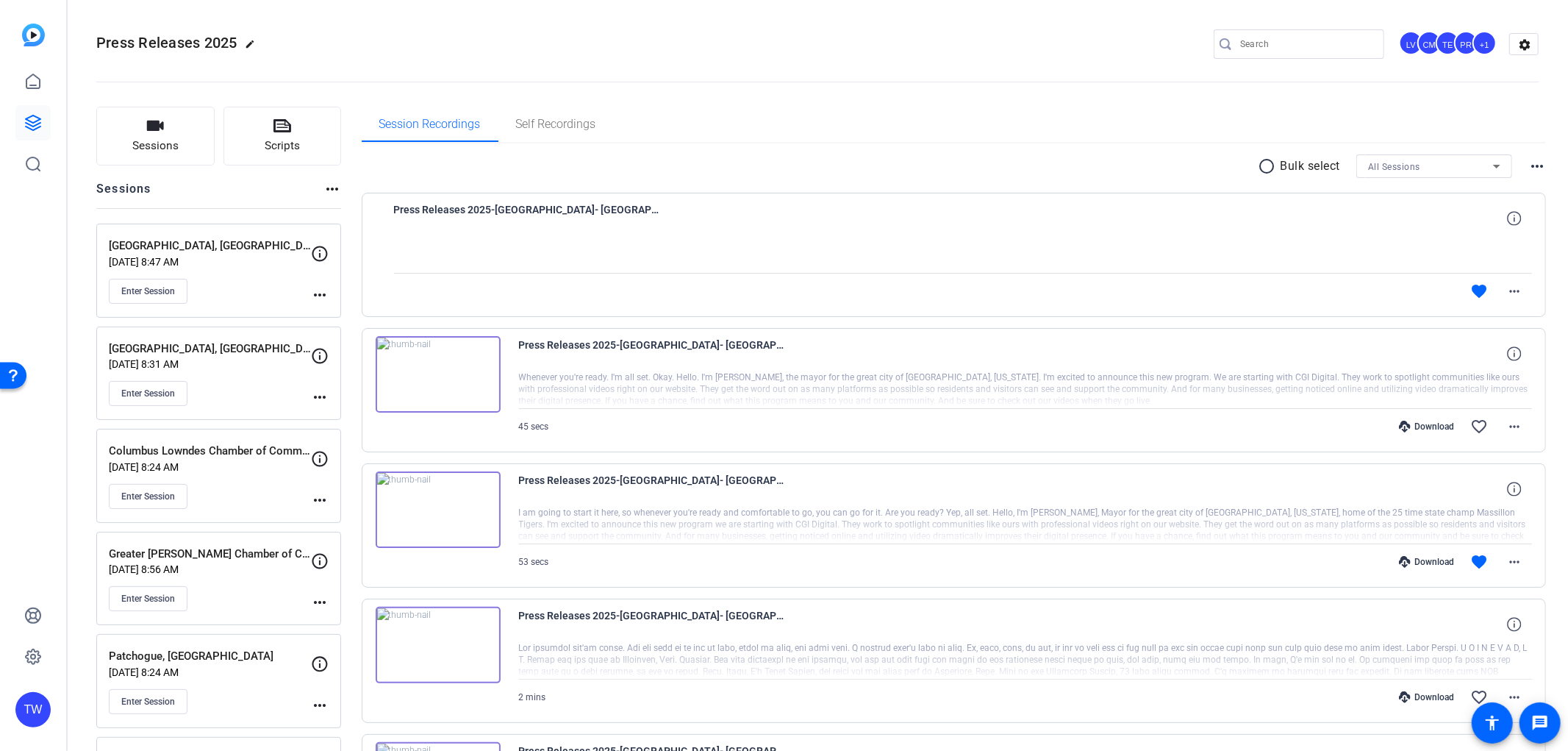
click at [245, 259] on p "[DATE] 8:47 AM" at bounding box center [210, 261] width 202 height 11
click at [1510, 46] on mat-icon "settings" at bounding box center [1524, 45] width 29 height 22
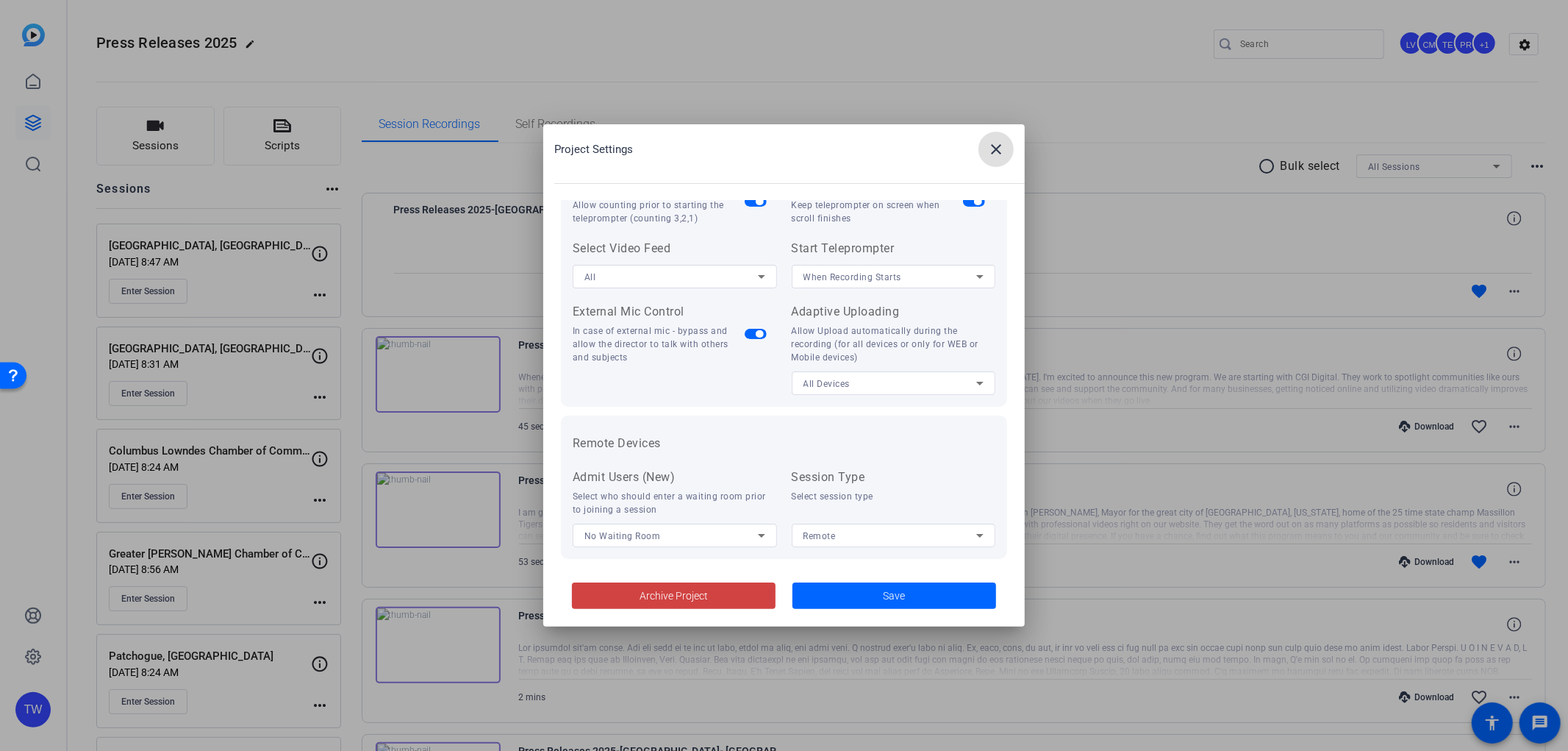
scroll to position [303, 0]
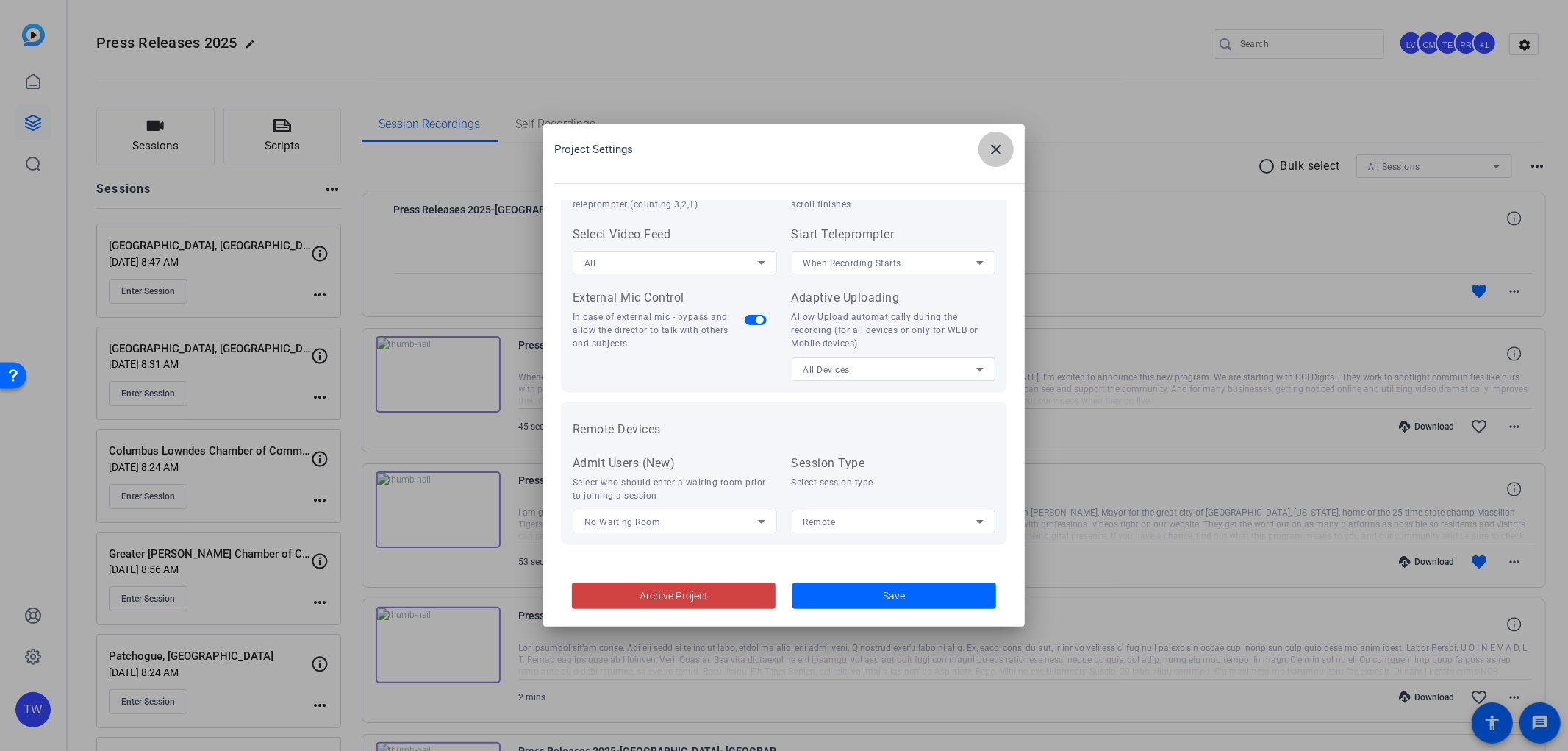
click at [995, 155] on mat-icon "close" at bounding box center [996, 149] width 18 height 18
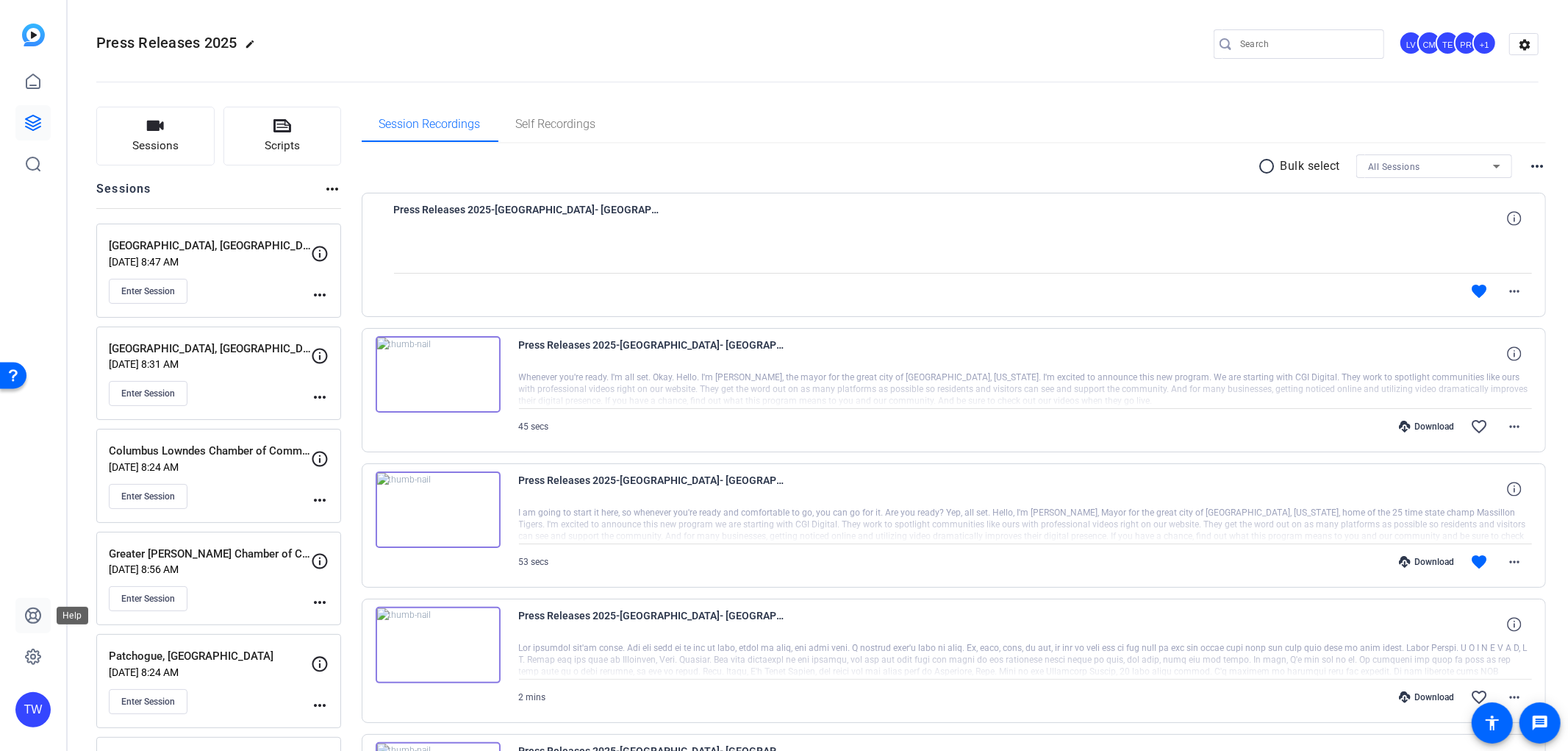
click at [34, 617] on icon at bounding box center [33, 616] width 18 height 18
click at [665, 242] on div at bounding box center [963, 255] width 1139 height 37
click at [586, 210] on span "Press Releases 2025-[GEOGRAPHIC_DATA]- [GEOGRAPHIC_DATA]-2025-09-25-10-06-40-90…" at bounding box center [530, 219] width 272 height 35
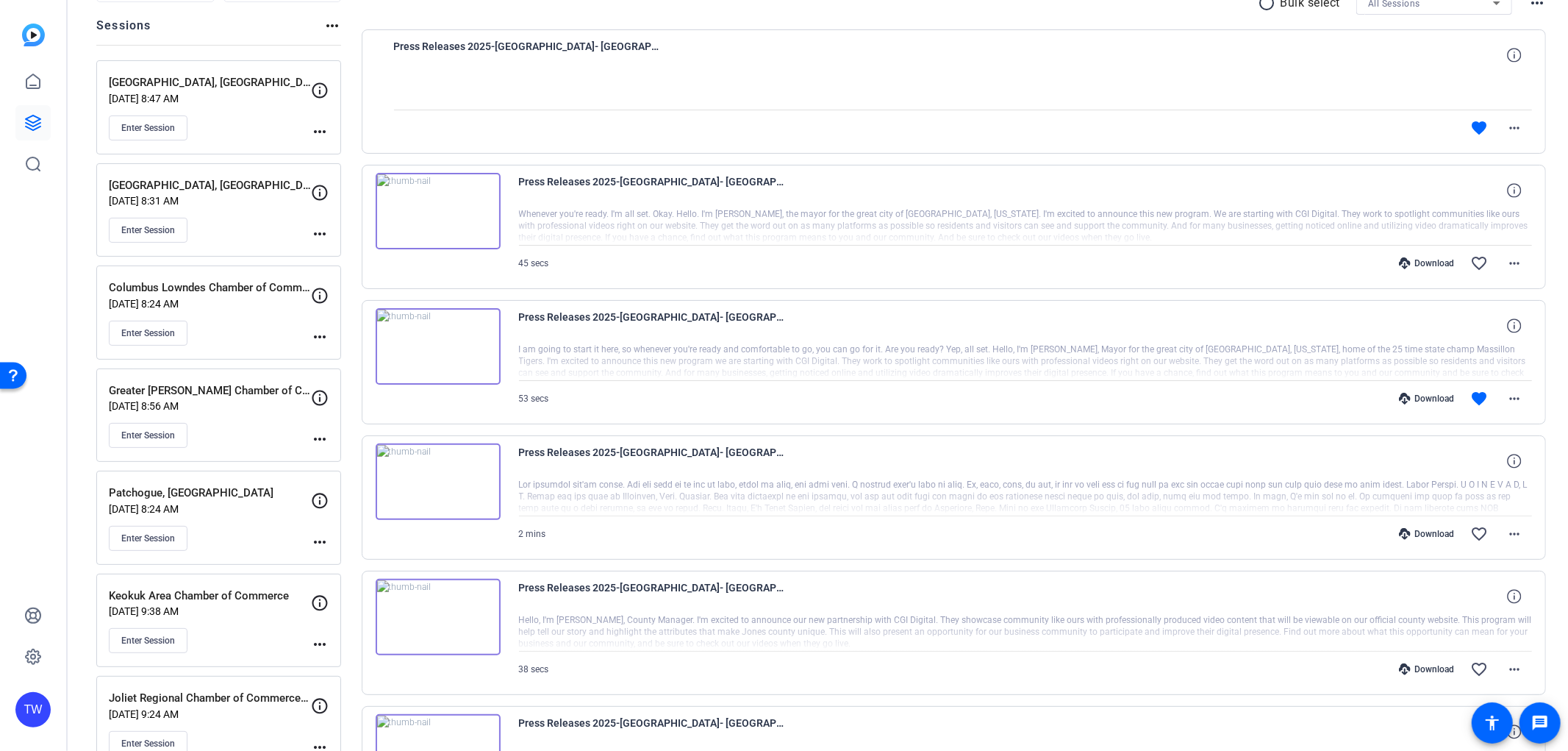
scroll to position [82, 0]
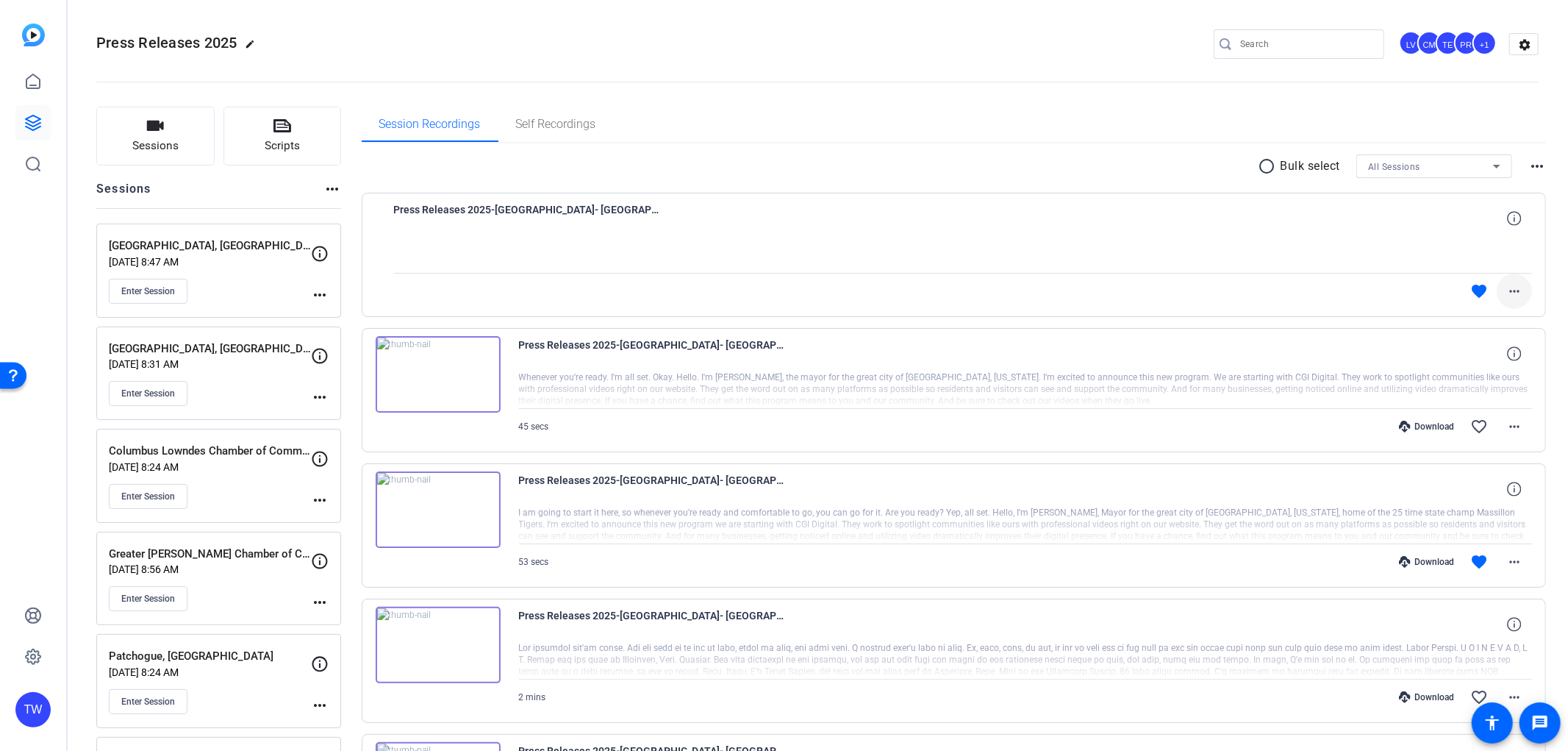
click at [1511, 285] on mat-icon "more_horiz" at bounding box center [1514, 292] width 18 height 18
click at [1511, 285] on div at bounding box center [784, 375] width 1568 height 751
click at [1507, 220] on icon at bounding box center [1514, 218] width 14 height 14
click at [1506, 220] on mat-icon "close" at bounding box center [1514, 219] width 18 height 18
click at [1509, 360] on icon at bounding box center [1514, 353] width 14 height 14
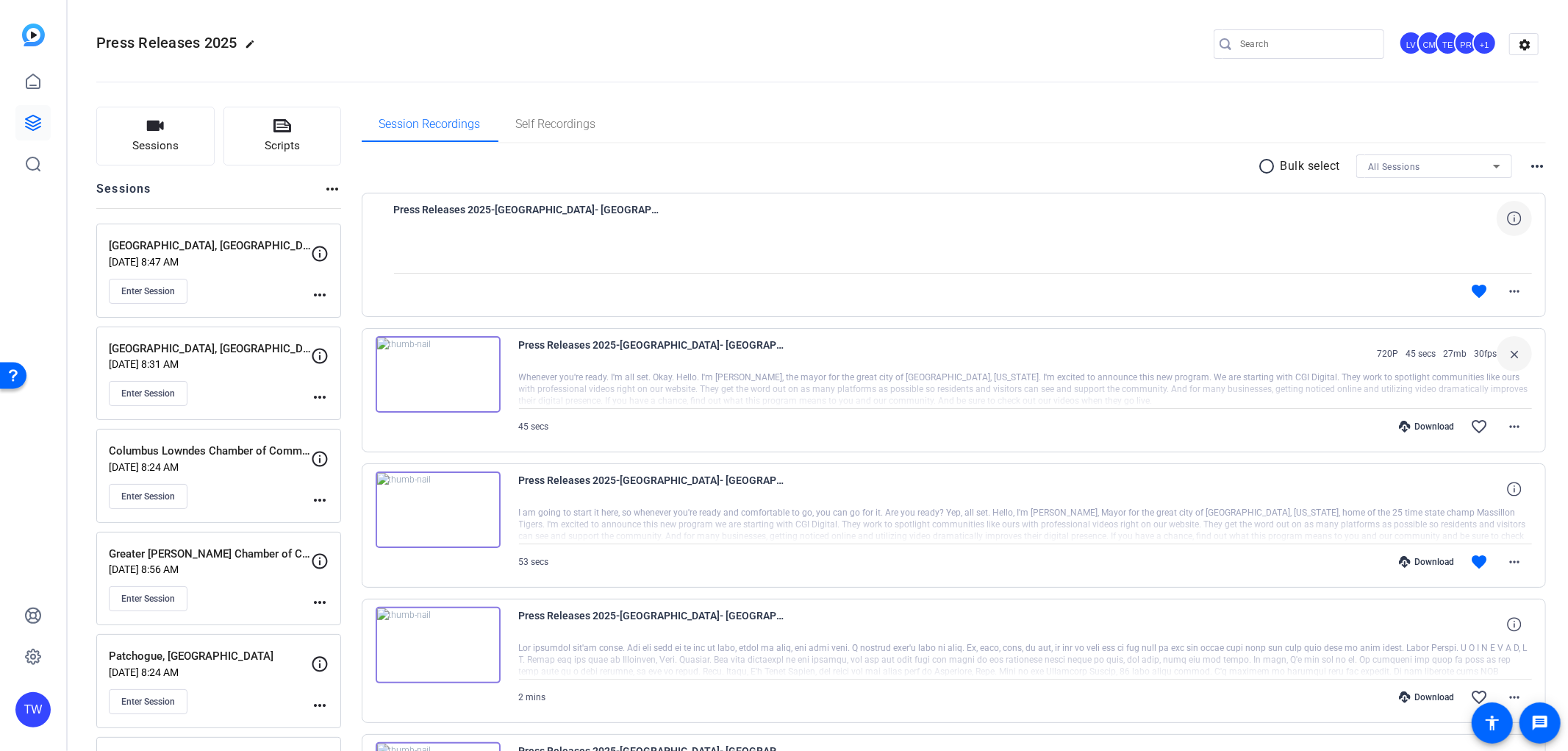
click at [1509, 360] on mat-icon "close" at bounding box center [1514, 354] width 18 height 18
click at [1507, 481] on span at bounding box center [1514, 489] width 35 height 35
click at [1507, 481] on mat-icon "close" at bounding box center [1514, 489] width 18 height 18
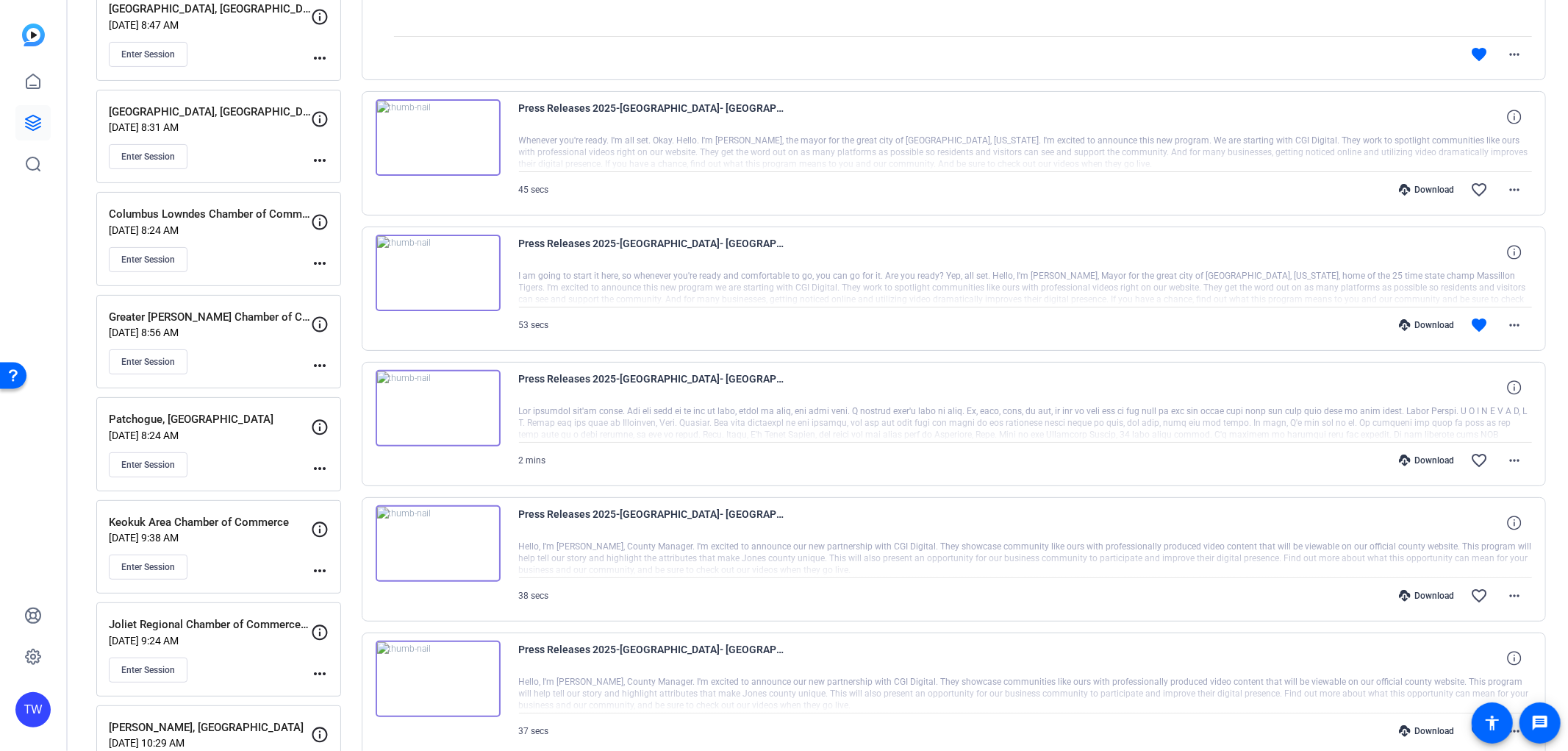
scroll to position [245, 0]
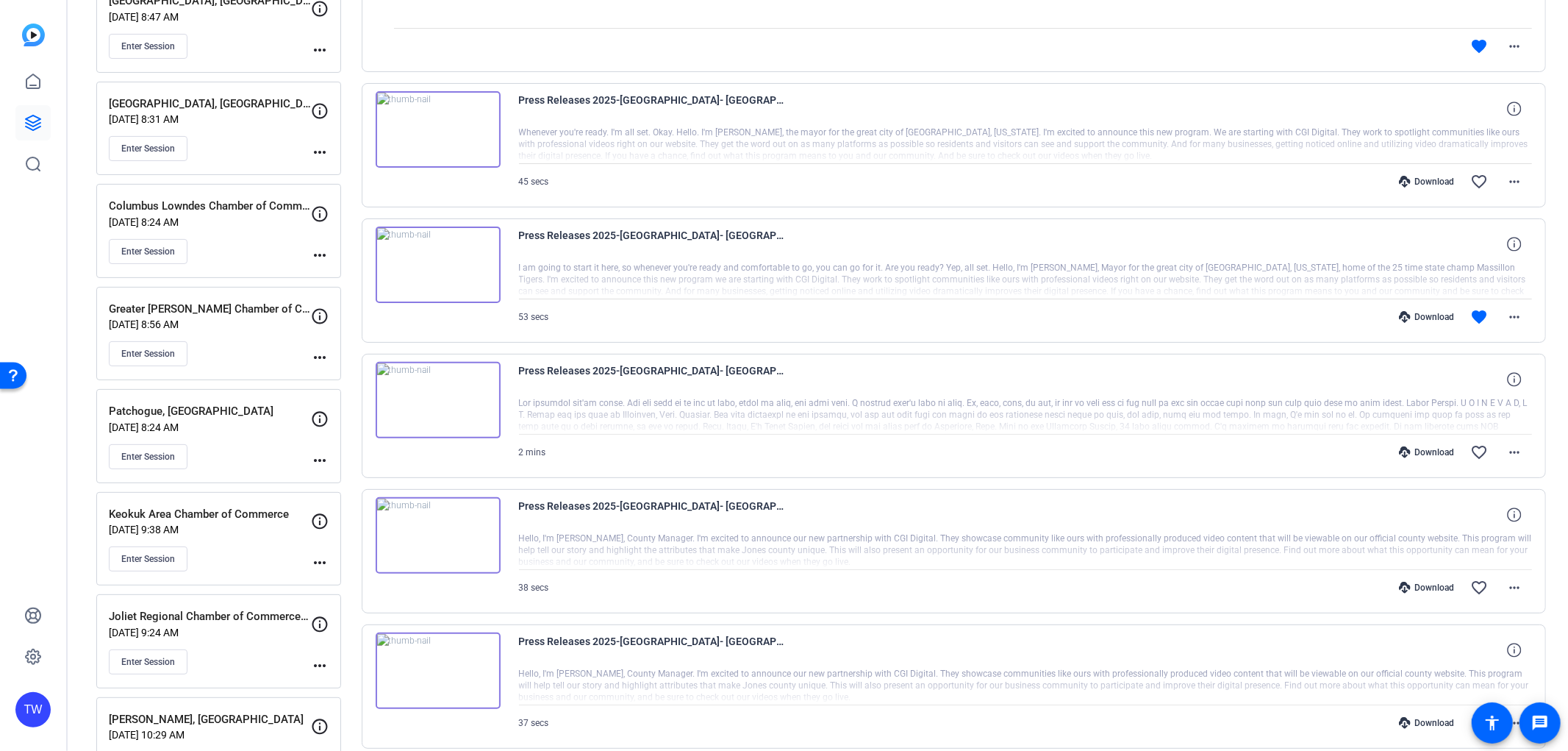
click at [442, 265] on img at bounding box center [438, 264] width 125 height 76
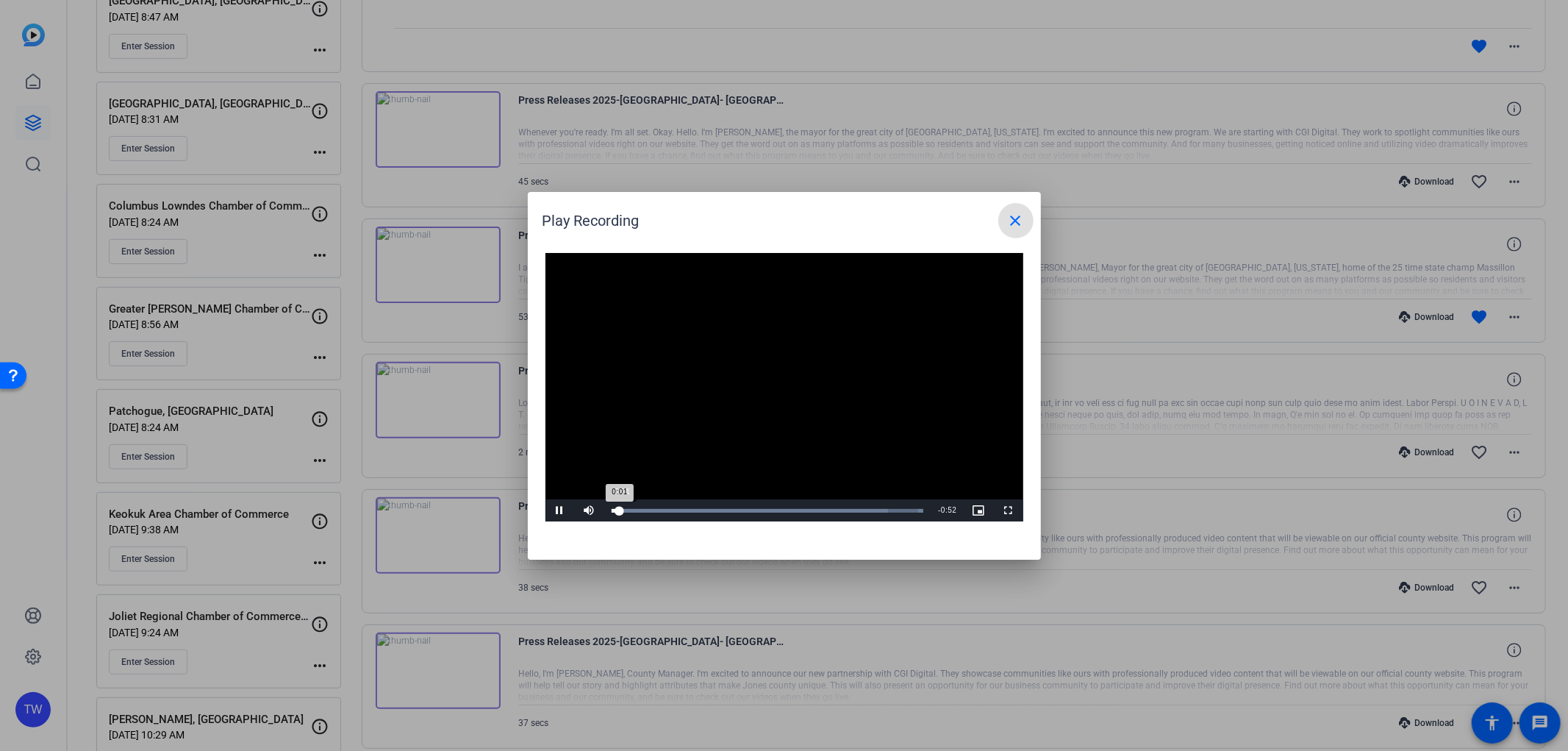
click at [620, 511] on div "0:01" at bounding box center [615, 510] width 8 height 4
click at [650, 509] on div "Loaded : 100.00% 0:06 0:06" at bounding box center [768, 510] width 313 height 4
click at [665, 508] on div "Loaded : 100.00% 0:08 0:07" at bounding box center [767, 510] width 327 height 22
click at [1014, 223] on mat-icon "close" at bounding box center [1016, 220] width 18 height 18
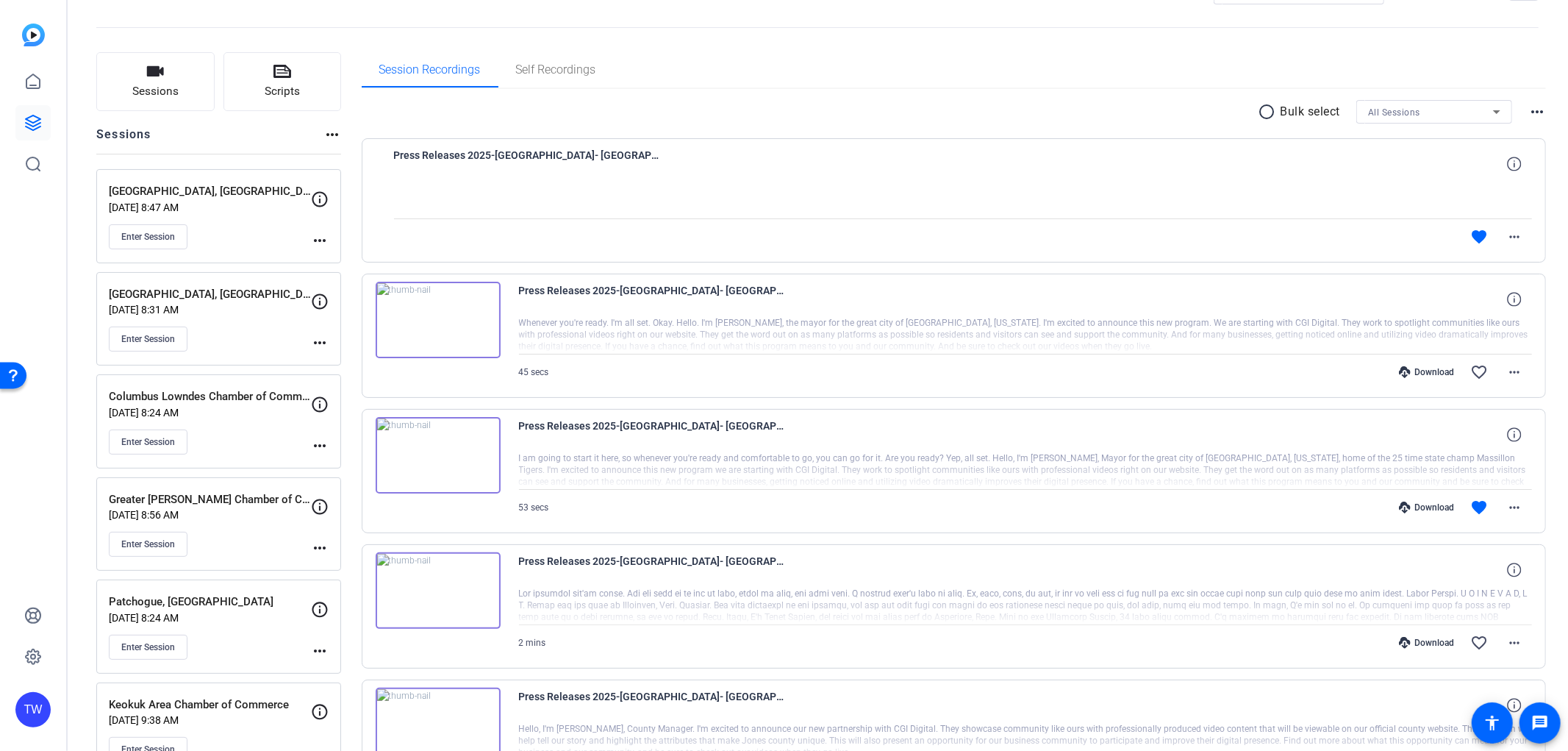
scroll to position [0, 0]
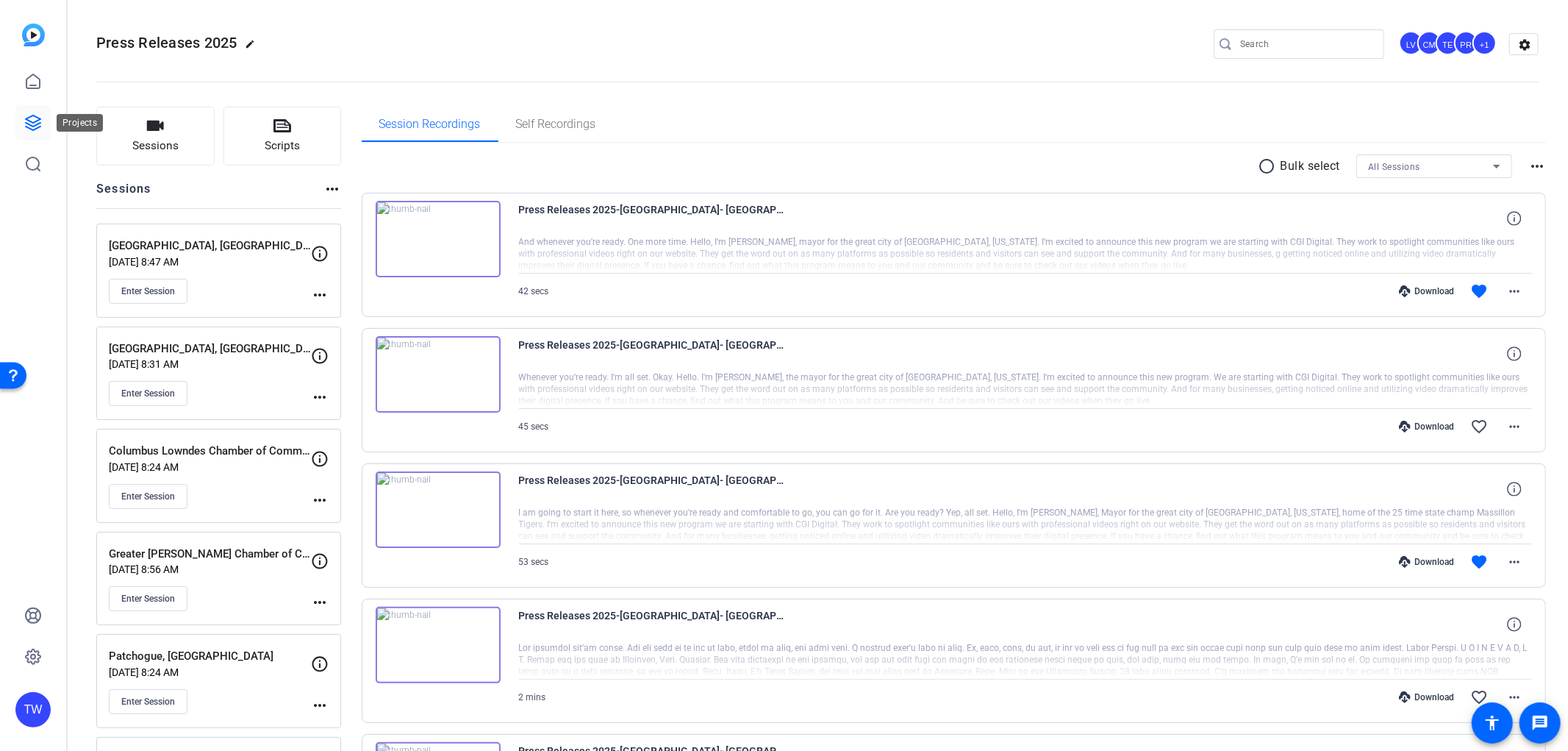
click at [25, 112] on link at bounding box center [33, 123] width 35 height 35
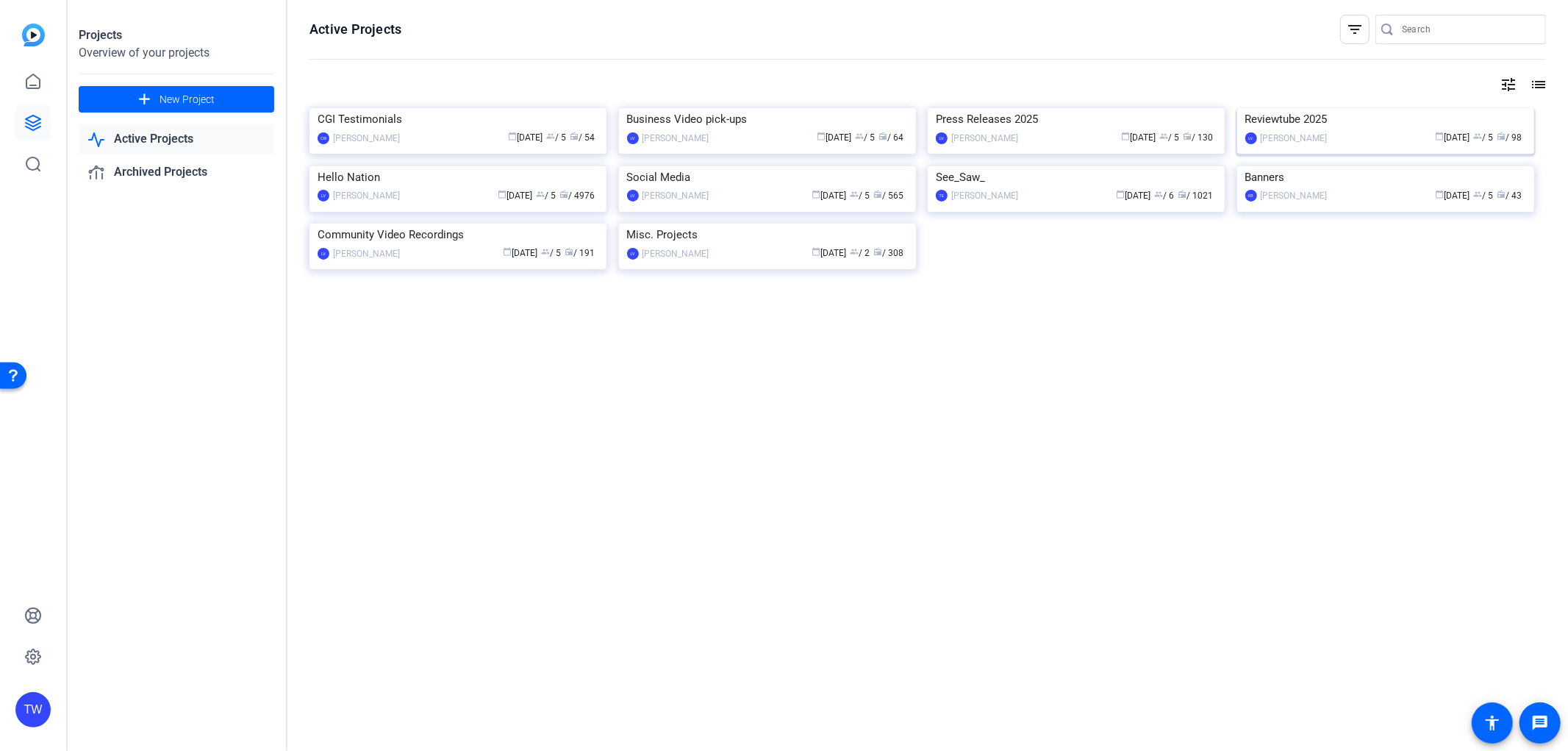
click at [1317, 108] on img at bounding box center [1385, 108] width 297 height 0
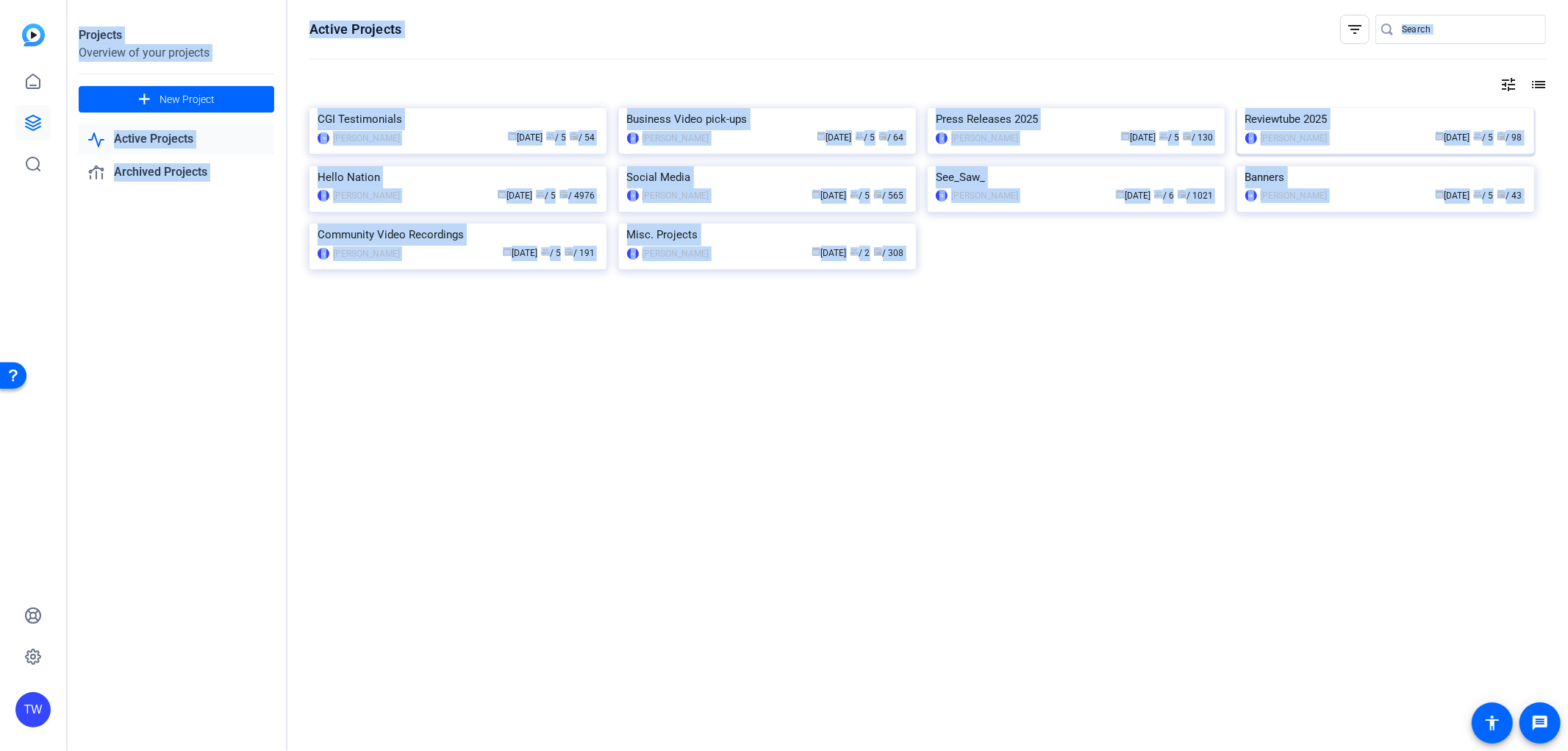
click at [1317, 172] on div "Projects Overview of your projects add New Project Active Projects Archived Pro…" at bounding box center [817, 375] width 1501 height 751
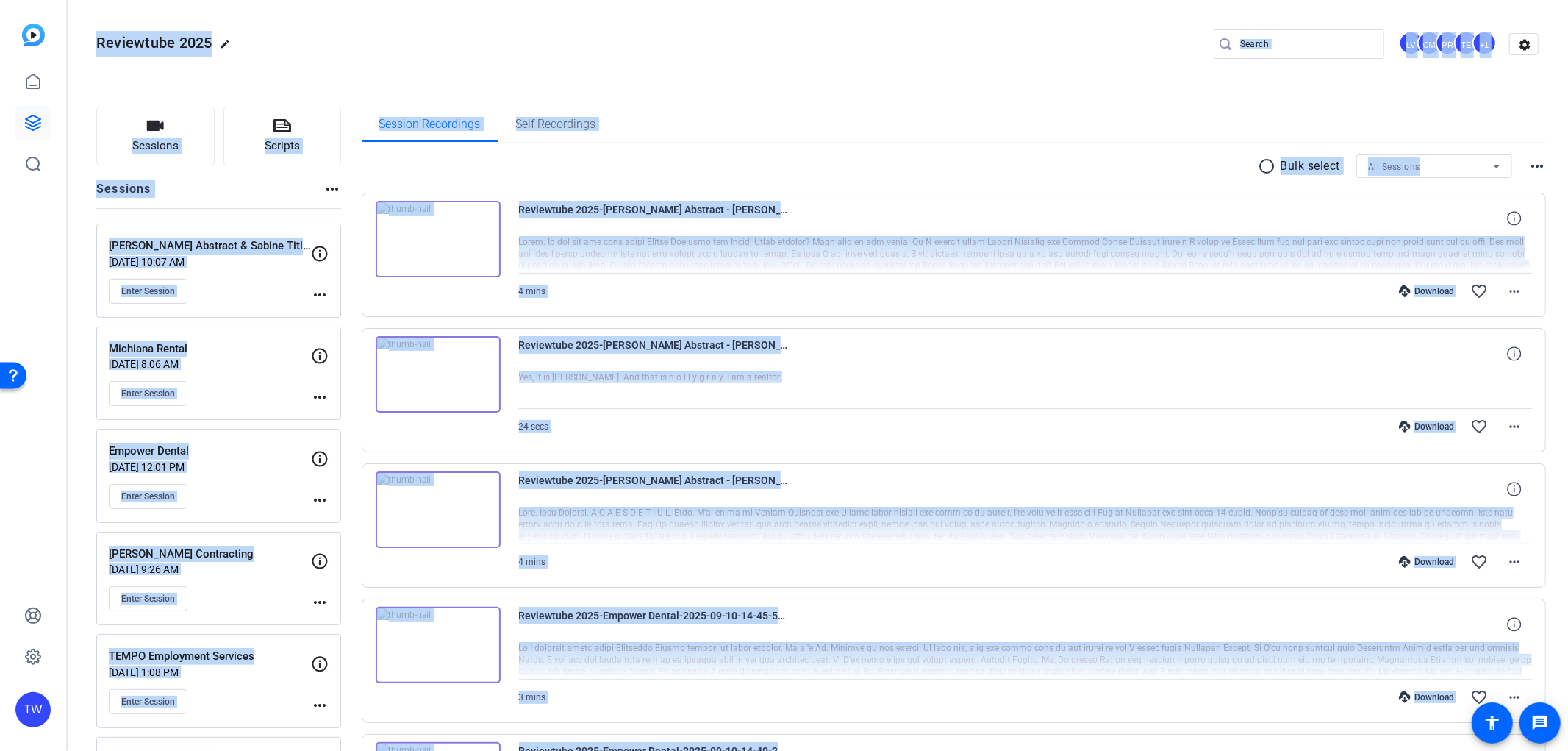
click at [1025, 135] on div "Session Recordings Self Recordings" at bounding box center [954, 124] width 1185 height 35
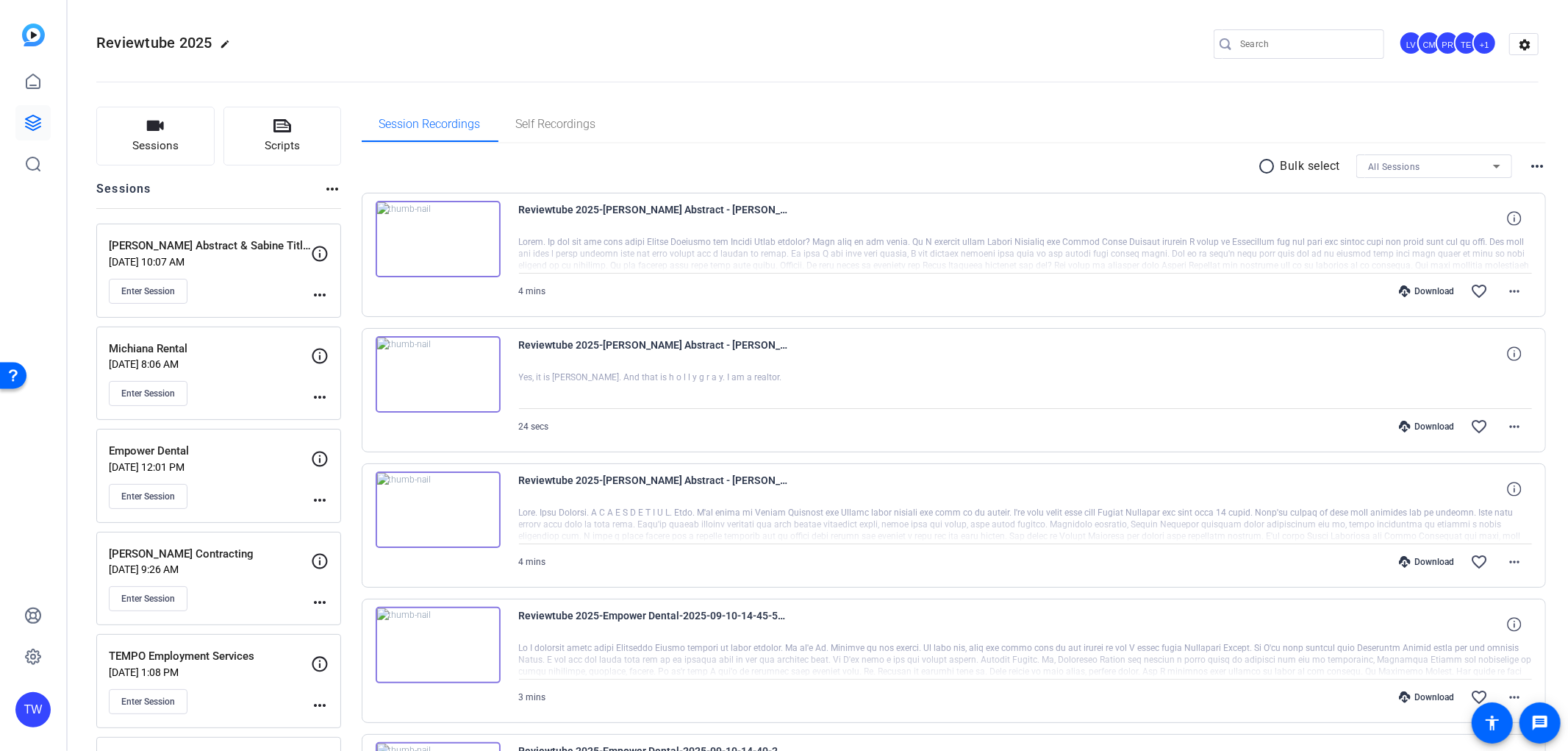
click at [195, 241] on p "[PERSON_NAME] Abstract & Sabine Title Company" at bounding box center [210, 245] width 202 height 17
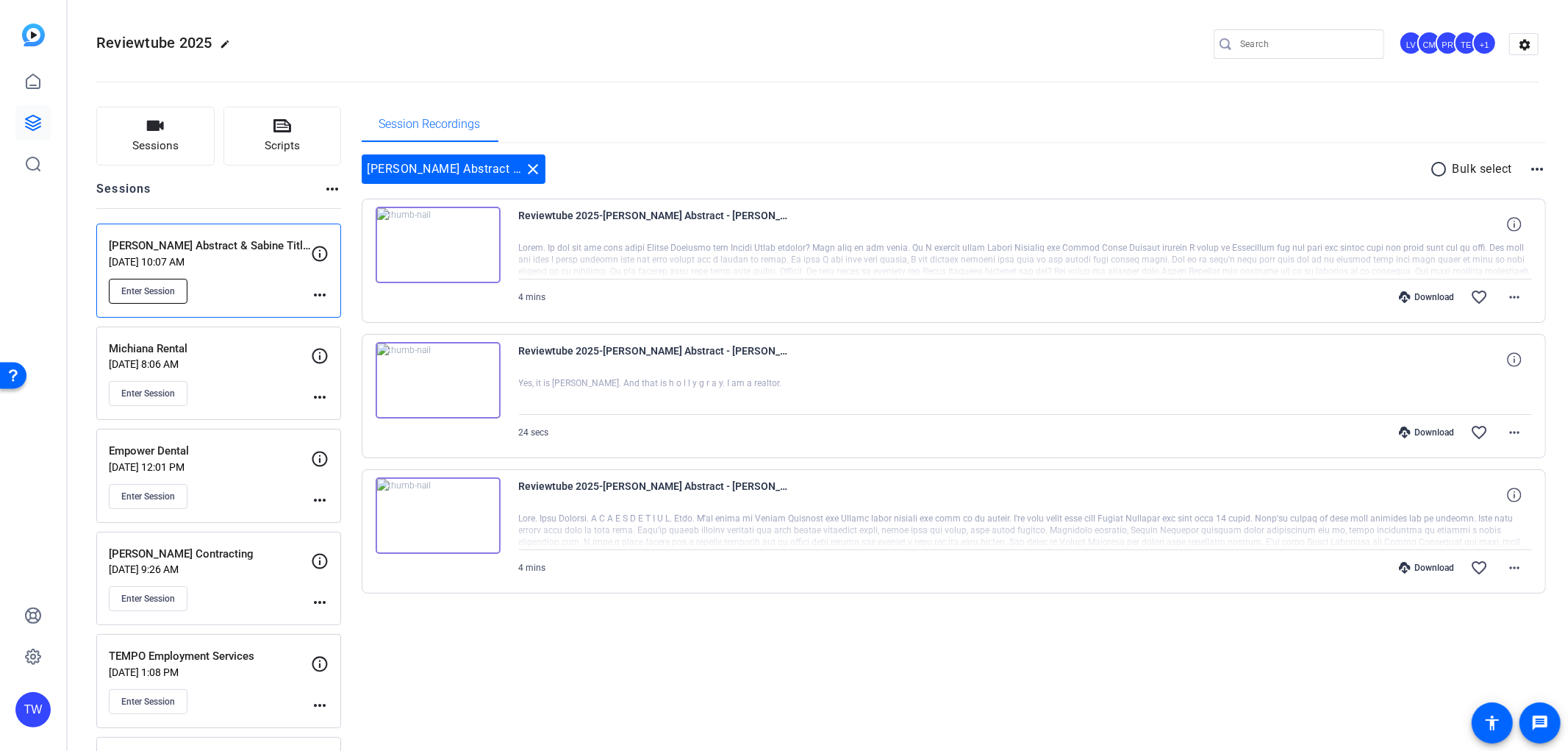
click at [176, 300] on button "Enter Session" at bounding box center [148, 291] width 79 height 25
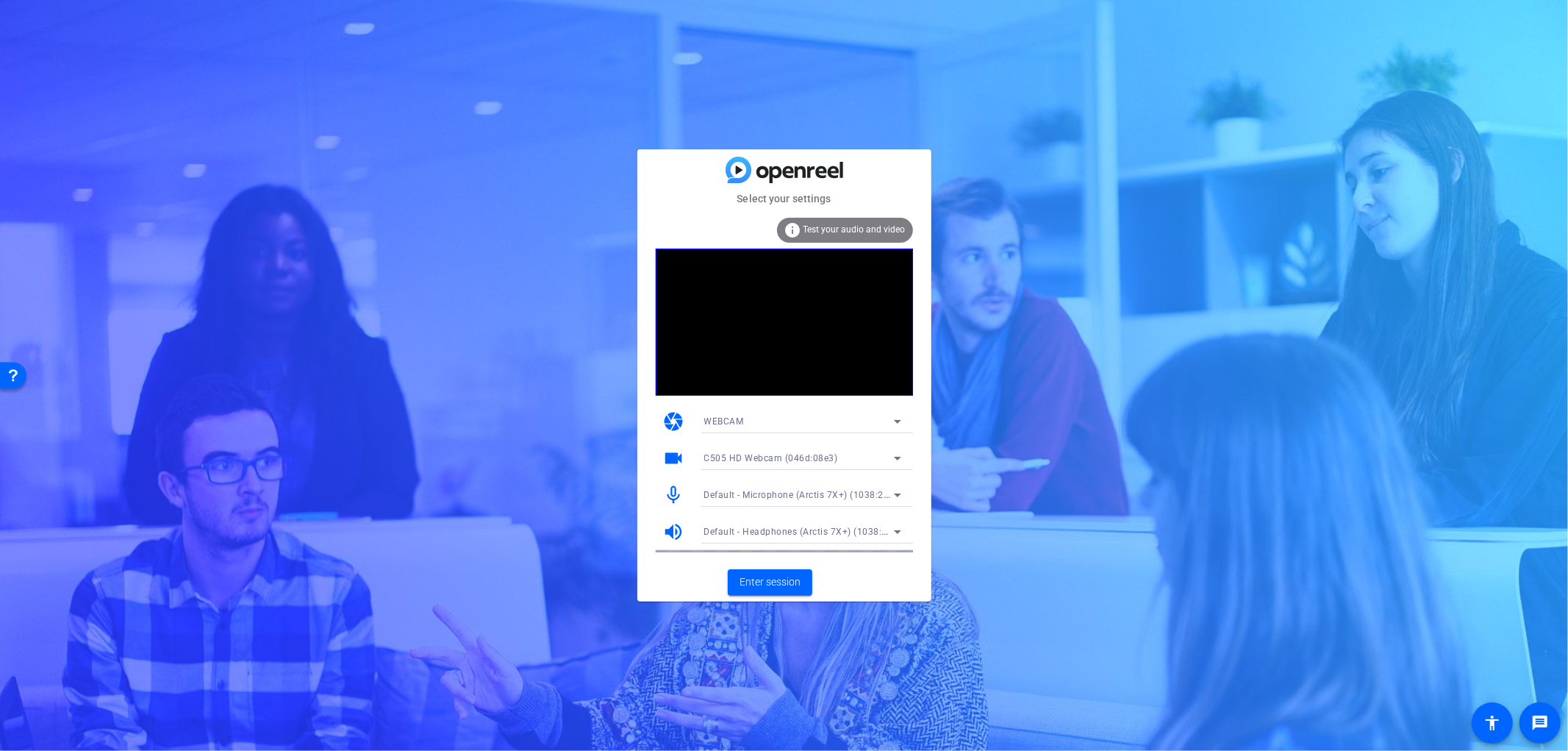
click at [804, 497] on span "Default - Microphone (Arctis 7X+) (1038:2216)" at bounding box center [804, 494] width 200 height 11
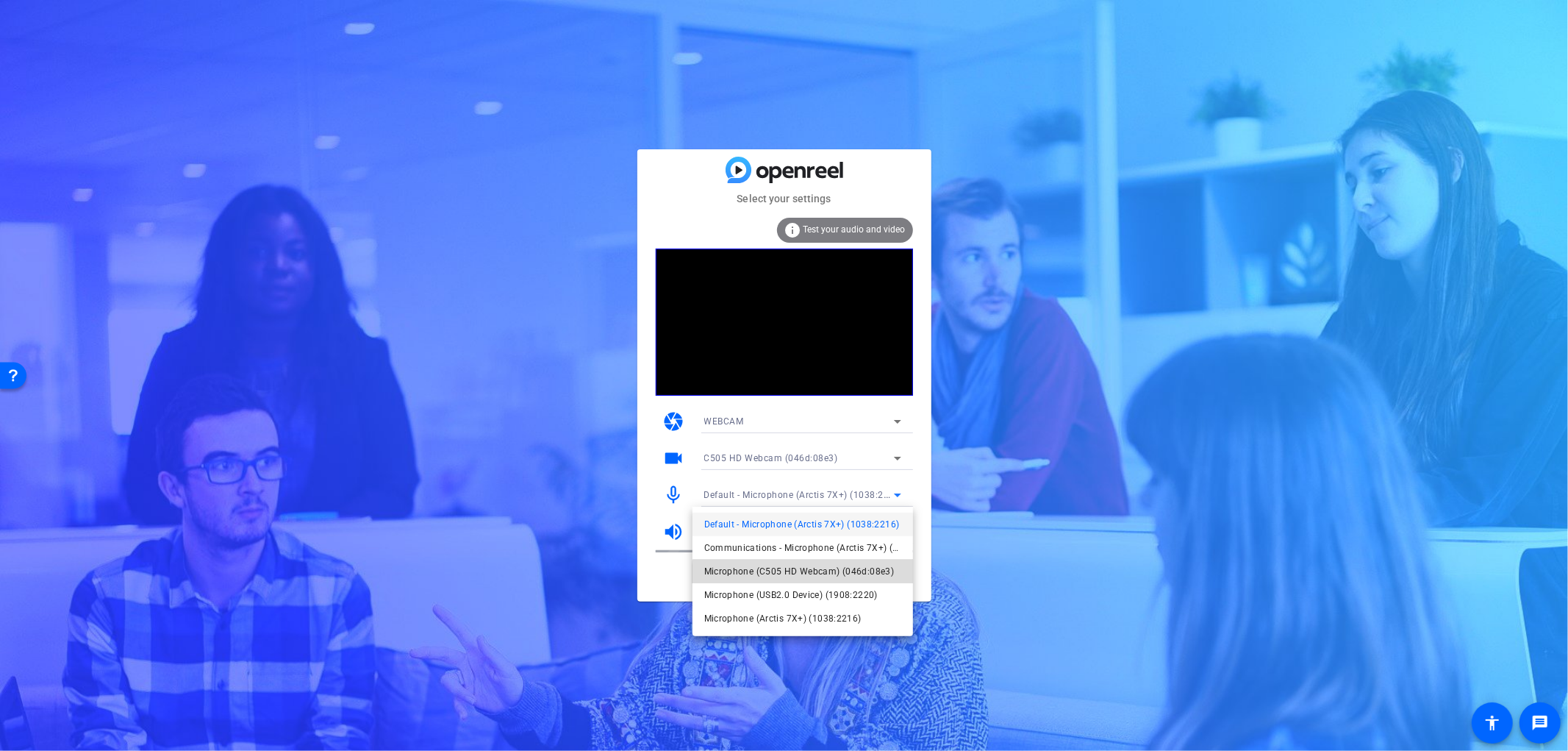
click at [807, 577] on span "Microphone (C505 HD Webcam) (046d:08e3)" at bounding box center [799, 572] width 191 height 18
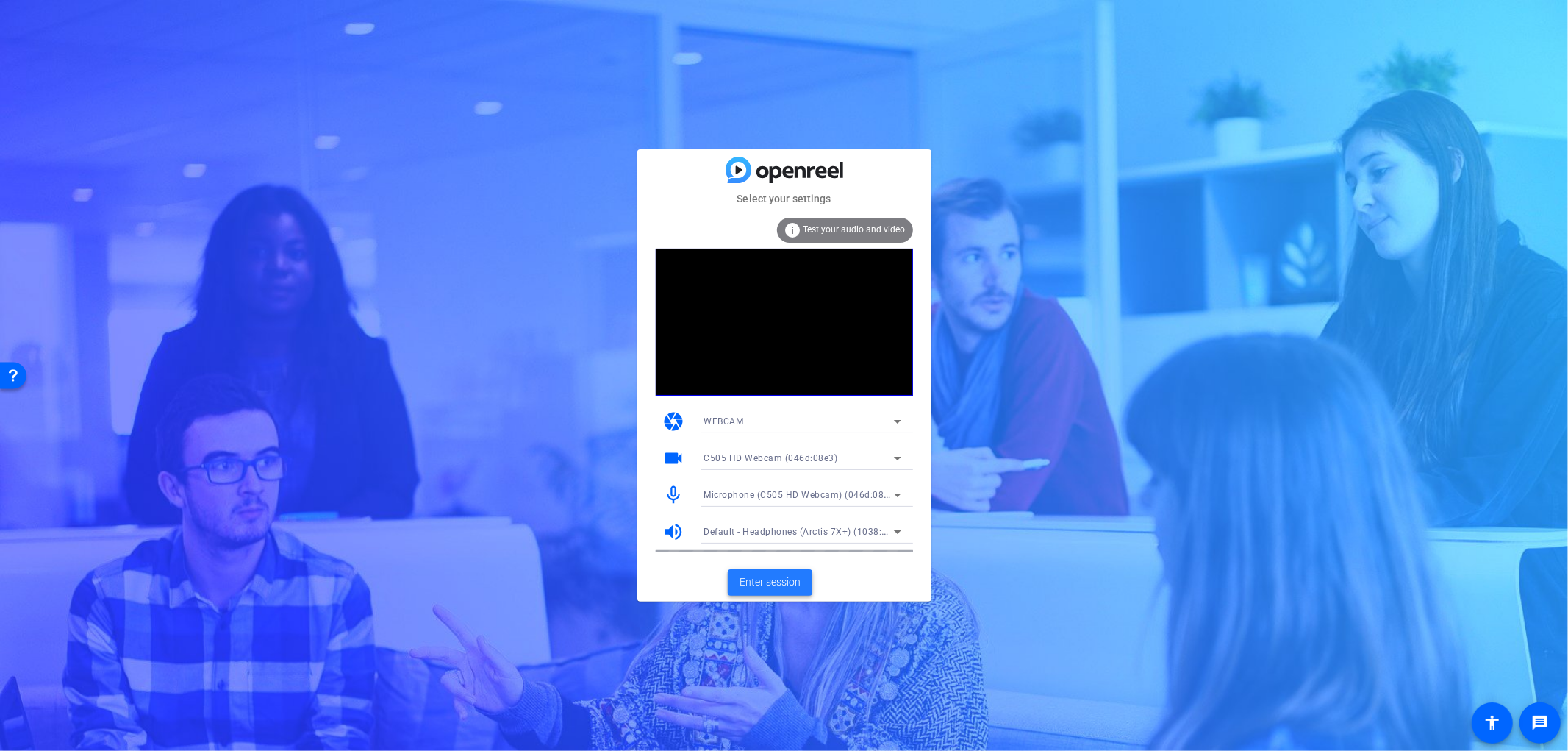
click at [780, 574] on span "Enter session" at bounding box center [769, 582] width 61 height 16
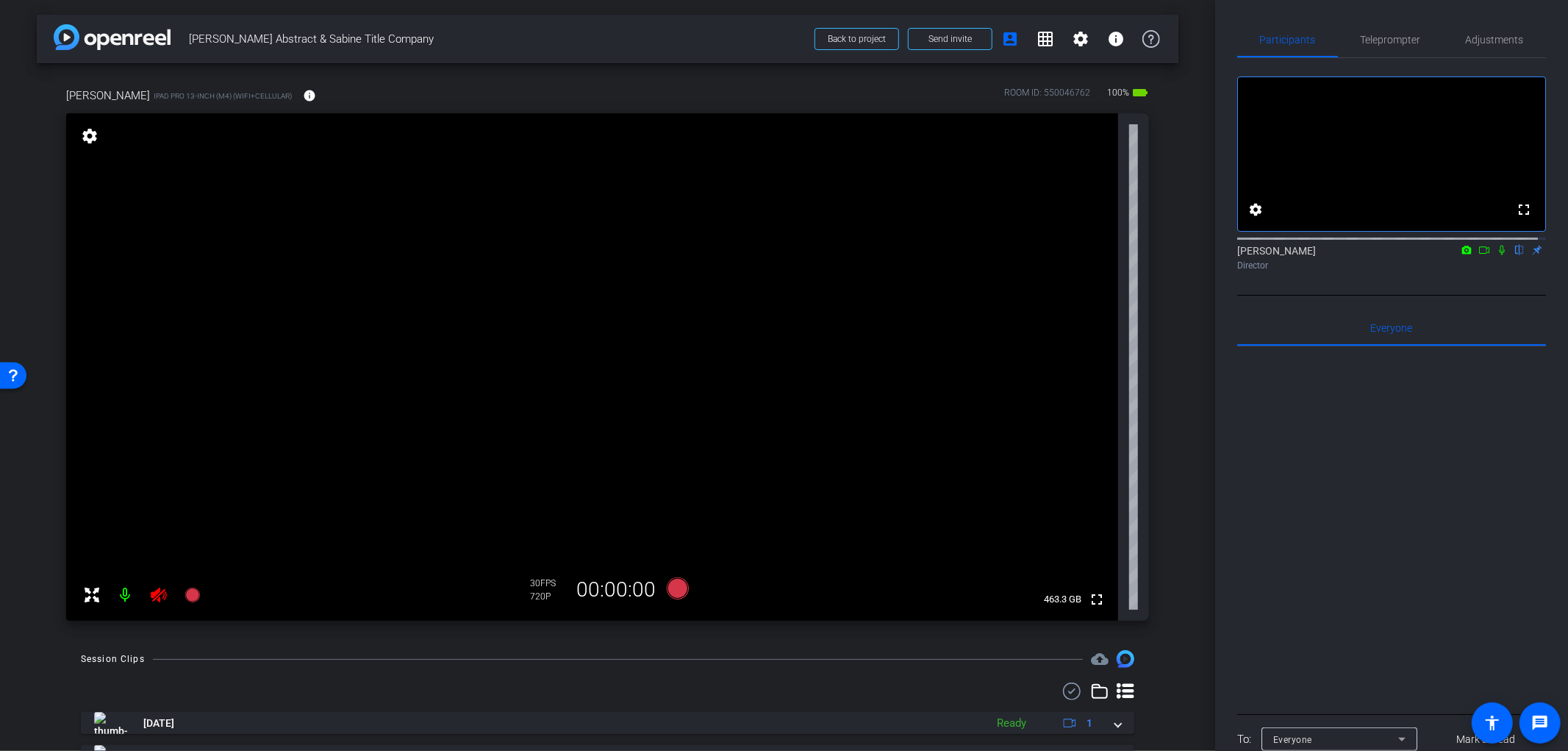
click at [159, 597] on icon at bounding box center [159, 595] width 16 height 15
click at [1466, 40] on span "Adjustments" at bounding box center [1495, 40] width 58 height 11
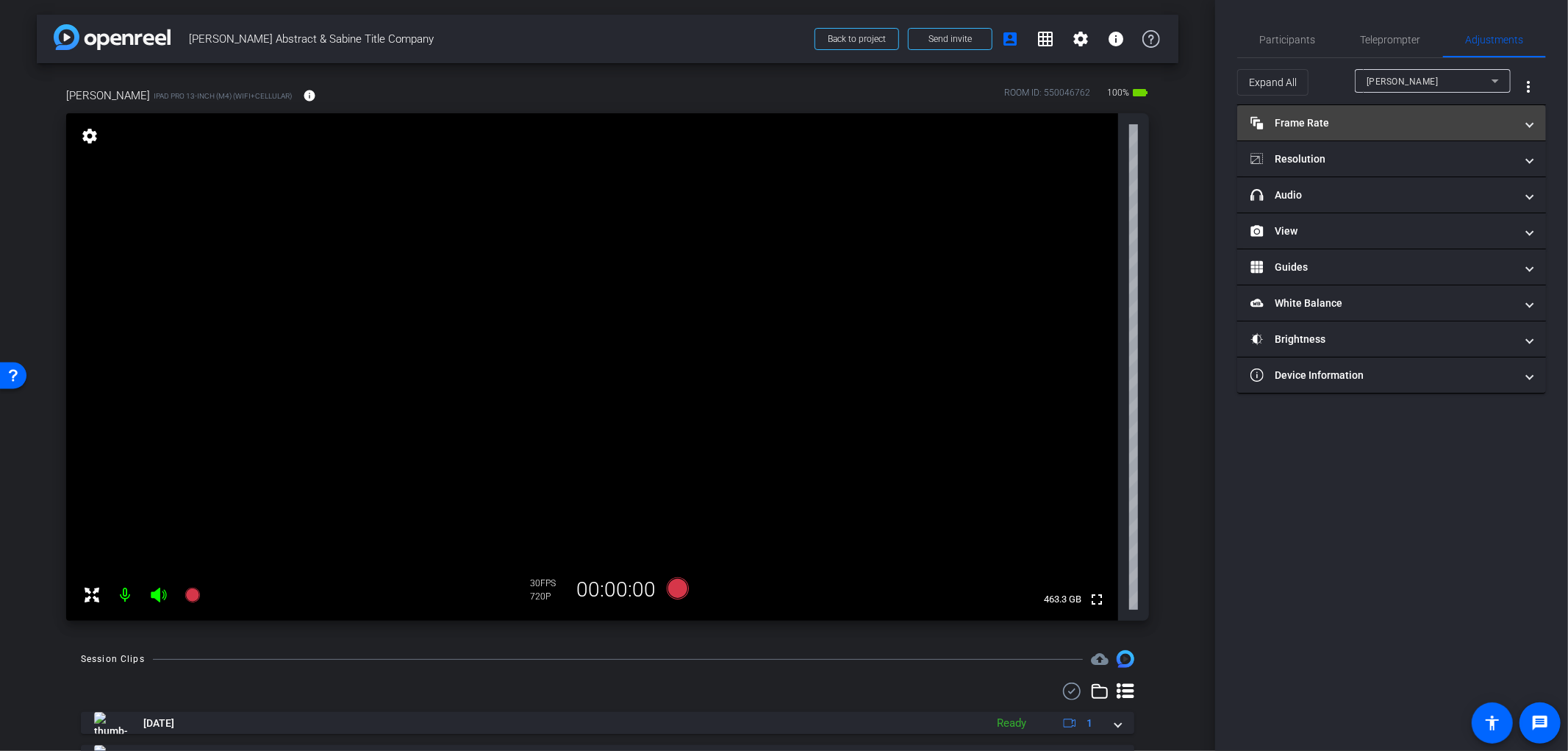
click at [1355, 124] on mat-panel-title "Frame Rate Frame Rate" at bounding box center [1382, 123] width 264 height 16
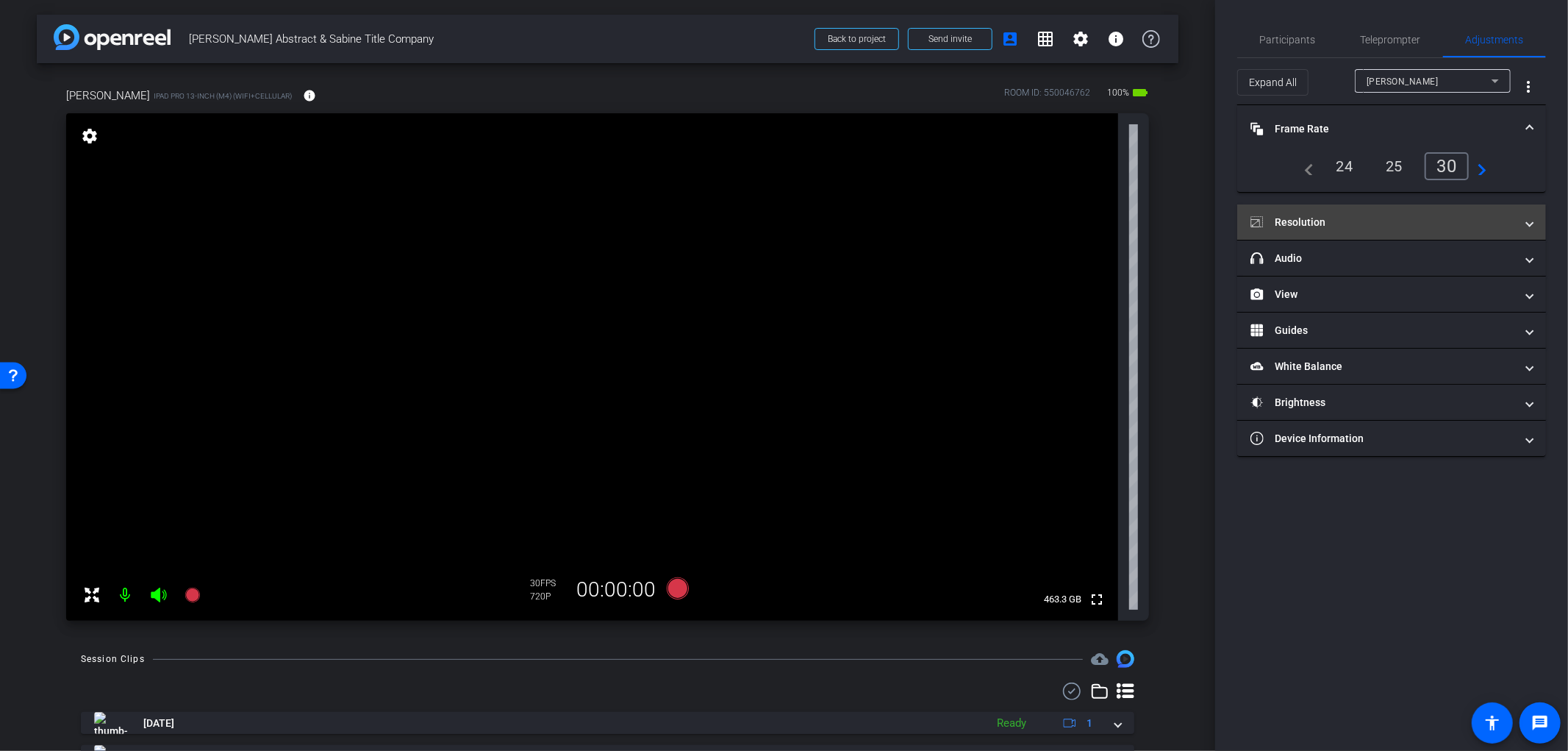
click at [1427, 211] on mat-expansion-panel-header "Resolution" at bounding box center [1392, 222] width 309 height 35
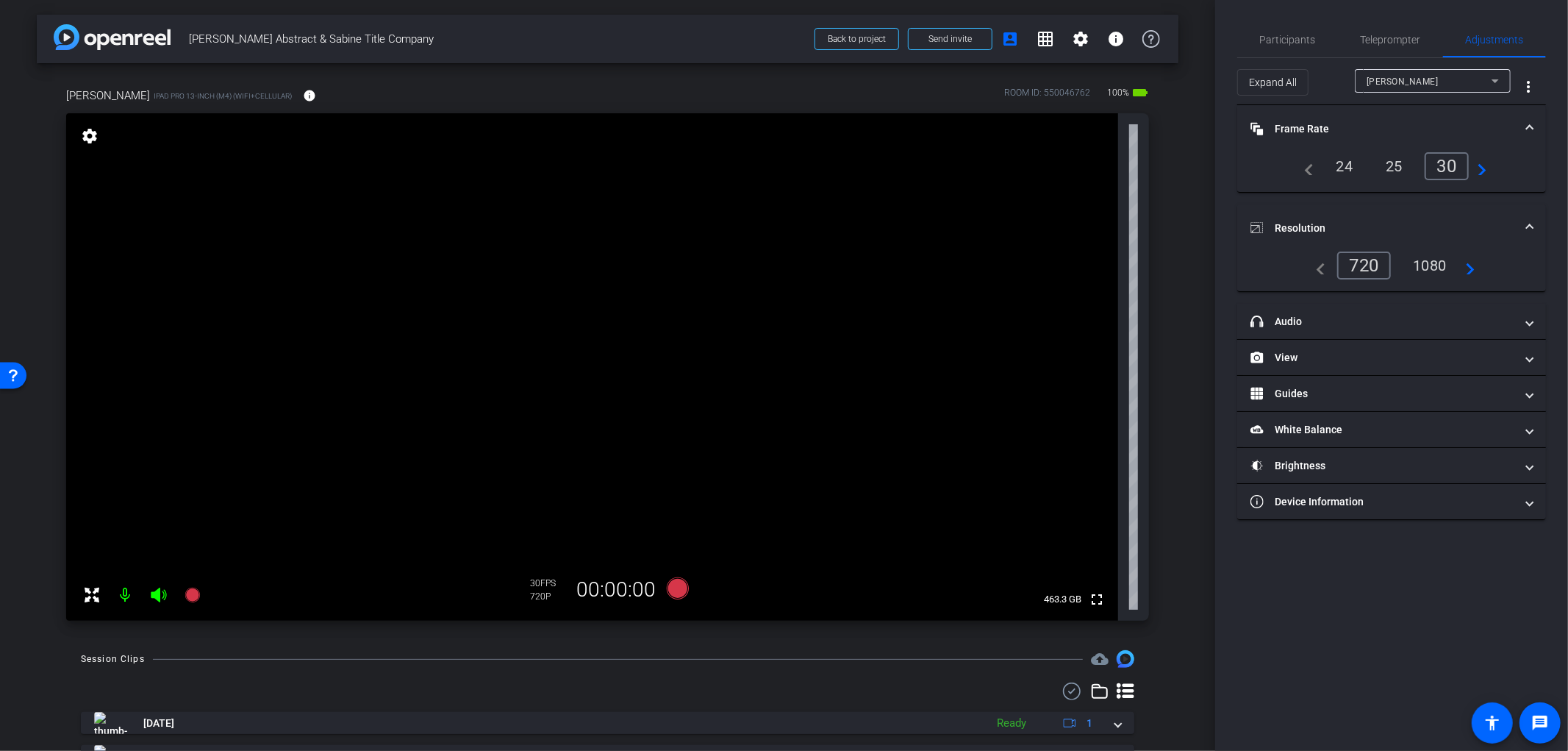
click at [1425, 265] on div "1080" at bounding box center [1429, 265] width 55 height 25
click at [1383, 314] on mat-panel-title "headphone icon Audio" at bounding box center [1382, 322] width 264 height 16
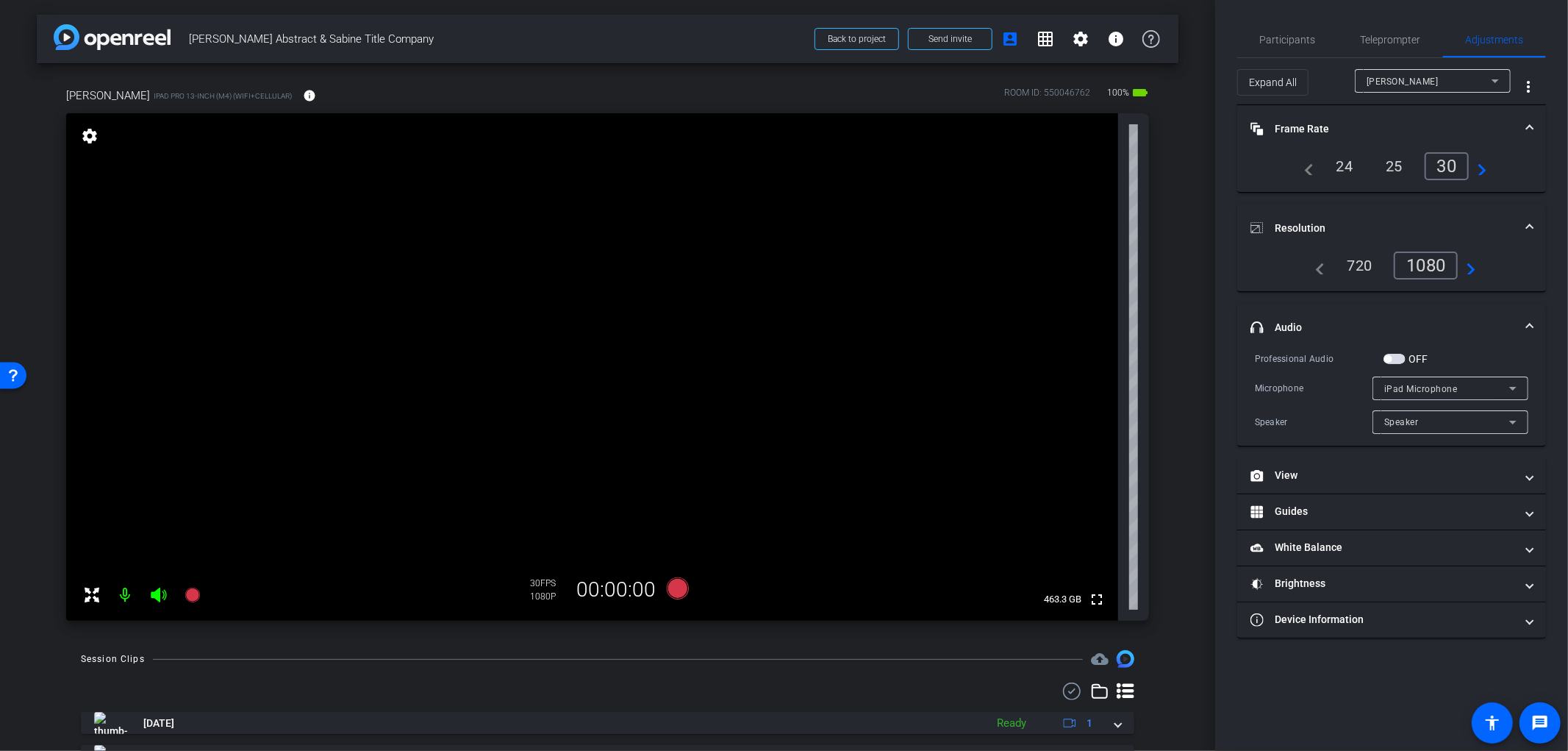
click at [1388, 357] on span "button" at bounding box center [1388, 358] width 7 height 7
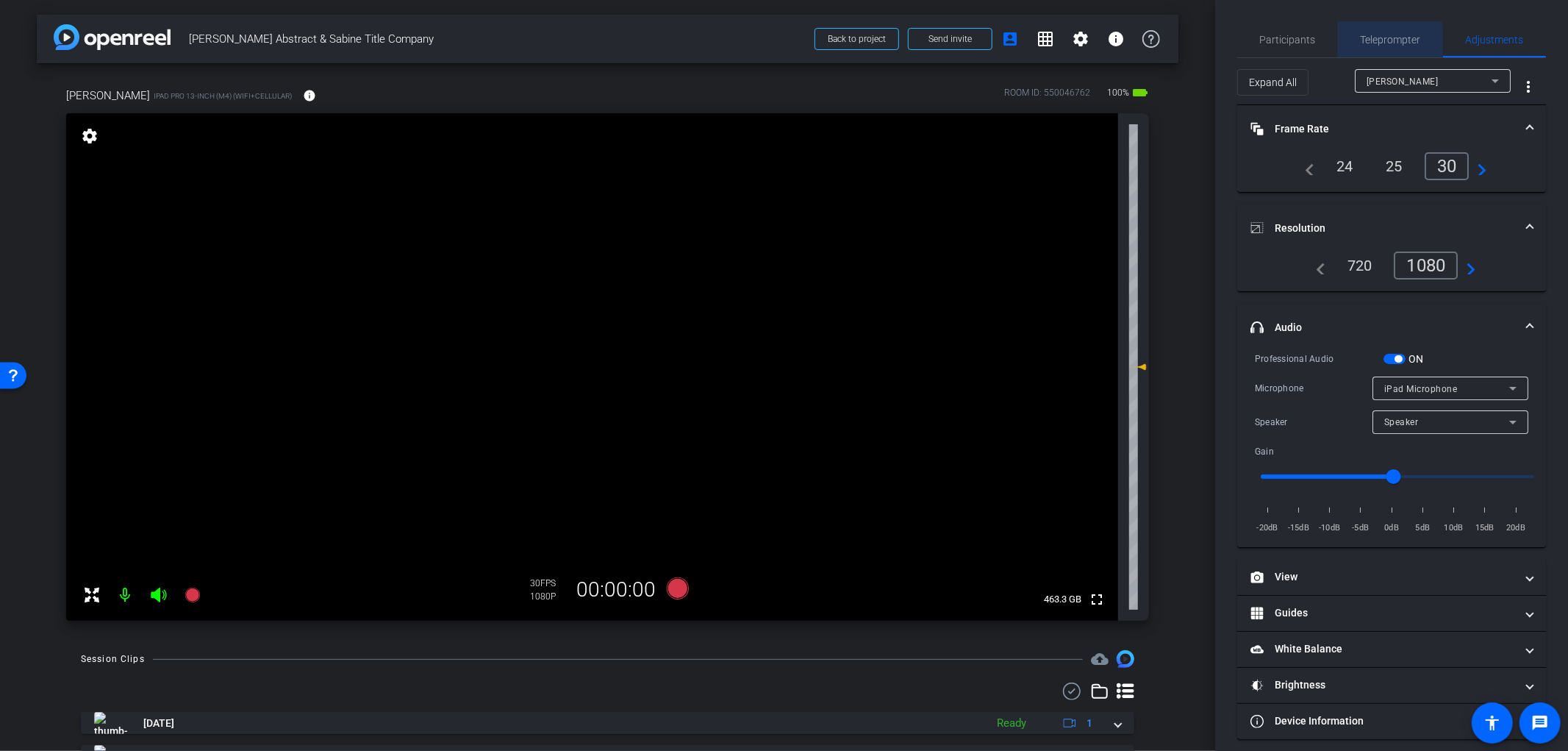
click at [1375, 42] on span "Teleprompter" at bounding box center [1391, 40] width 61 height 11
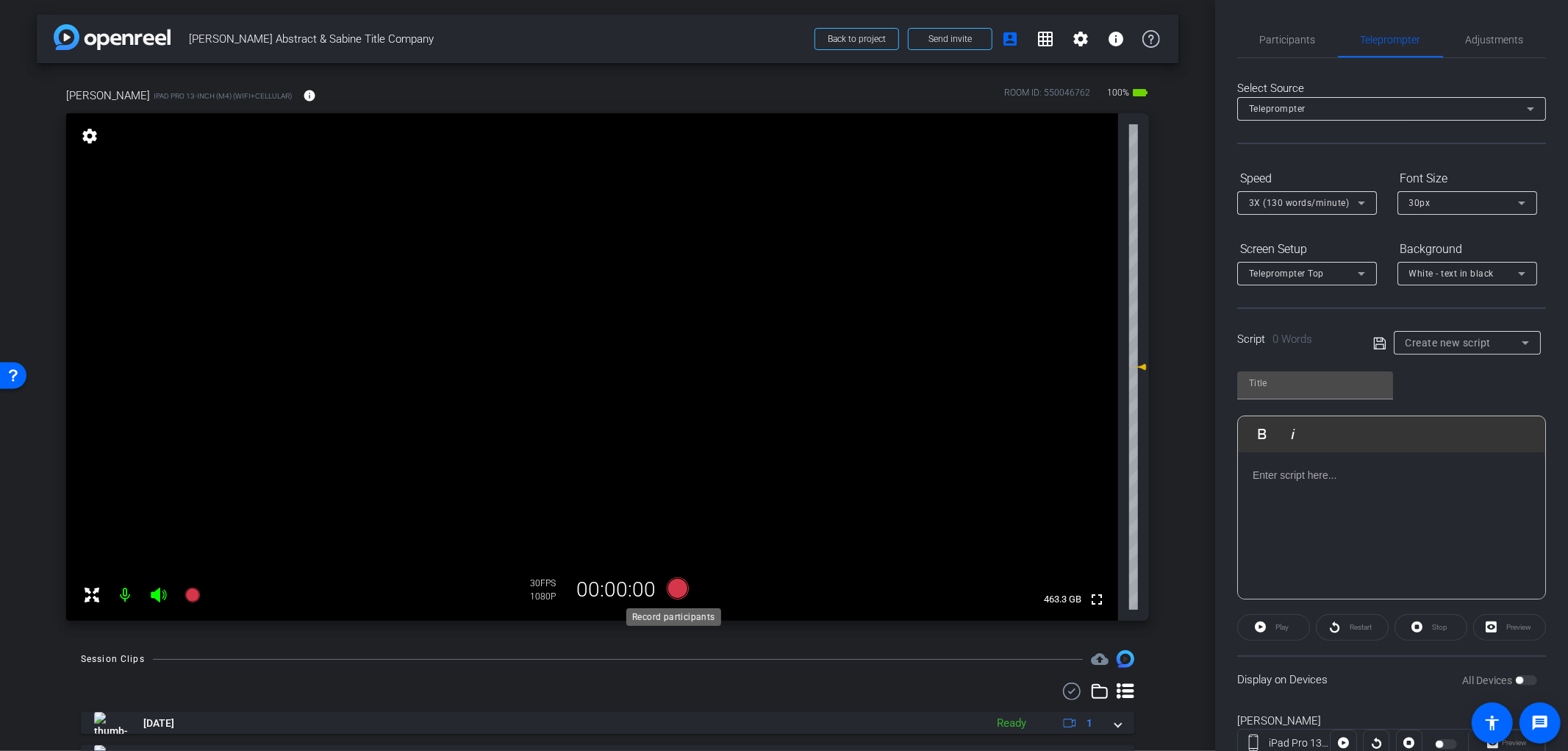
click at [673, 592] on icon at bounding box center [677, 588] width 22 height 22
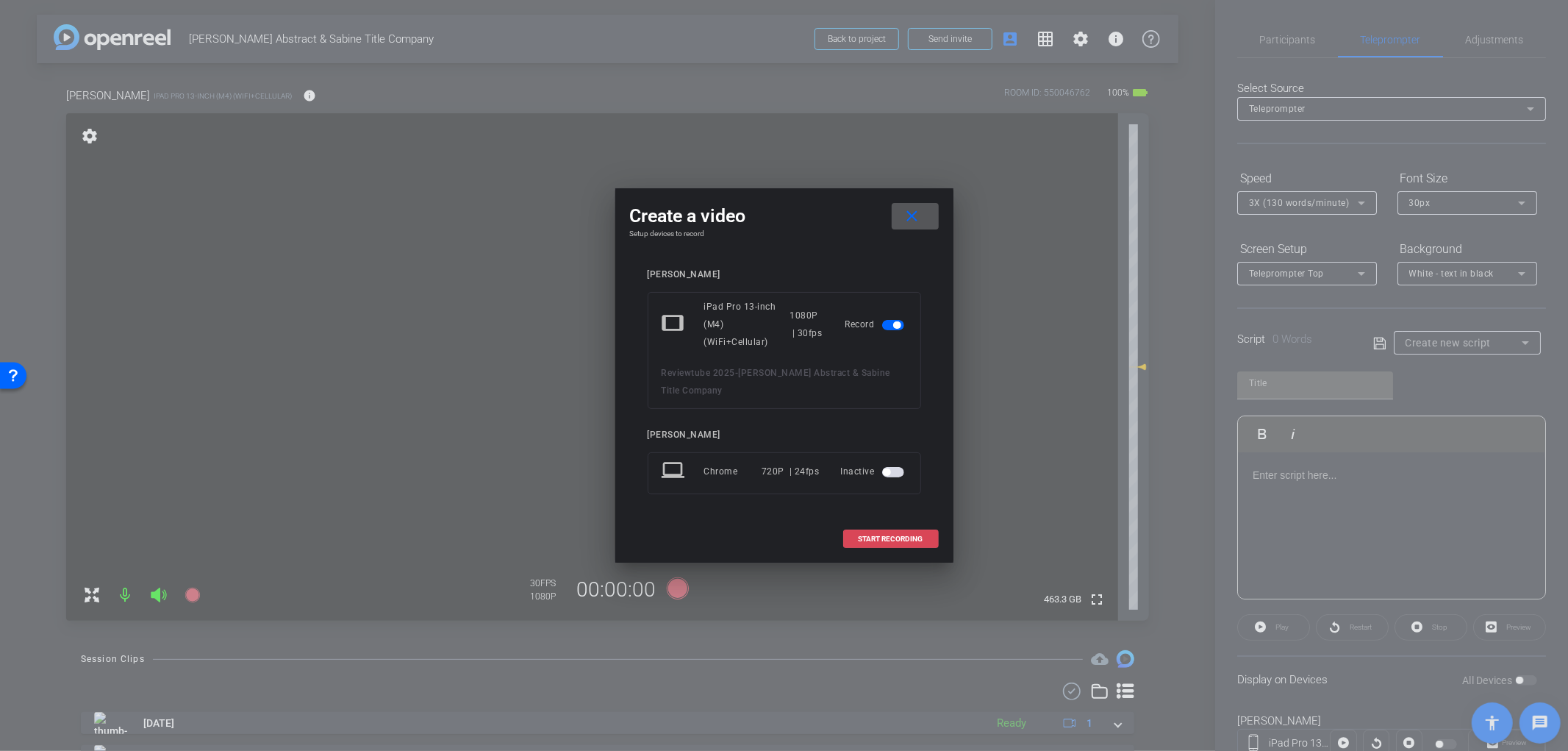
click at [906, 542] on span "START RECORDING" at bounding box center [891, 539] width 65 height 7
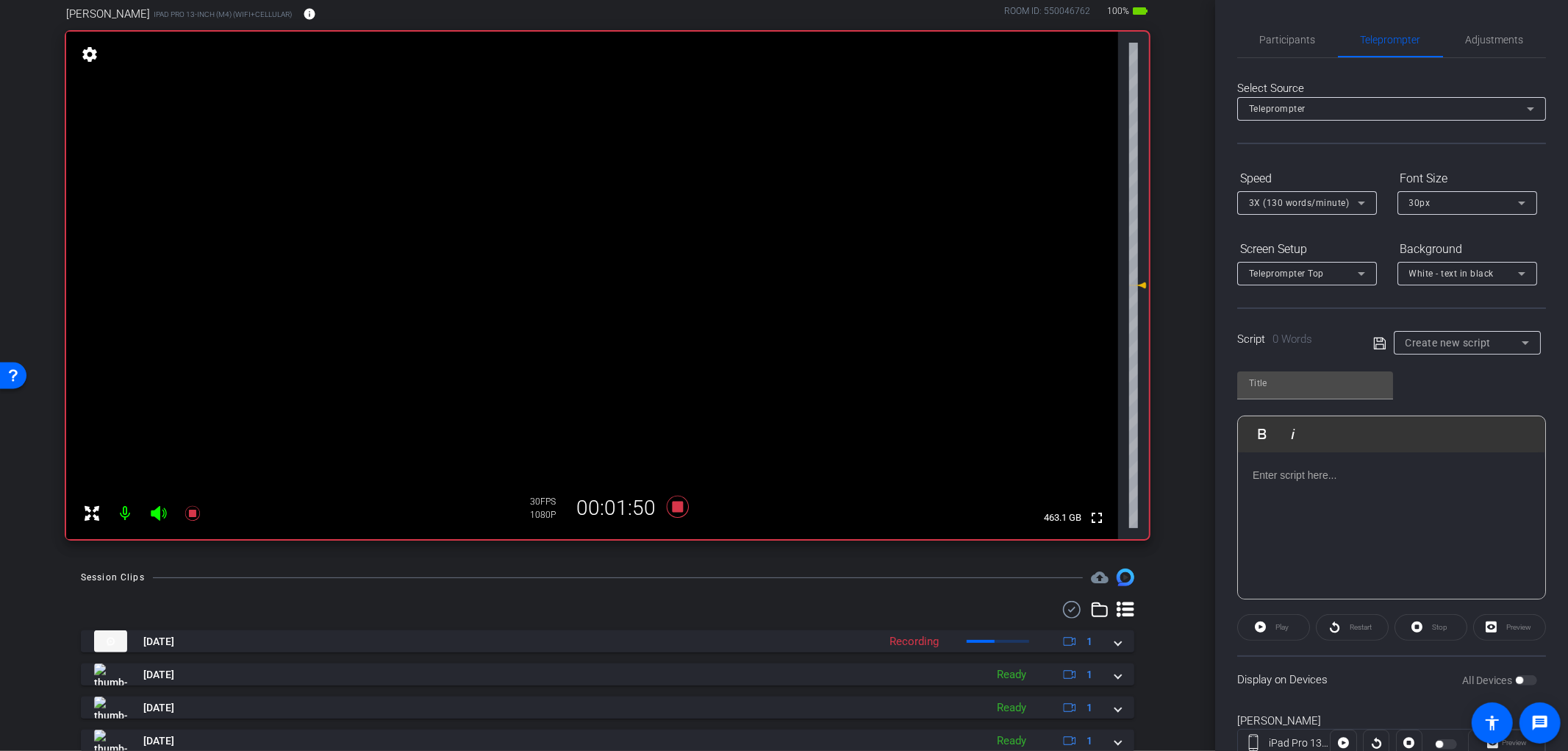
scroll to position [52, 0]
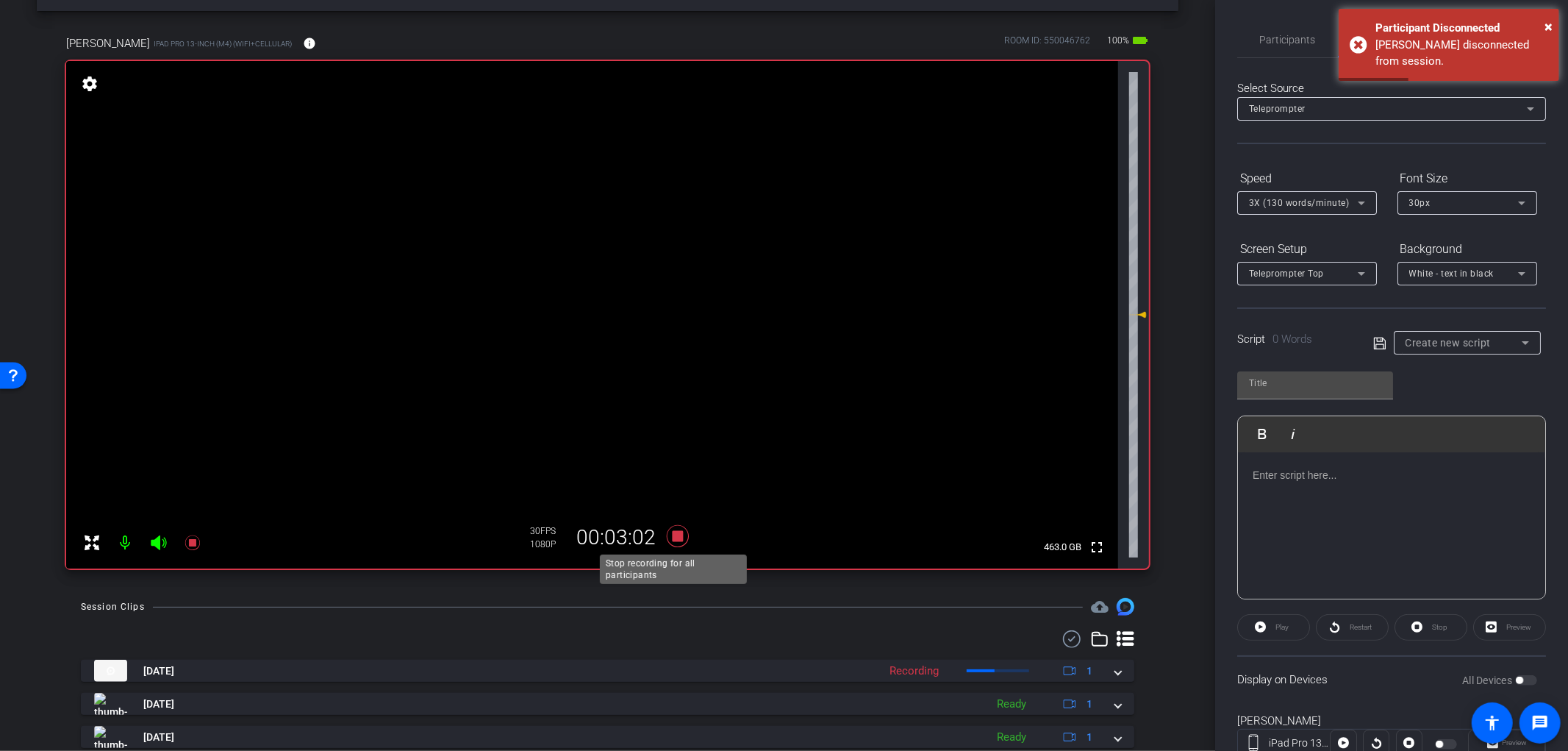
click at [675, 537] on icon at bounding box center [677, 536] width 22 height 22
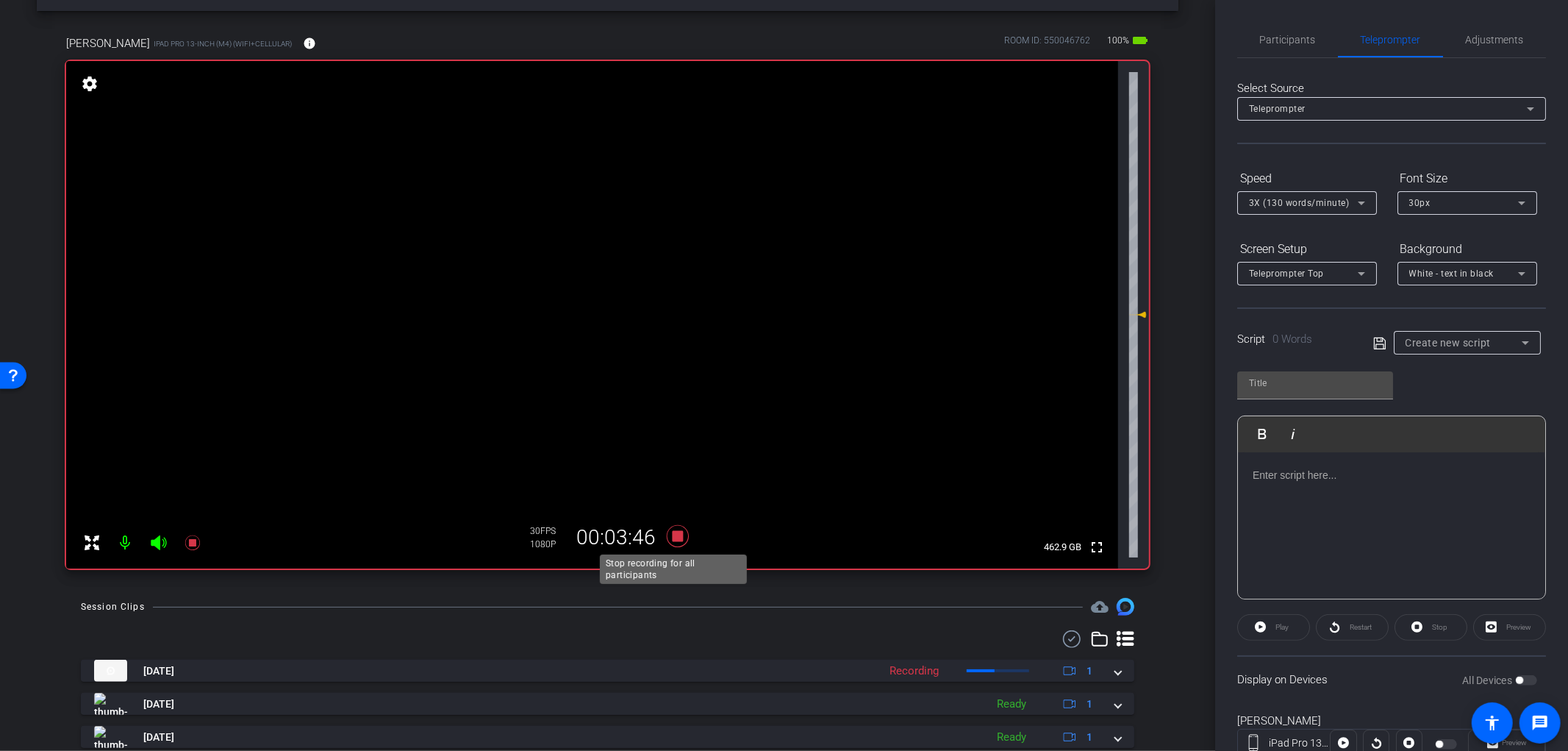
click at [676, 536] on icon at bounding box center [677, 536] width 22 height 22
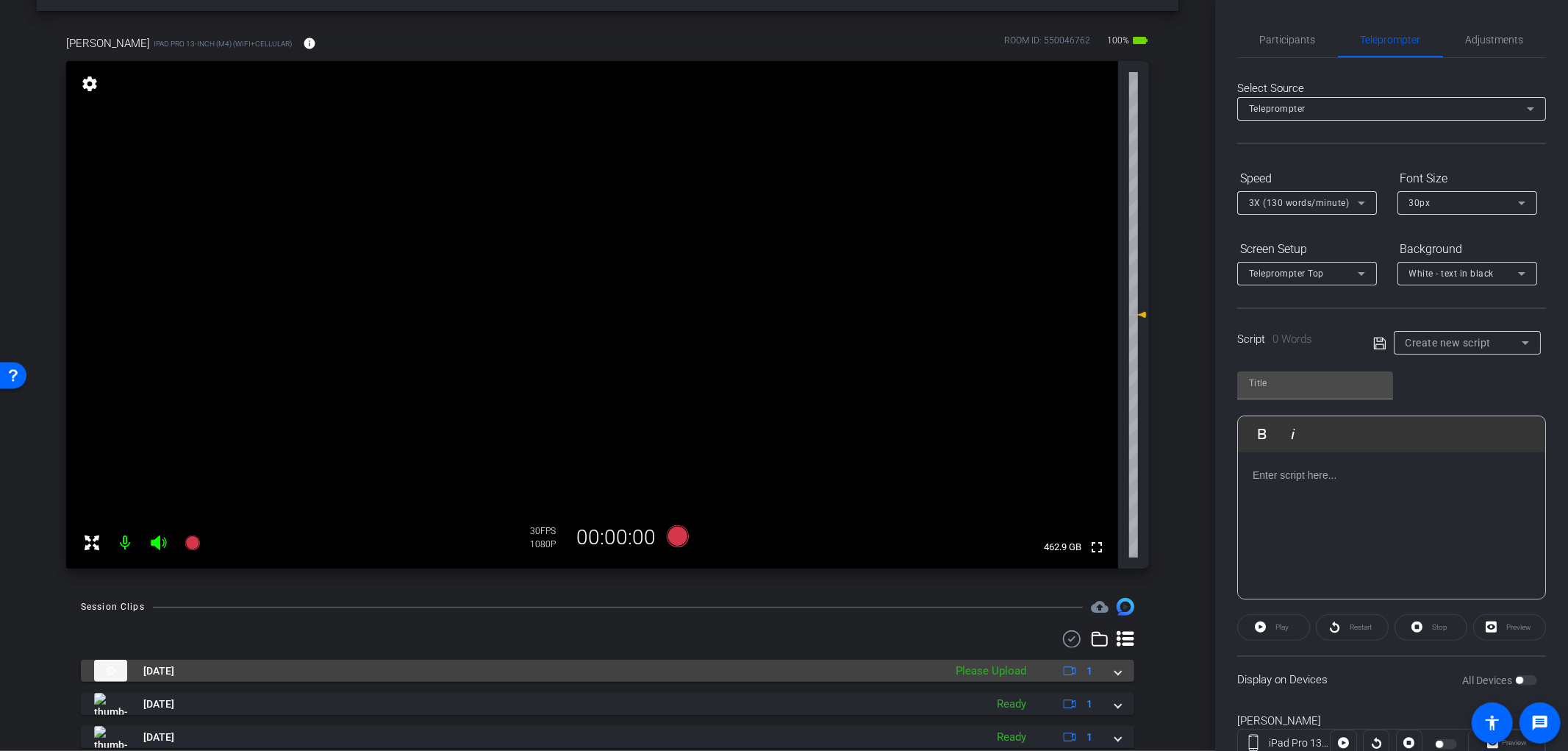
click at [1118, 678] on mat-expansion-panel-header "Sep 25, 2025 Please Upload 1" at bounding box center [608, 670] width 1054 height 22
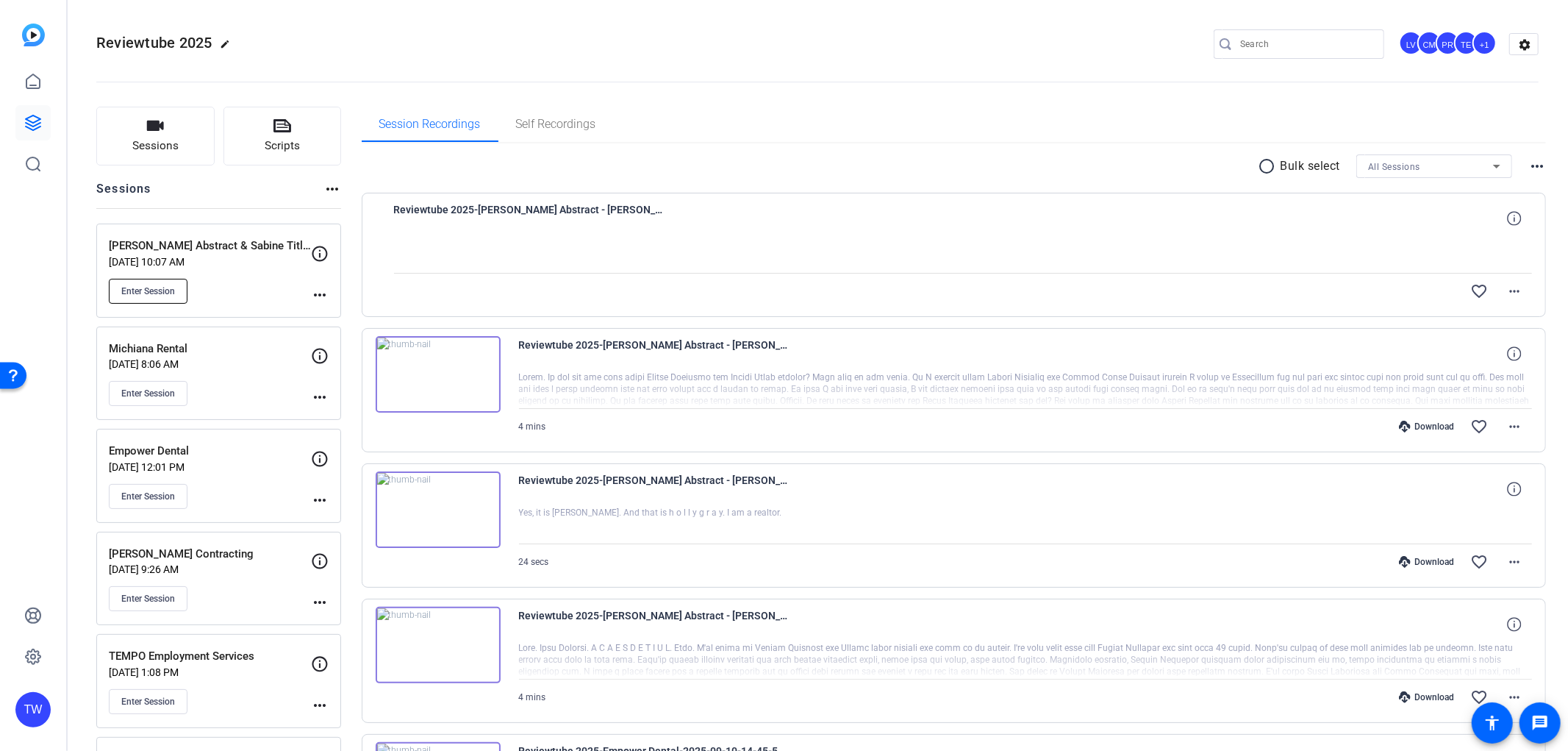
click at [178, 285] on button "Enter Session" at bounding box center [148, 291] width 79 height 25
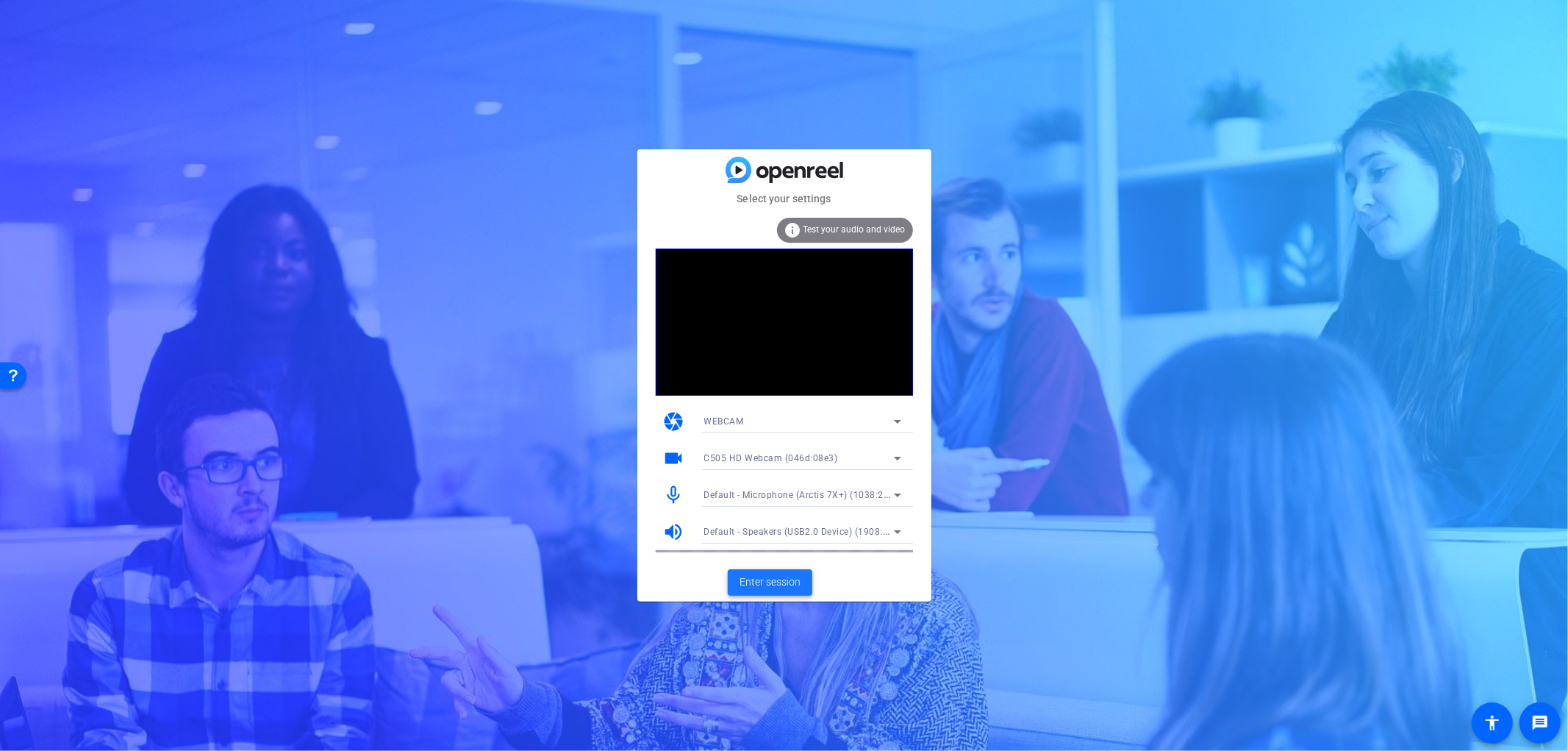
click at [774, 584] on span "Enter session" at bounding box center [769, 582] width 61 height 16
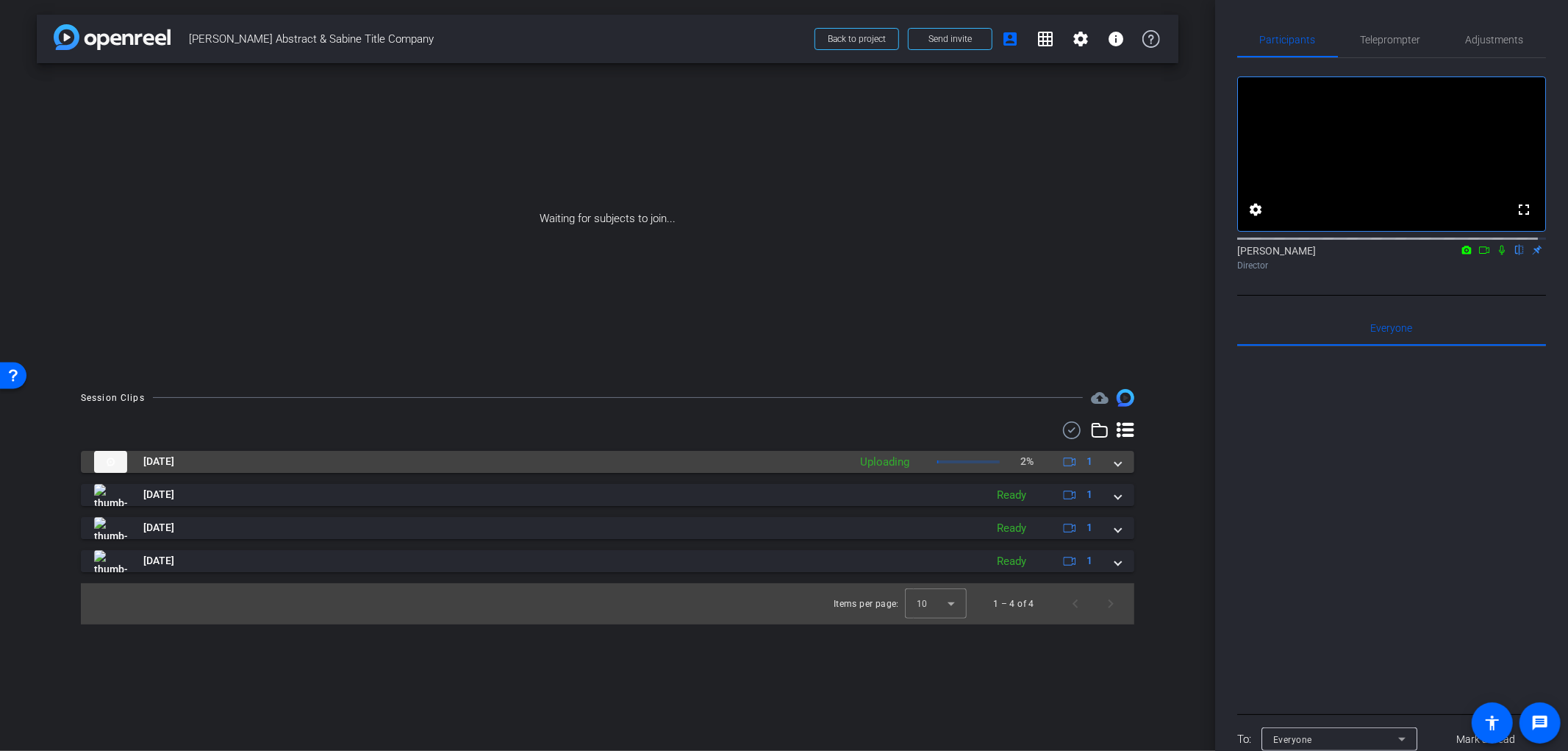
click at [1118, 459] on span at bounding box center [1118, 462] width 6 height 16
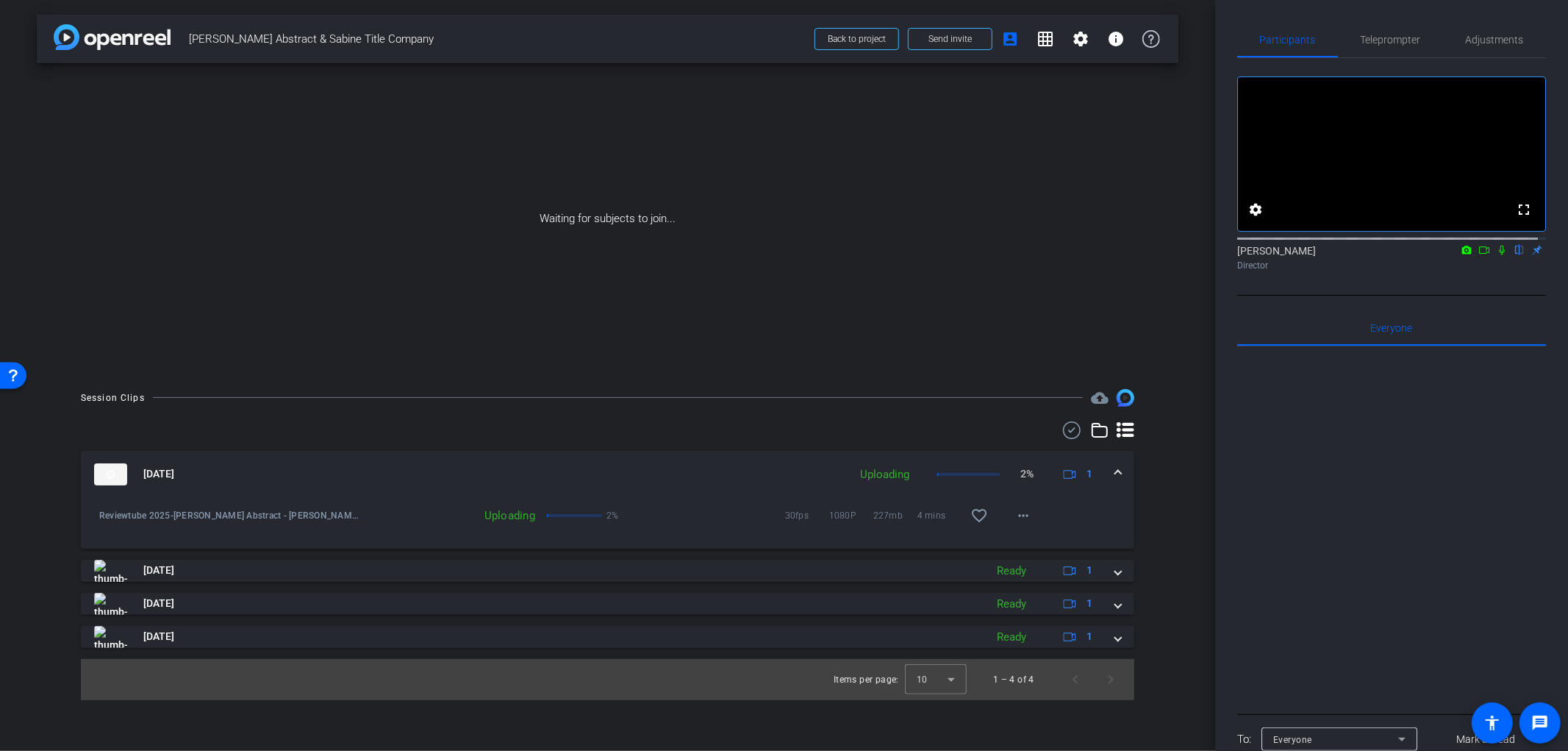
click at [1478, 256] on icon at bounding box center [1484, 250] width 11 height 11
click at [1514, 256] on icon at bounding box center [1519, 250] width 11 height 11
click at [1018, 517] on mat-icon "more_horiz" at bounding box center [1023, 516] width 18 height 18
click at [1109, 495] on div at bounding box center [784, 375] width 1568 height 751
click at [1120, 473] on span at bounding box center [1118, 474] width 6 height 16
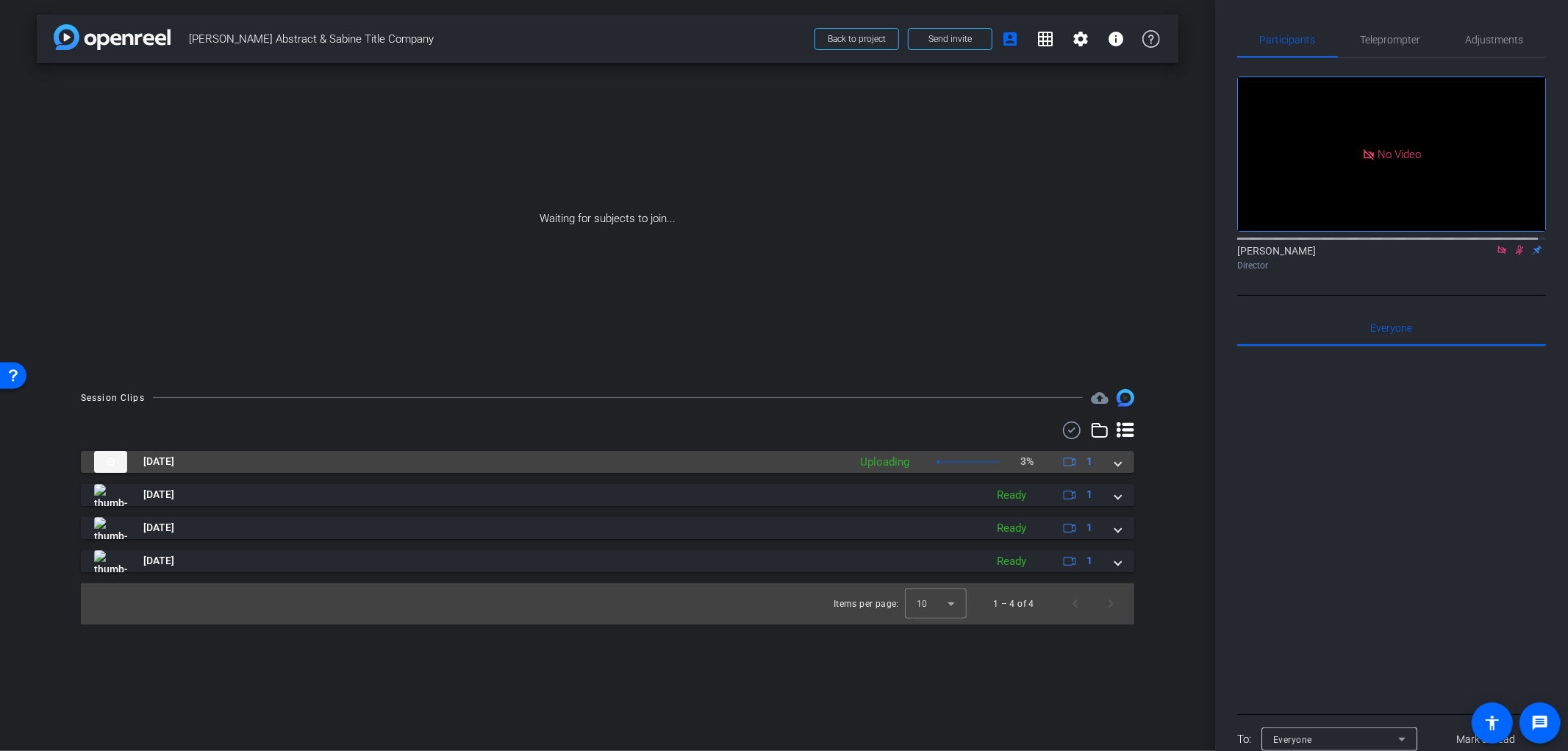
click at [1120, 473] on mat-expansion-panel-header "[DATE] Uploading 3% 1" at bounding box center [608, 461] width 1054 height 22
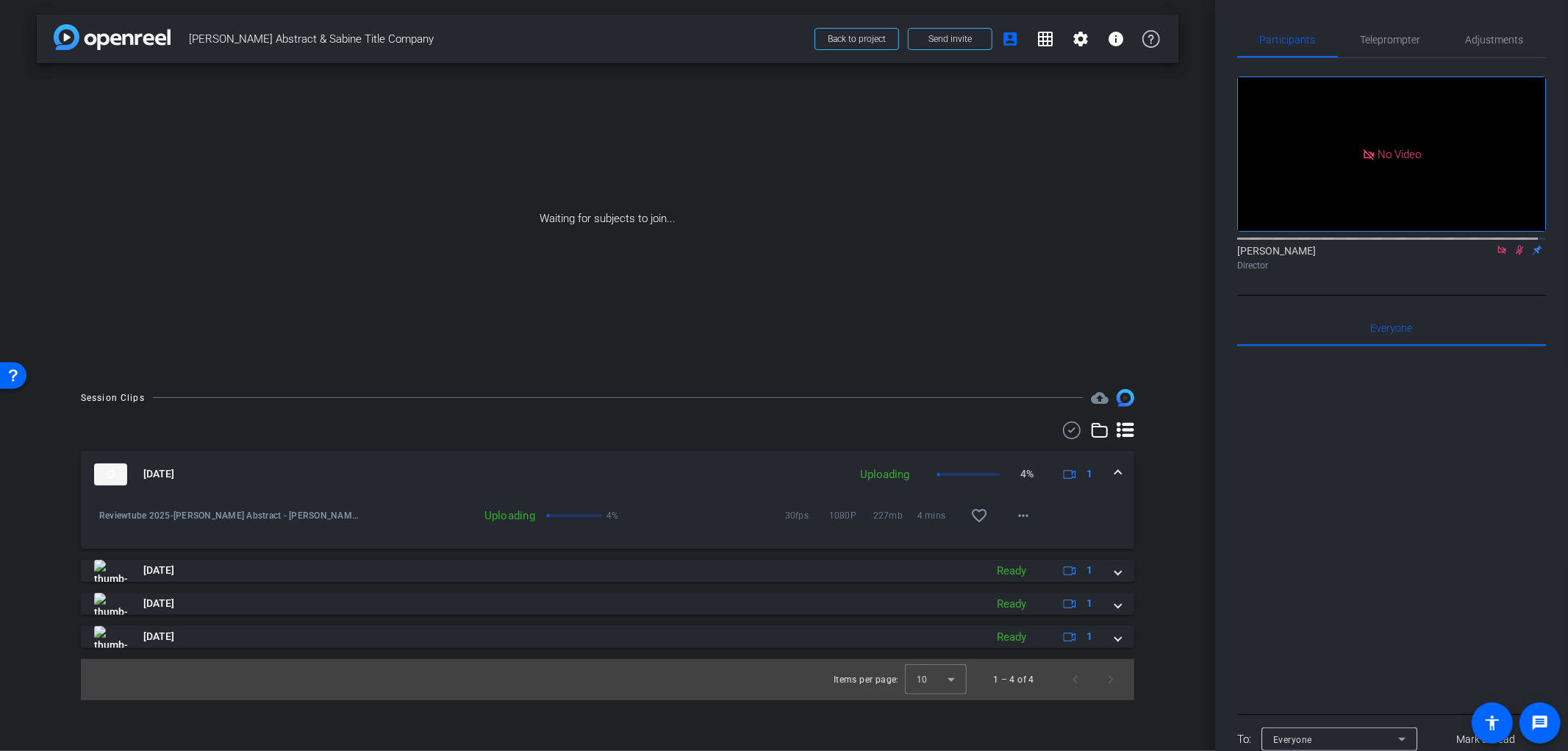
click at [1515, 256] on icon at bounding box center [1519, 250] width 8 height 10
click at [1496, 256] on icon at bounding box center [1501, 250] width 11 height 11
